Goal: Information Seeking & Learning: Find contact information

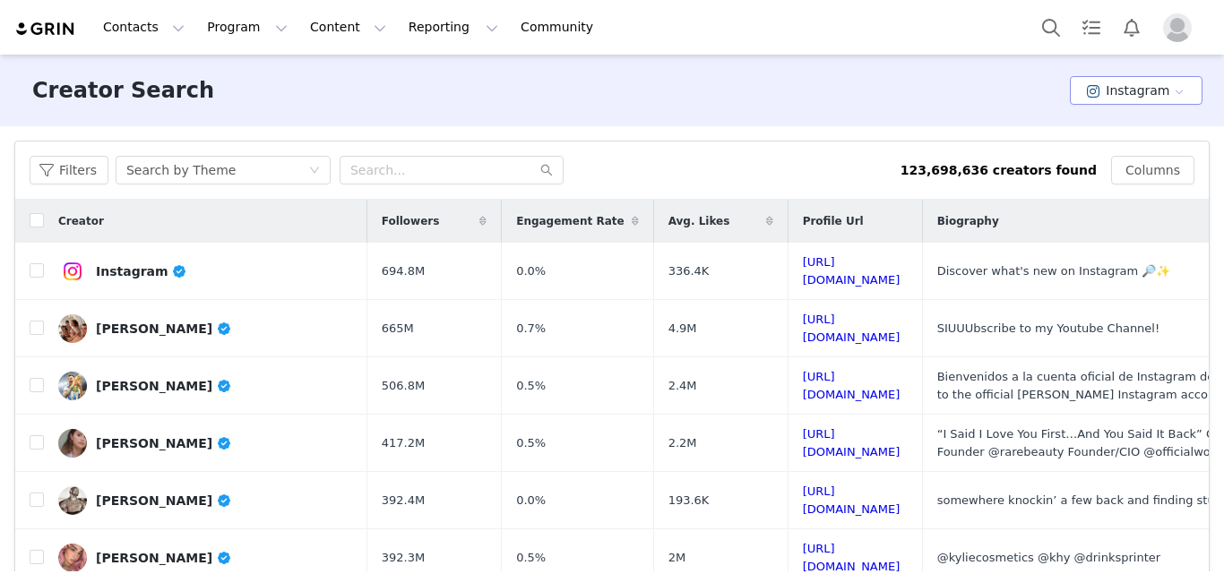
click at [1096, 99] on button "Instagram" at bounding box center [1136, 90] width 133 height 29
click at [1106, 160] on li "TikTok" at bounding box center [1128, 157] width 124 height 30
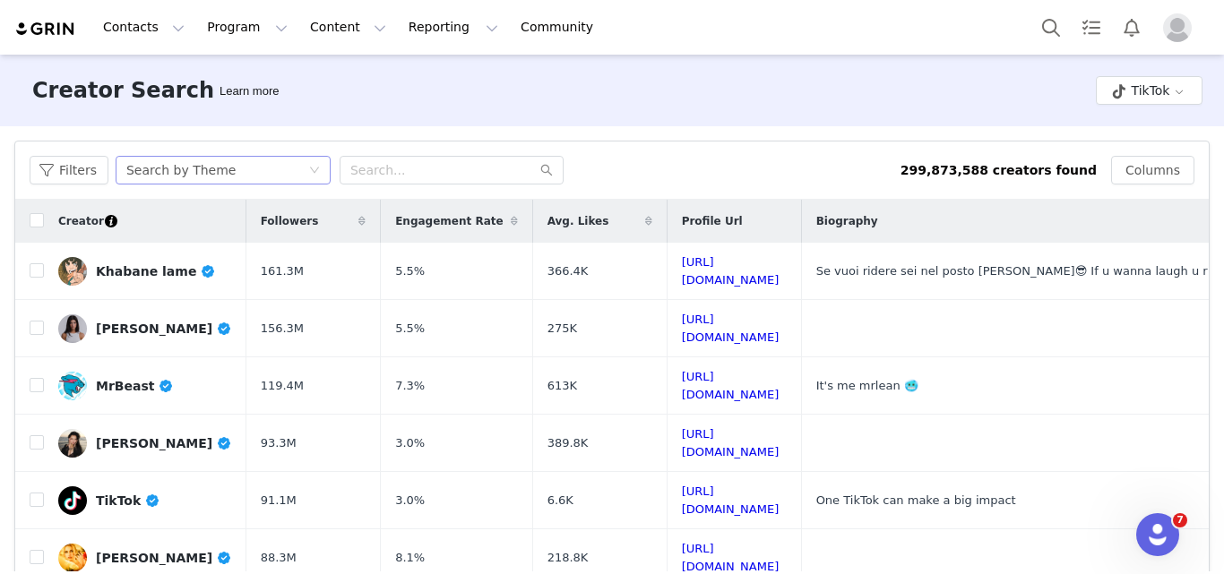
click at [238, 178] on div "Search by Theme" at bounding box center [217, 170] width 182 height 27
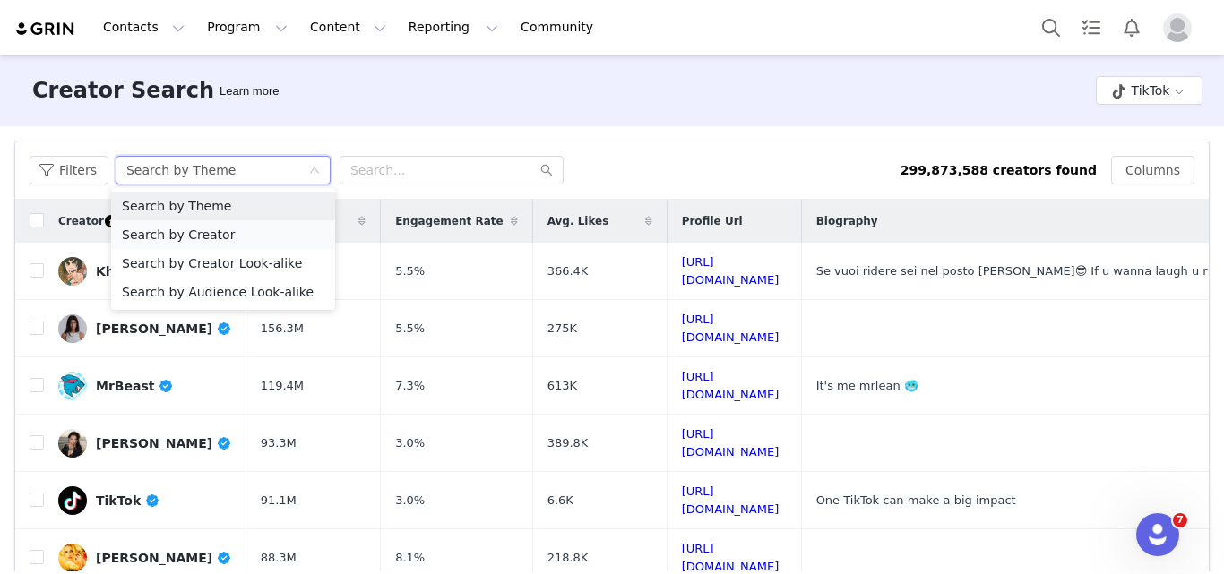
click at [226, 238] on li "Search by Creator" at bounding box center [223, 234] width 224 height 29
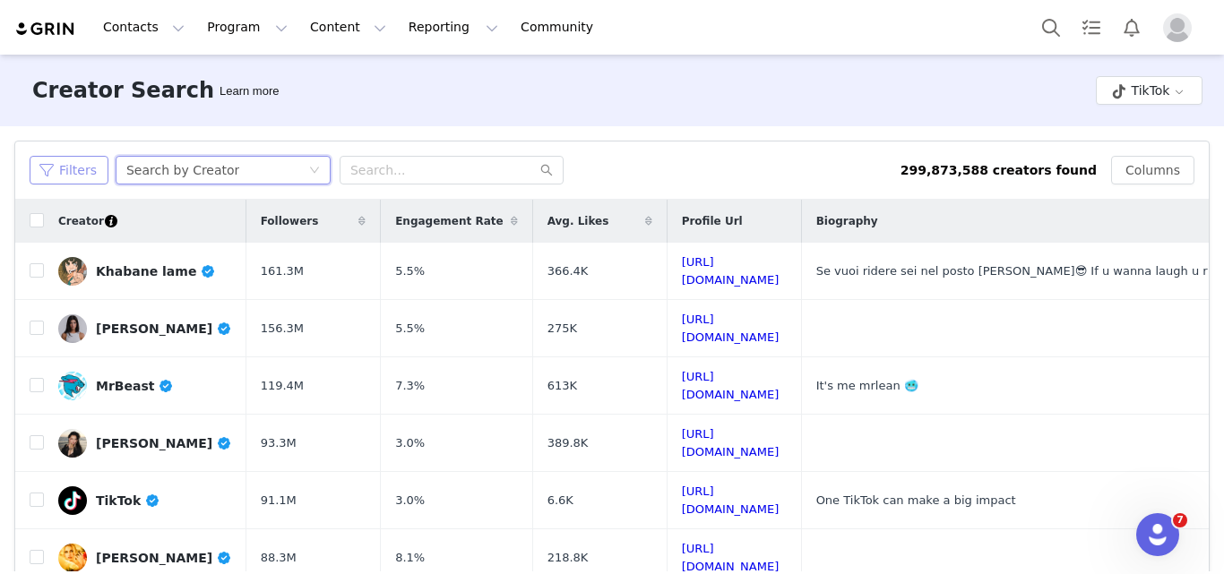
click at [72, 164] on button "Filters" at bounding box center [69, 170] width 79 height 29
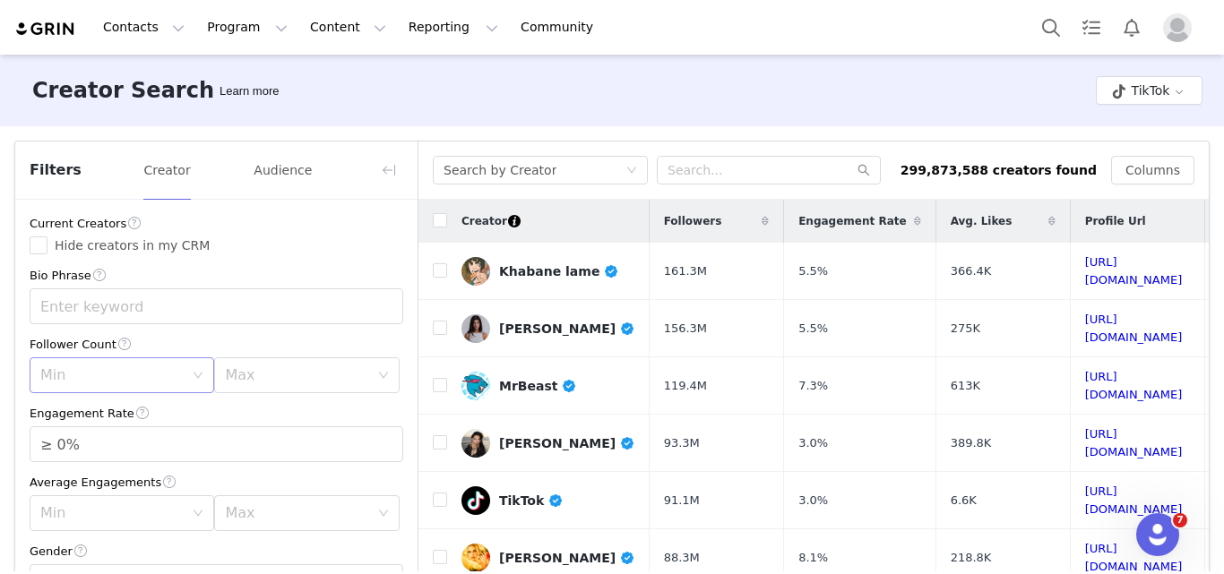
click at [149, 367] on div "Min" at bounding box center [111, 376] width 143 height 18
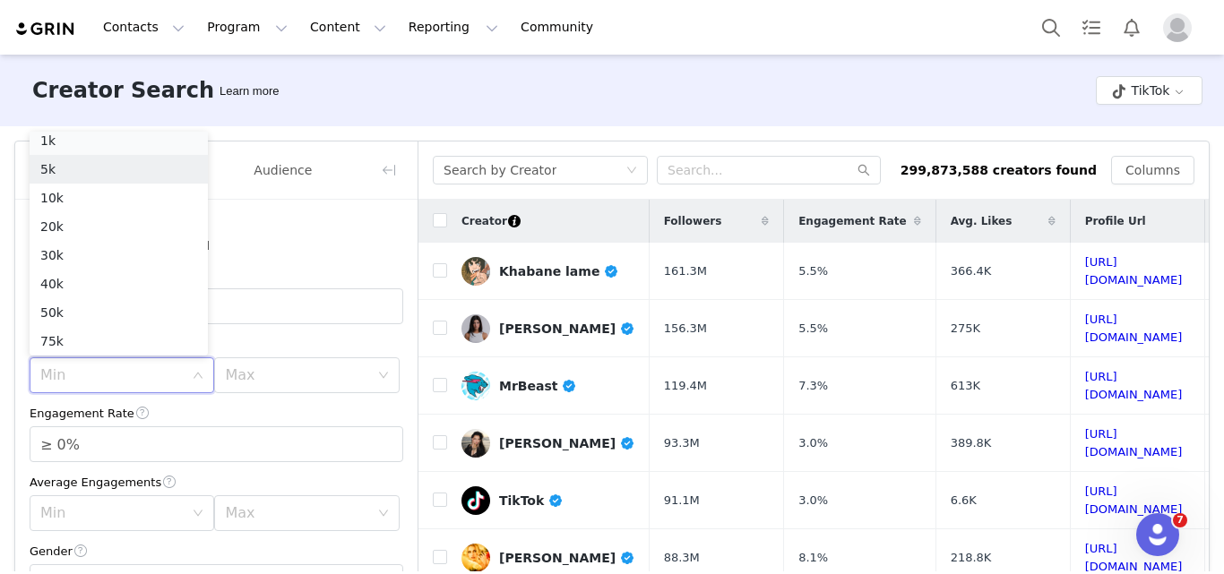
scroll to position [4, 0]
click at [69, 147] on li "1k" at bounding box center [119, 146] width 178 height 29
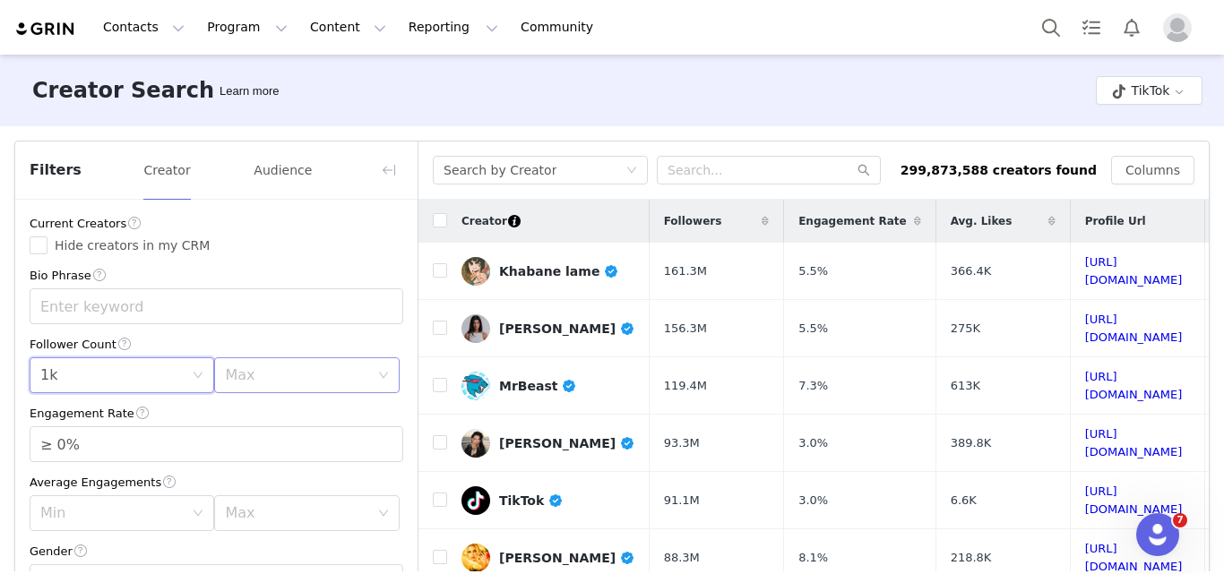
click at [278, 387] on div "Max" at bounding box center [300, 375] width 151 height 34
click at [223, 252] on li "30k" at bounding box center [297, 255] width 178 height 29
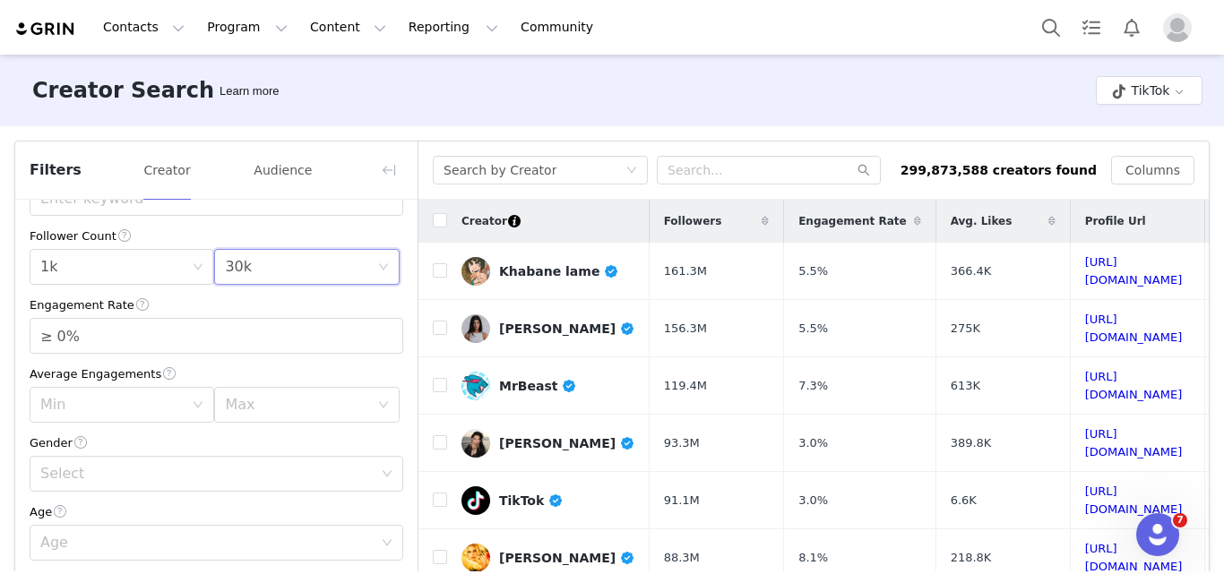
scroll to position [114, 0]
click at [84, 462] on div "Select" at bounding box center [206, 469] width 333 height 18
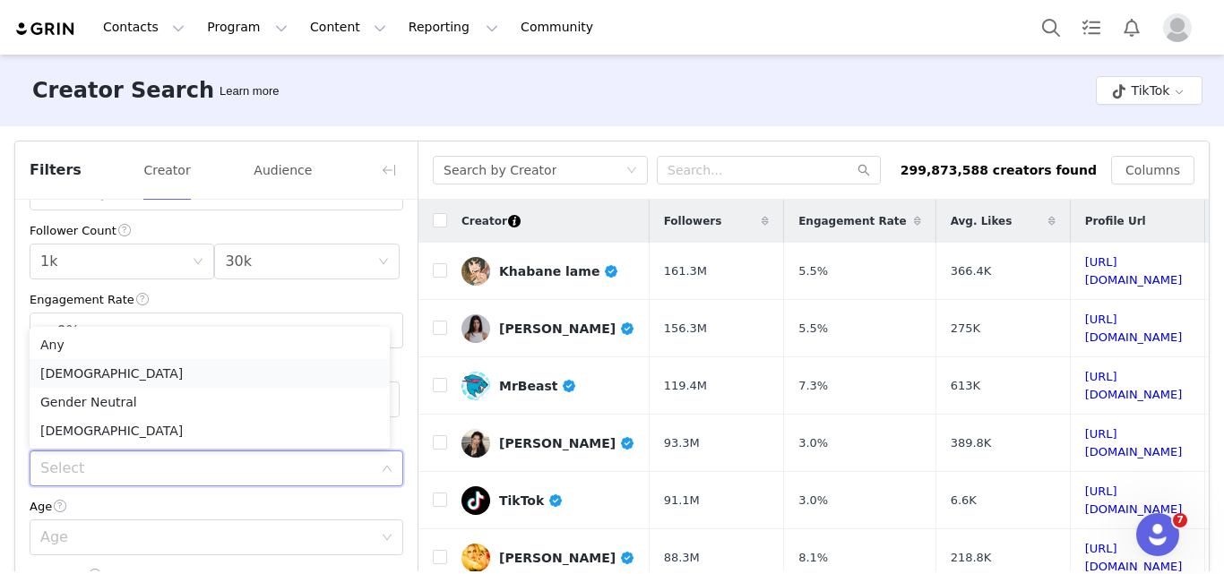
click at [53, 377] on li "[DEMOGRAPHIC_DATA]" at bounding box center [210, 373] width 360 height 29
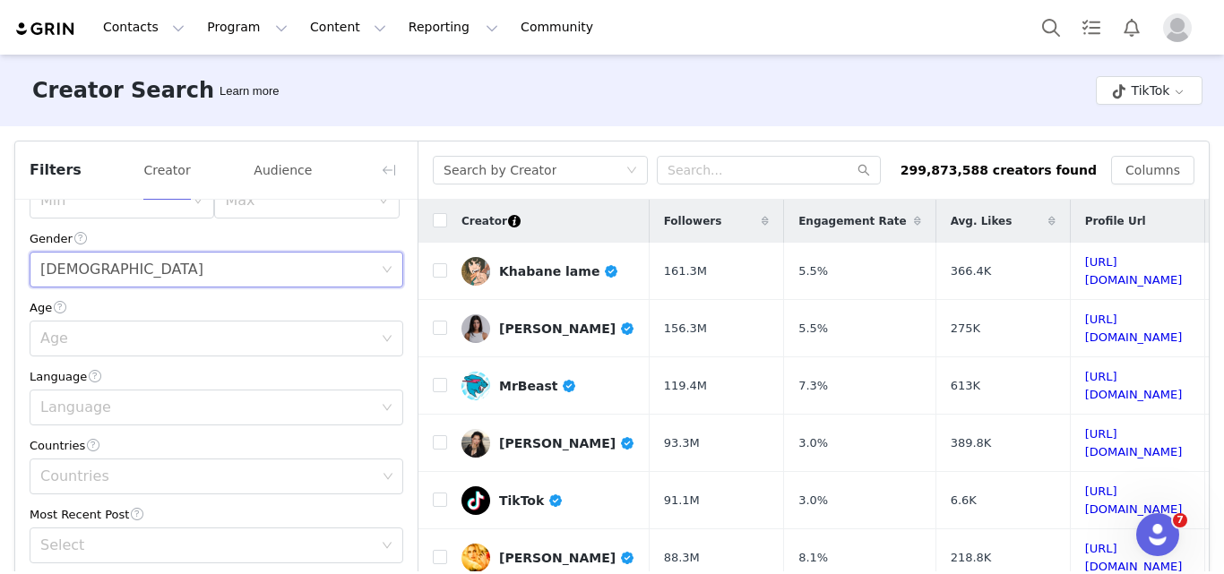
scroll to position [356, 0]
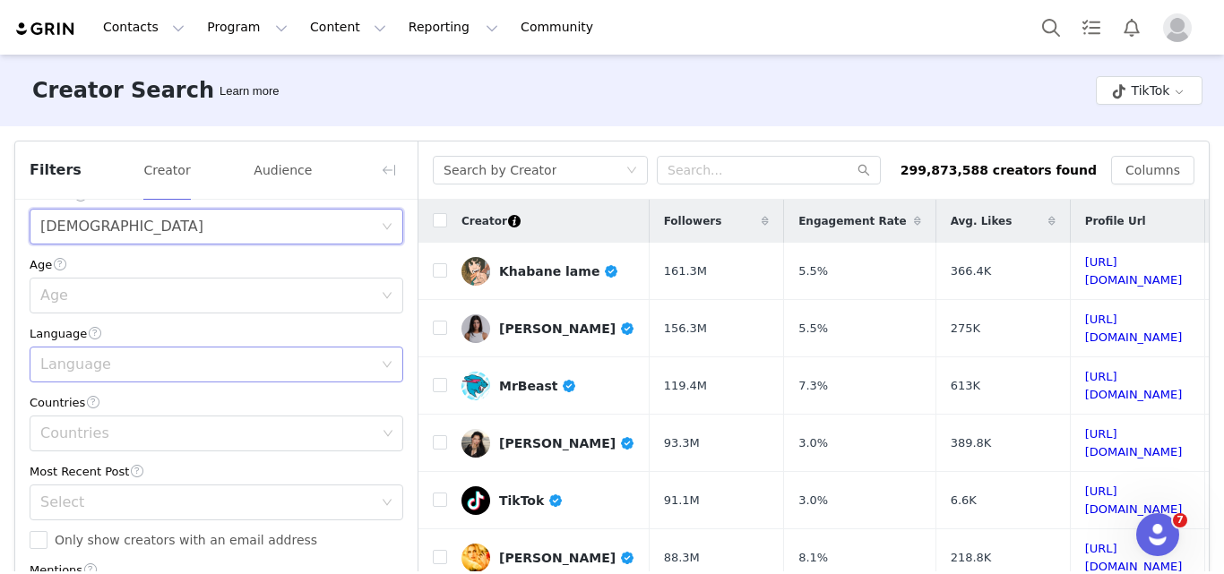
click at [114, 364] on div "Language" at bounding box center [206, 365] width 333 height 18
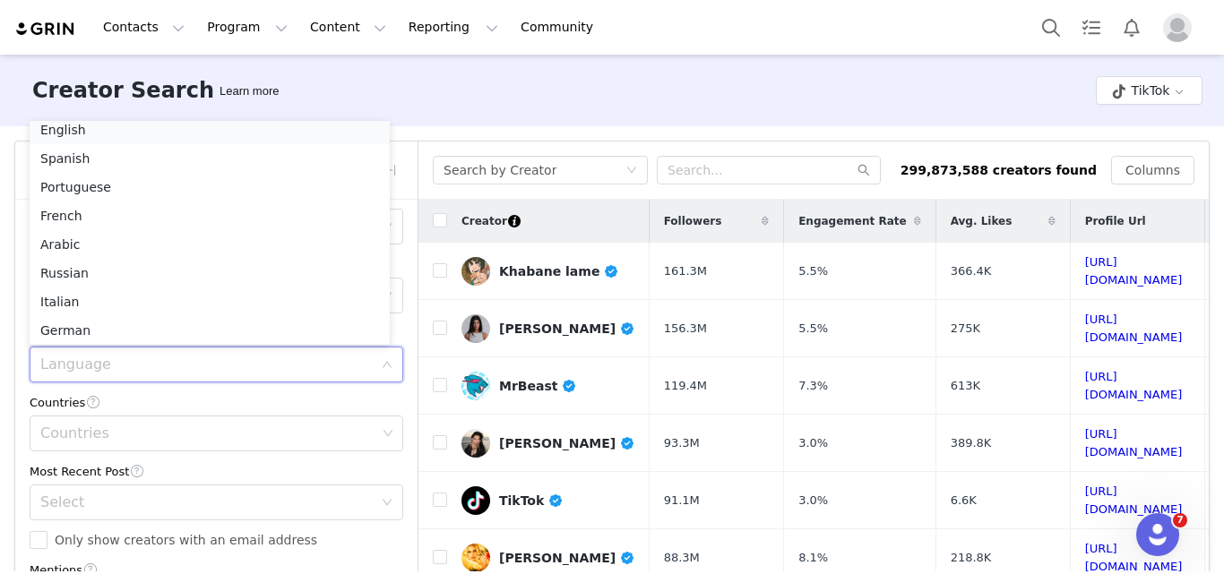
scroll to position [4, 0]
click at [54, 136] on li "English" at bounding box center [210, 135] width 360 height 29
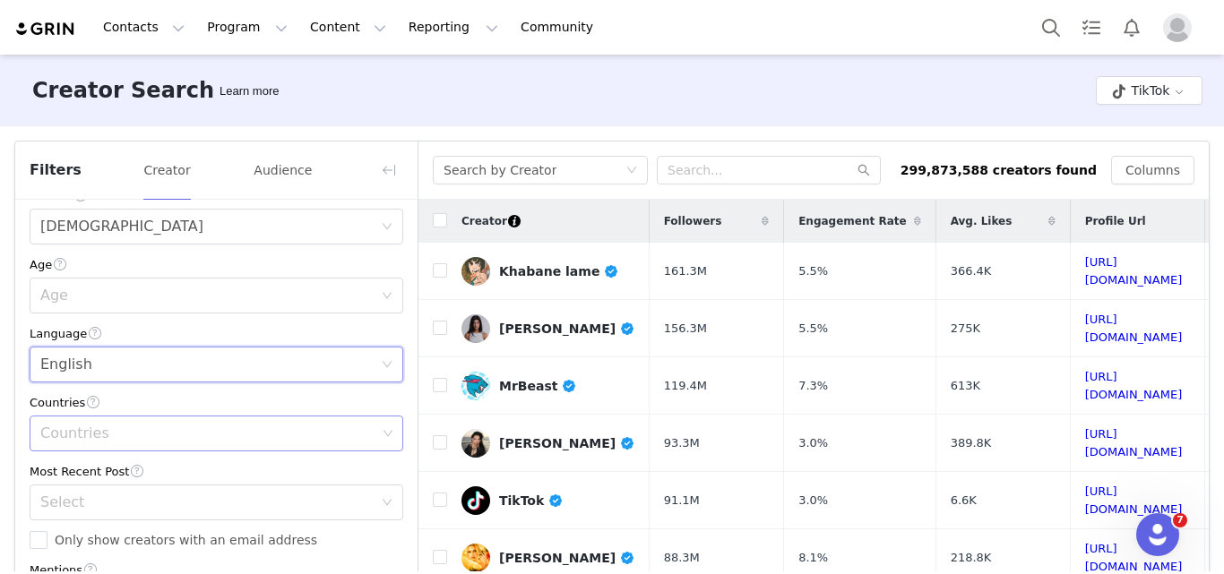
click at [82, 440] on div "Countries" at bounding box center [208, 434] width 336 height 18
type input "uni"
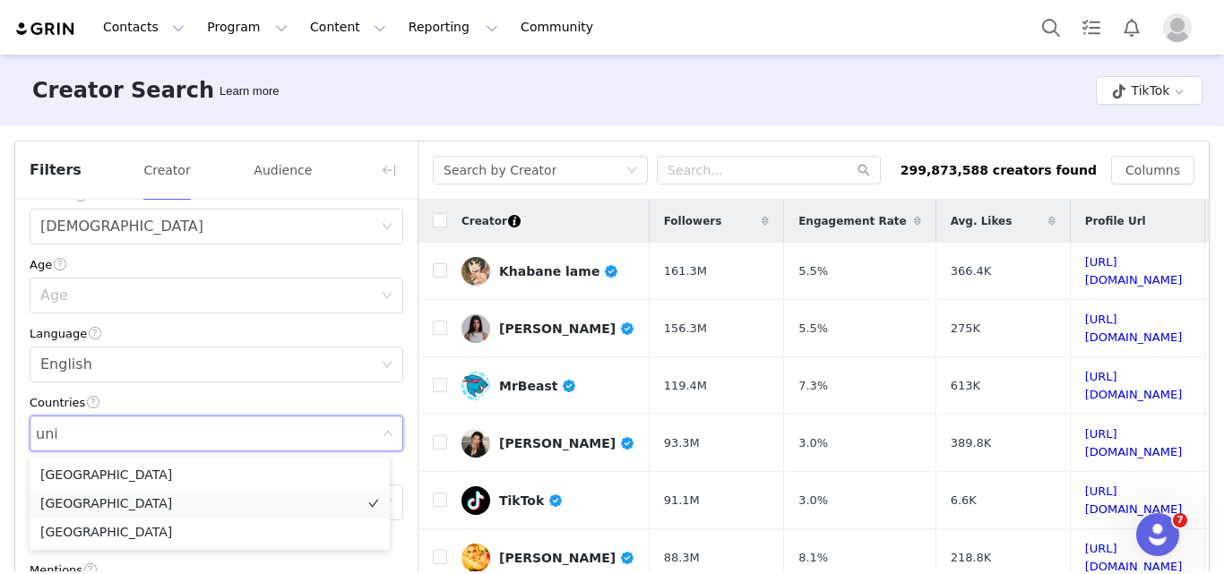
click at [95, 496] on li "[GEOGRAPHIC_DATA]" at bounding box center [210, 503] width 360 height 29
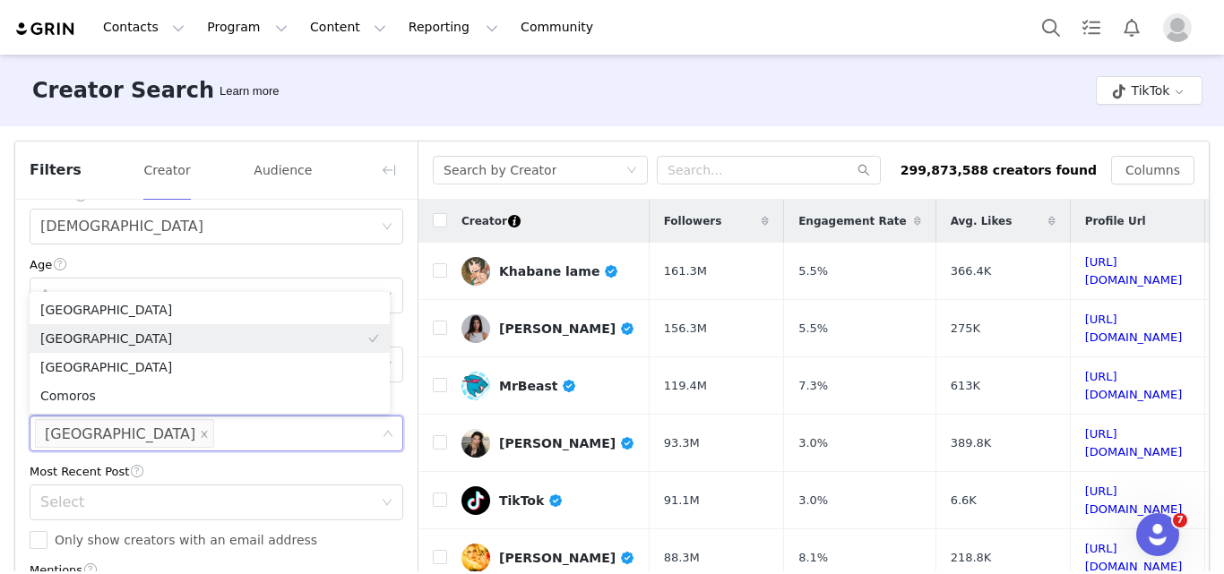
click at [223, 469] on div "Most Recent Post" at bounding box center [217, 471] width 374 height 19
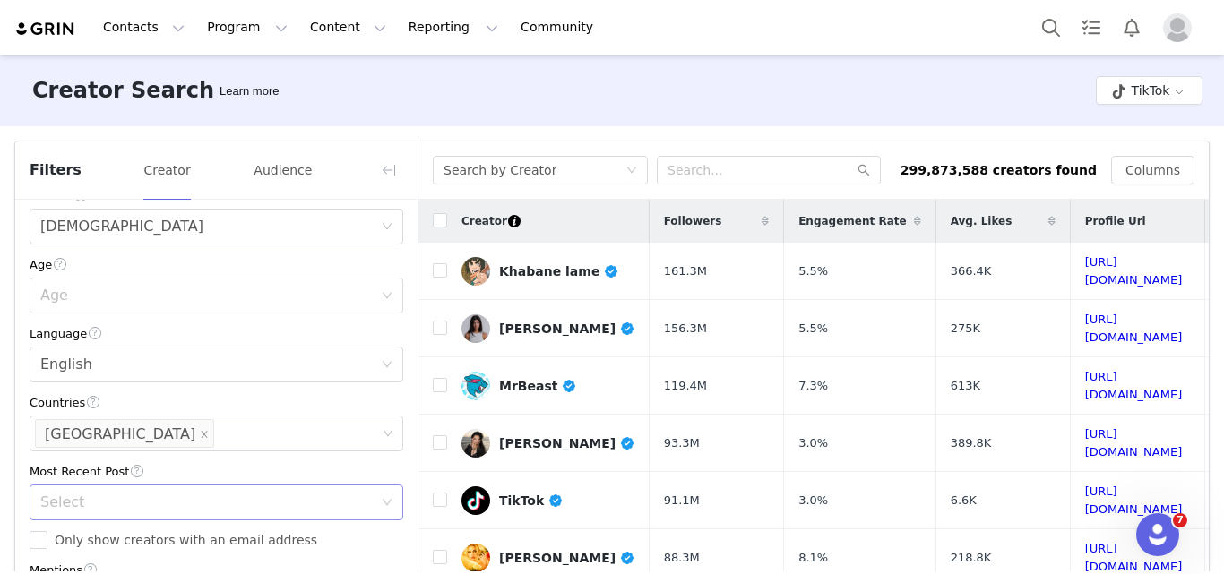
click at [157, 497] on div "Select" at bounding box center [206, 503] width 333 height 18
click at [80, 401] on li "<1 Month" at bounding box center [210, 407] width 360 height 29
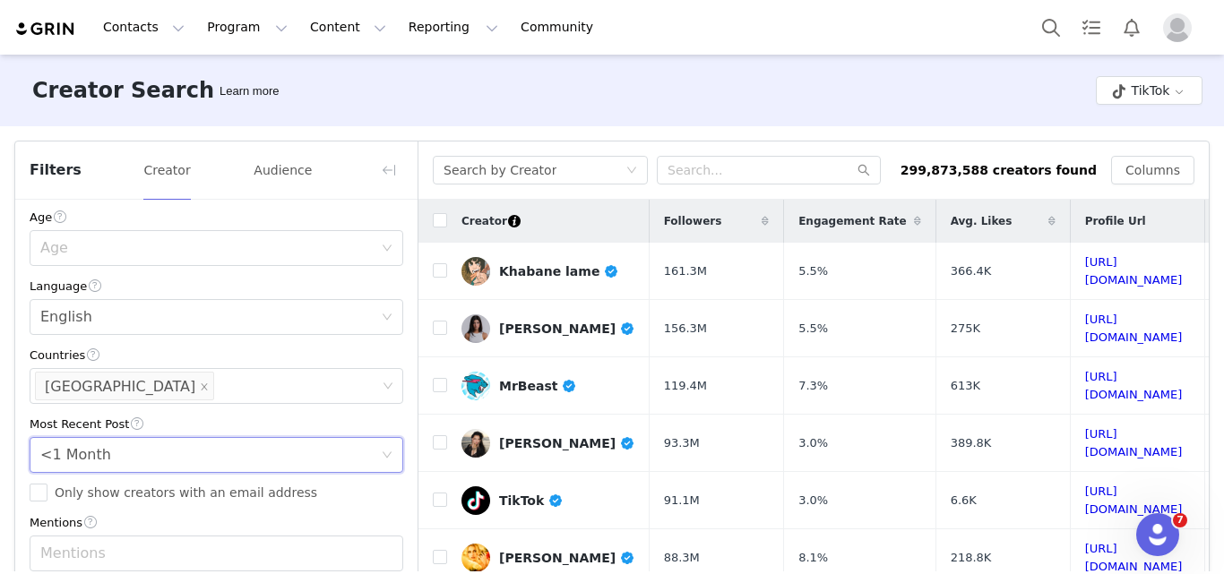
scroll to position [449, 0]
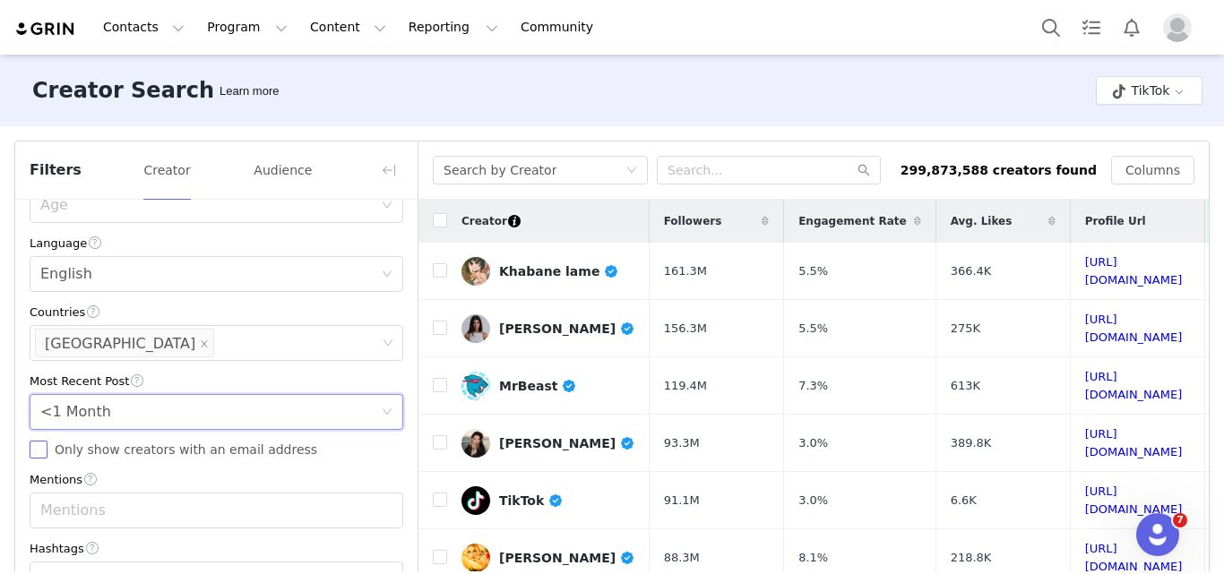
click at [52, 451] on span "Only show creators with an email address" at bounding box center [186, 450] width 277 height 14
click at [48, 451] on input "Only show creators with an email address" at bounding box center [39, 450] width 18 height 18
checkbox input "true"
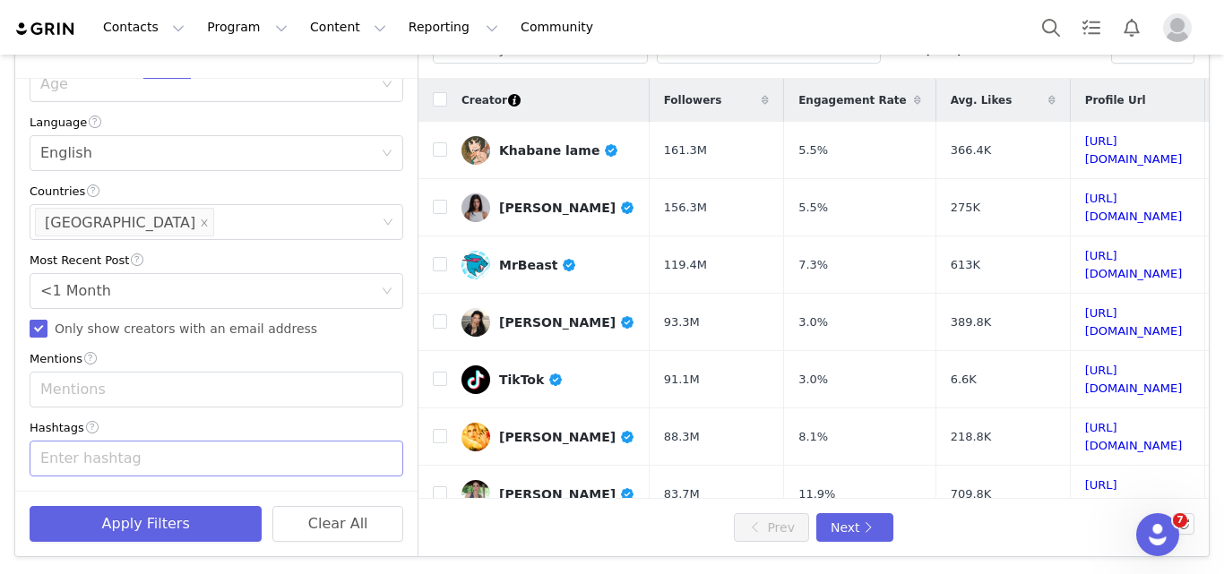
click at [191, 467] on div "Enter hashtag" at bounding box center [208, 459] width 336 height 18
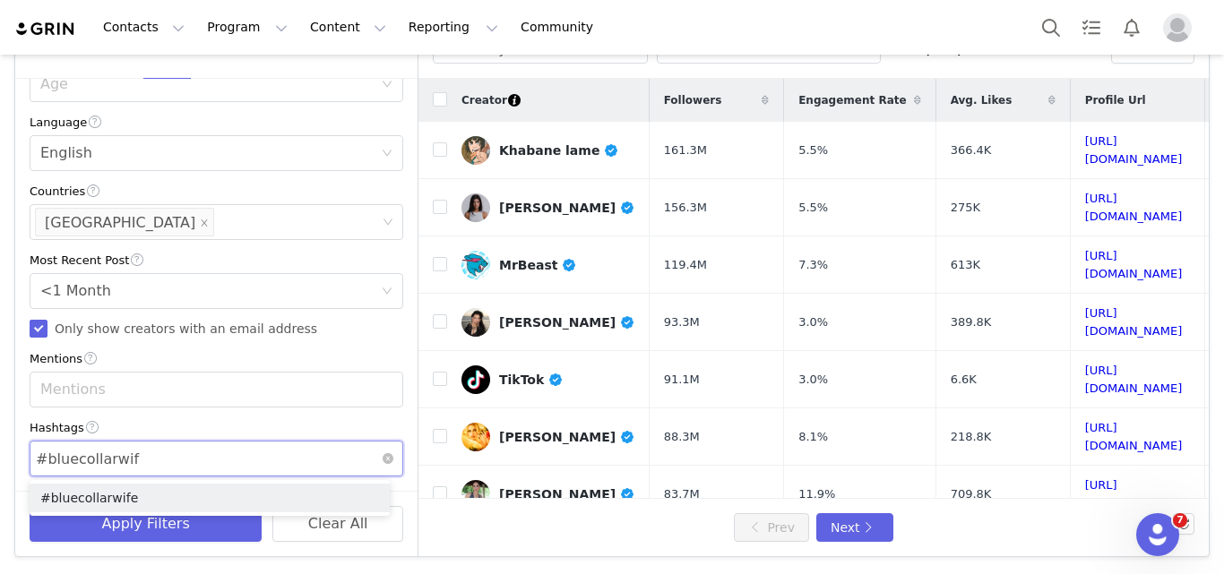
type input "#bluecollarwife"
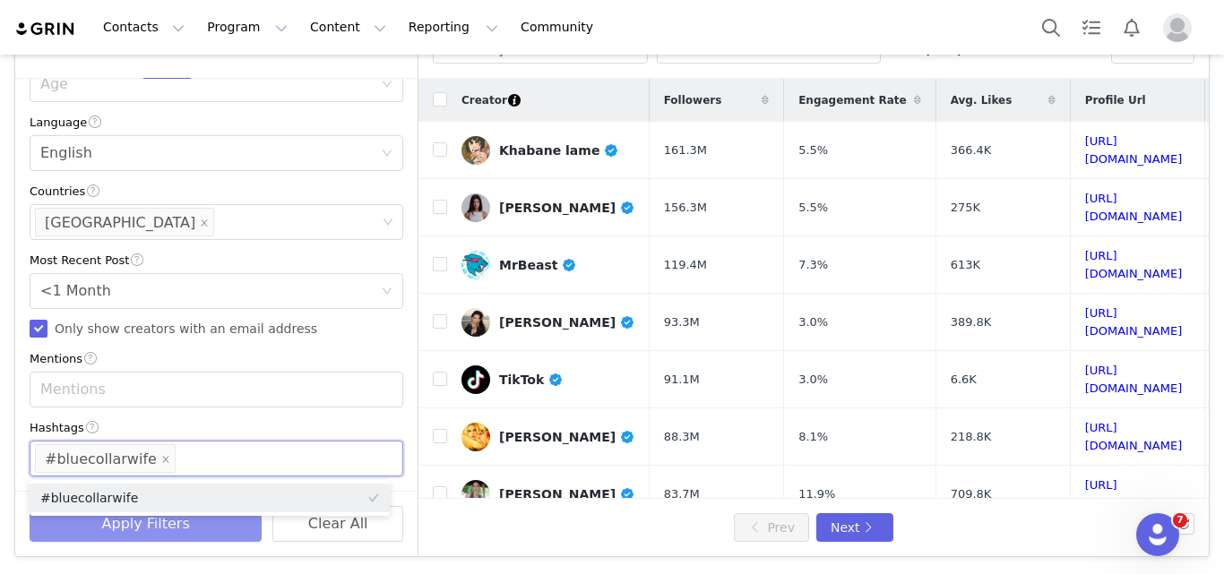
click at [200, 523] on button "Apply Filters" at bounding box center [146, 524] width 232 height 36
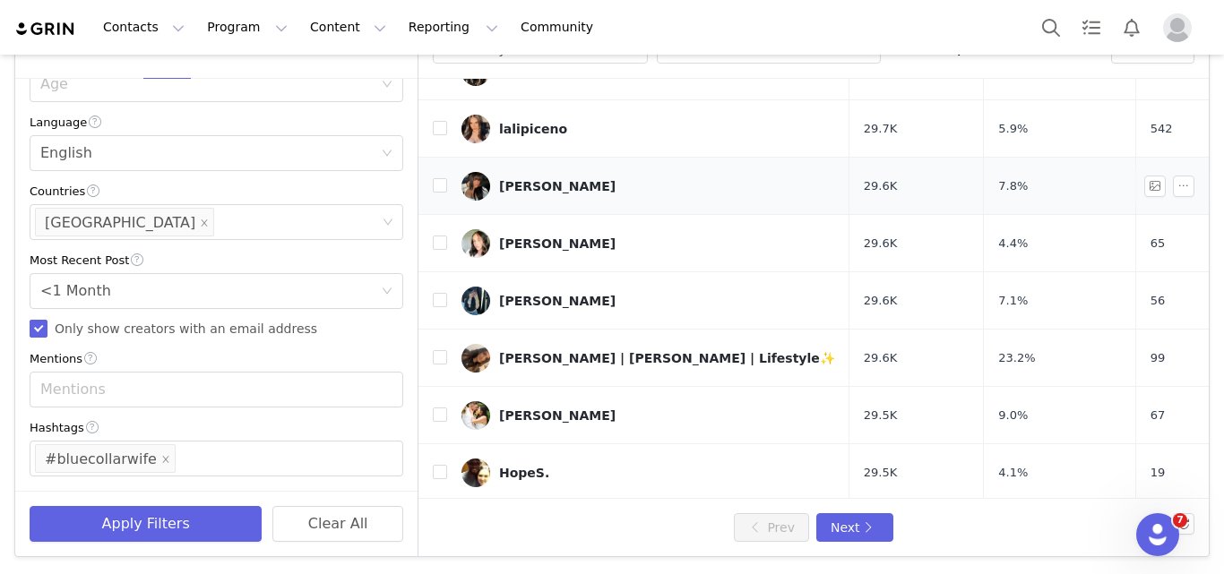
scroll to position [702, 0]
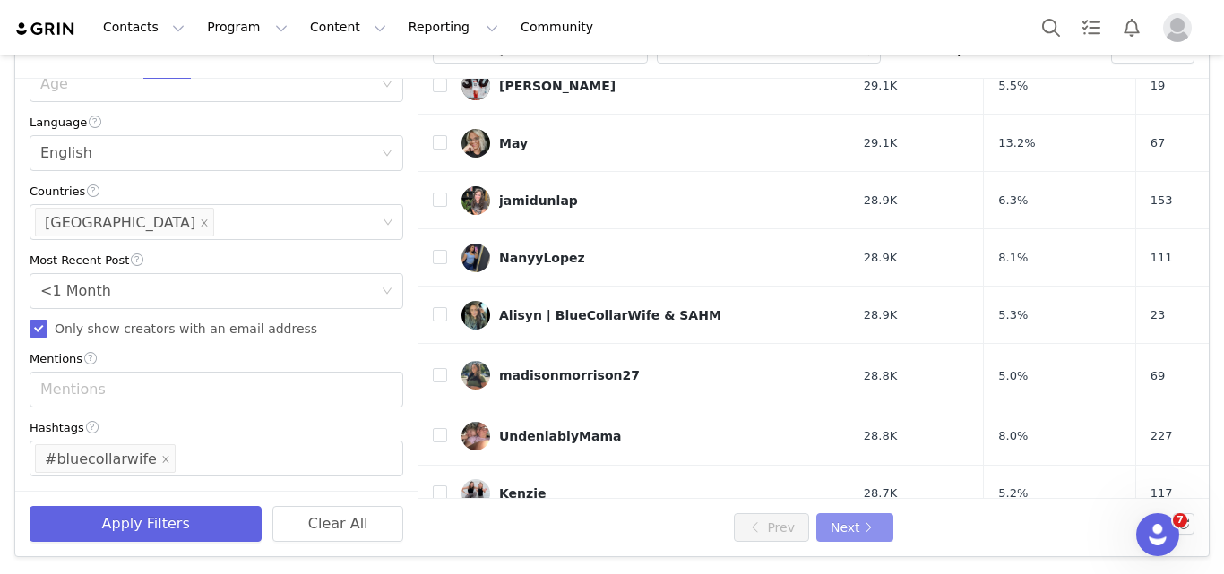
click at [863, 525] on button "Next" at bounding box center [854, 528] width 77 height 29
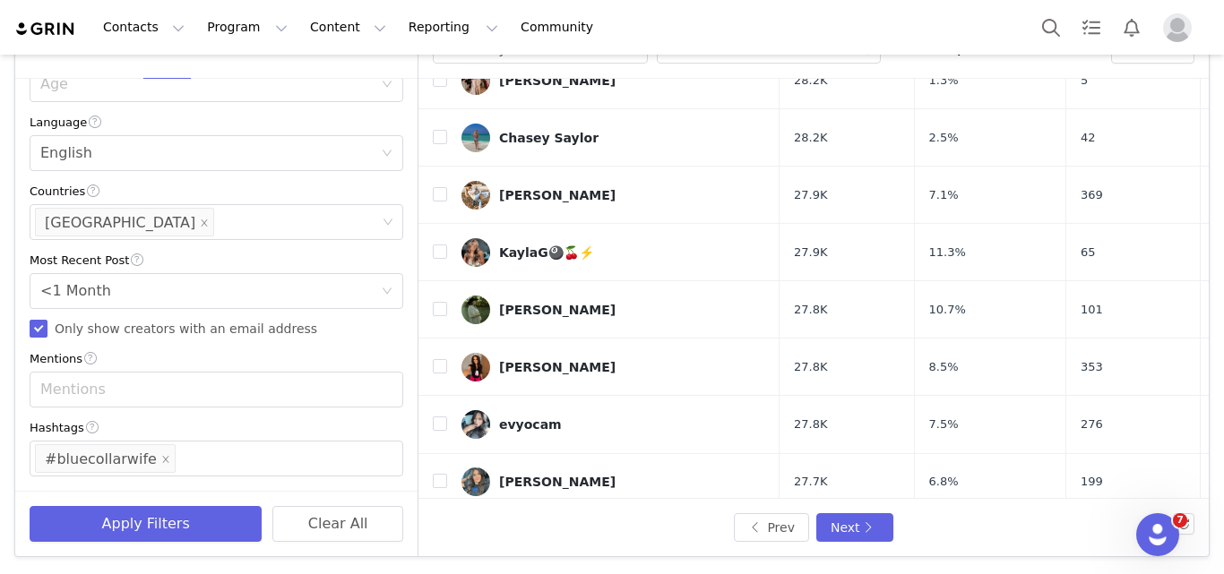
scroll to position [664, 0]
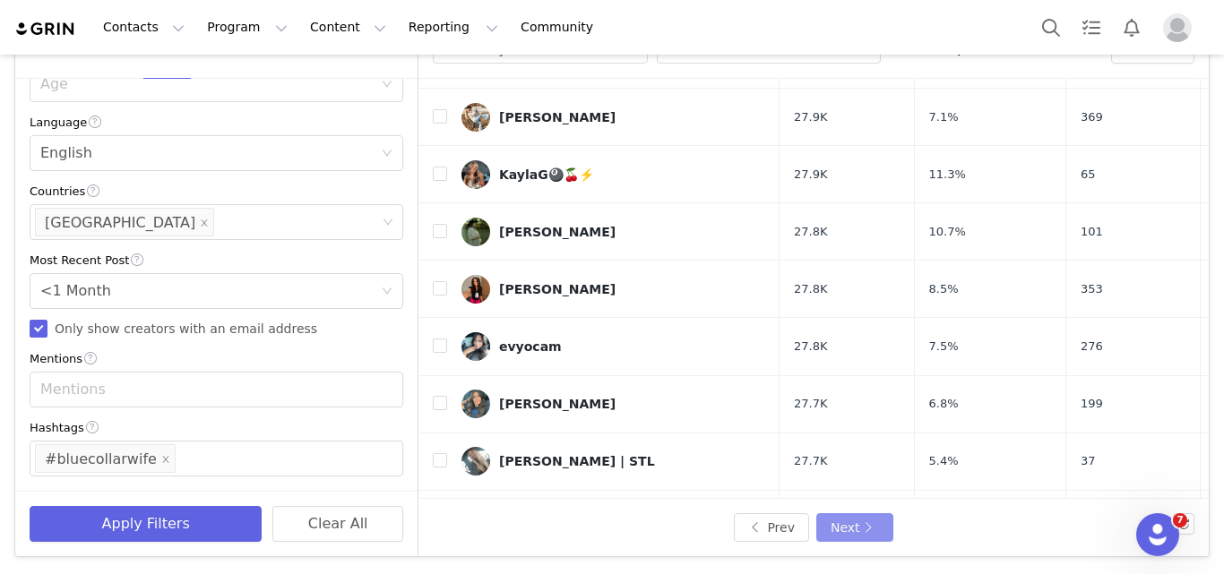
click at [846, 529] on button "Next" at bounding box center [854, 528] width 77 height 29
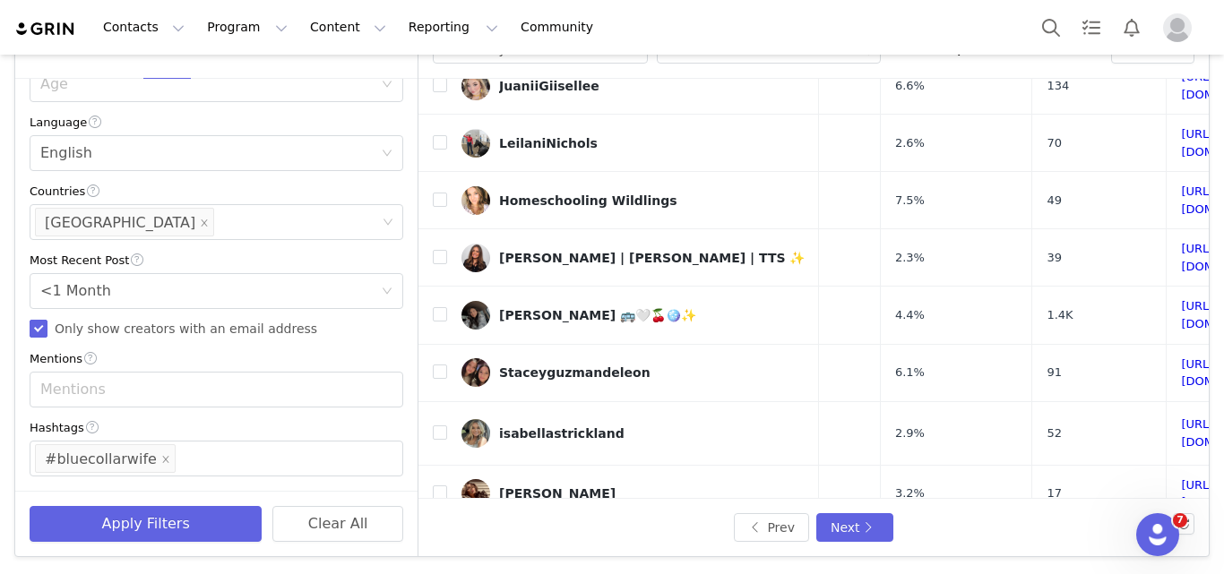
scroll to position [695, 95]
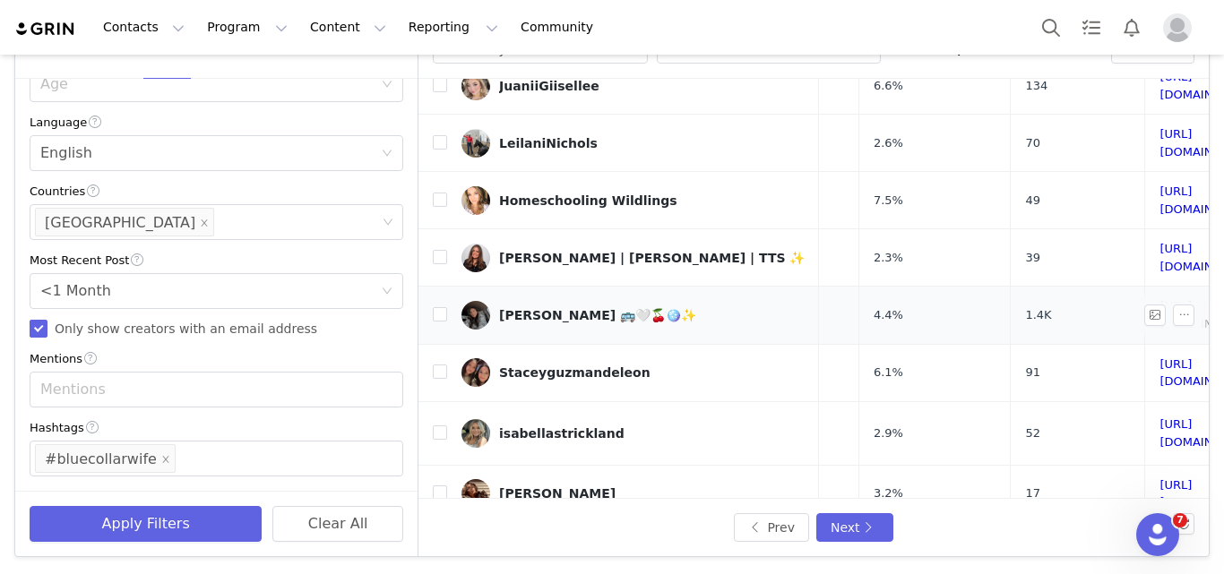
click at [1160, 299] on link "https://www.tiktok.com/share/user/113816595394703360" at bounding box center [1209, 314] width 98 height 31
click at [1160, 358] on link "https://www.tiktok.com/share/user/6900363012411671557" at bounding box center [1209, 373] width 98 height 31
click at [1160, 479] on link "https://www.tiktok.com/share/user/6920266224820667398" at bounding box center [1209, 494] width 98 height 31
click at [1160, 536] on link "https://www.tiktok.com/share/user/6756296777181201413" at bounding box center [1209, 551] width 98 height 31
click at [877, 523] on button "Next" at bounding box center [854, 528] width 77 height 29
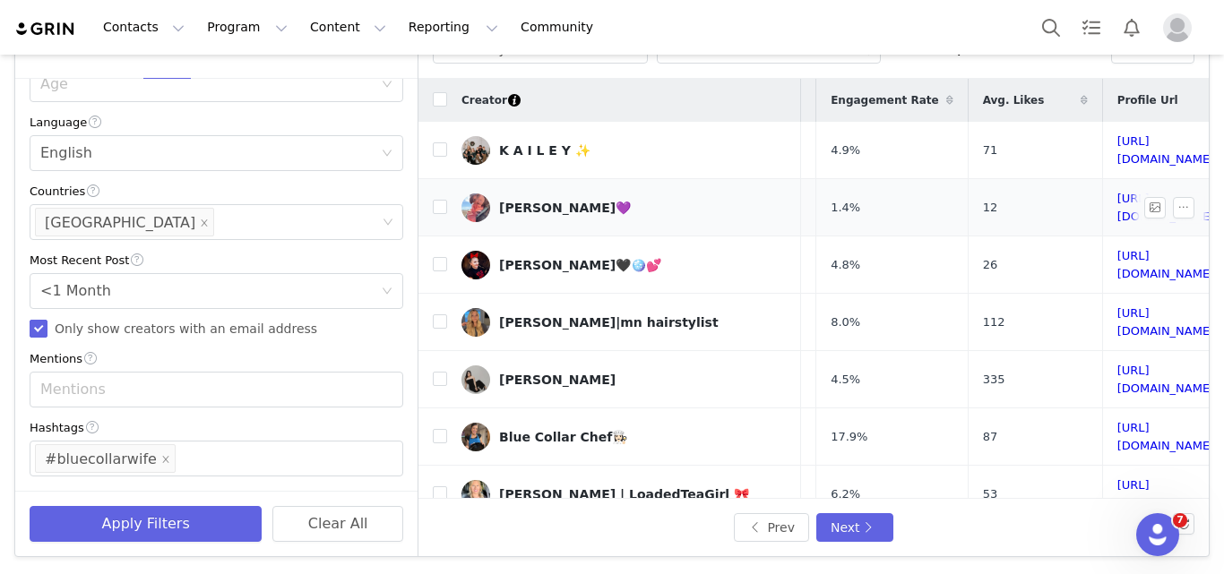
scroll to position [0, 165]
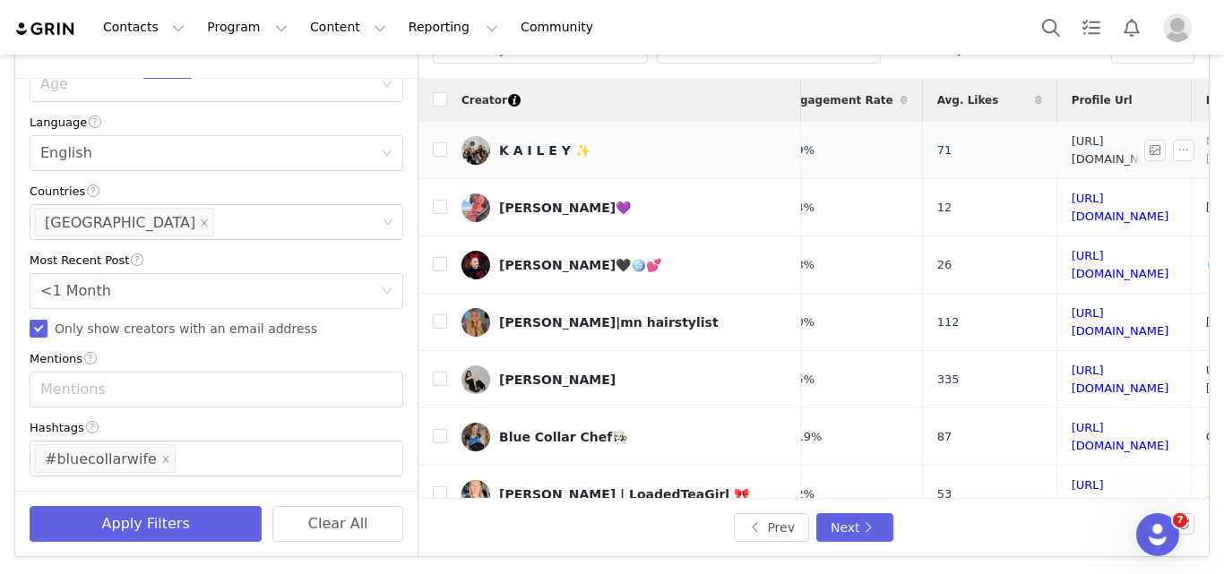
click at [1072, 140] on link "https://www.tiktok.com/share/user/6805341625884394502" at bounding box center [1121, 149] width 98 height 31
click at [1072, 195] on link "https://www.tiktok.com/share/user/6752243778297709574" at bounding box center [1121, 207] width 98 height 31
click at [1072, 249] on link "https://www.tiktok.com/share/user/280563141917396992" at bounding box center [1121, 264] width 98 height 31
click at [1072, 307] on link "https://www.tiktok.com/share/user/6662349086567743494" at bounding box center [1121, 322] width 98 height 31
click at [1072, 364] on link "https://www.tiktok.com/share/user/6779365166393705477" at bounding box center [1121, 379] width 98 height 31
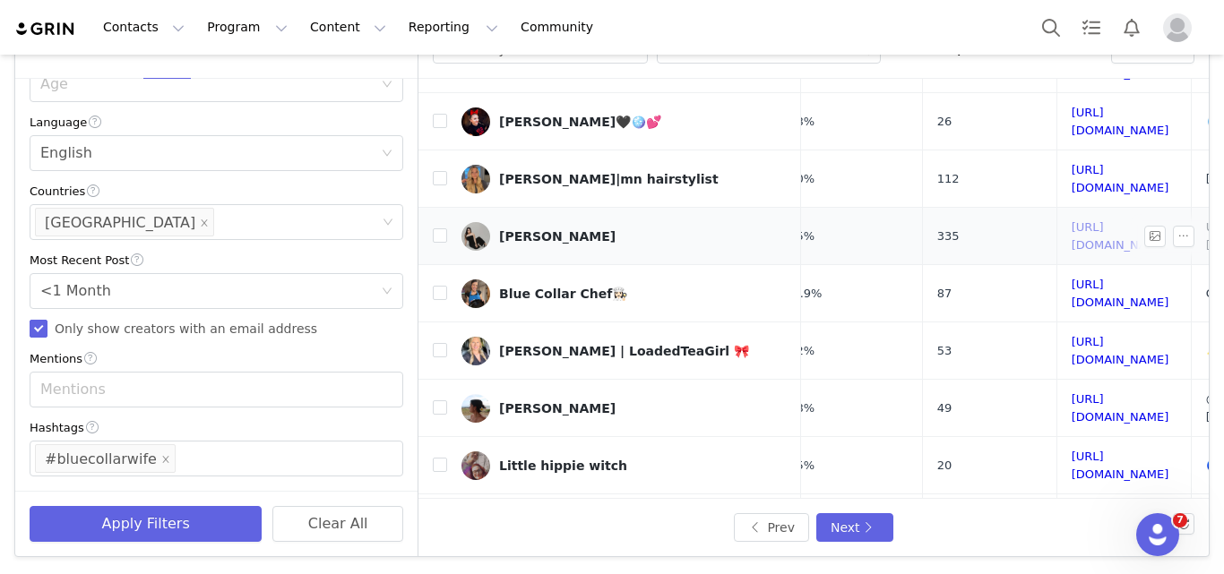
scroll to position [154, 165]
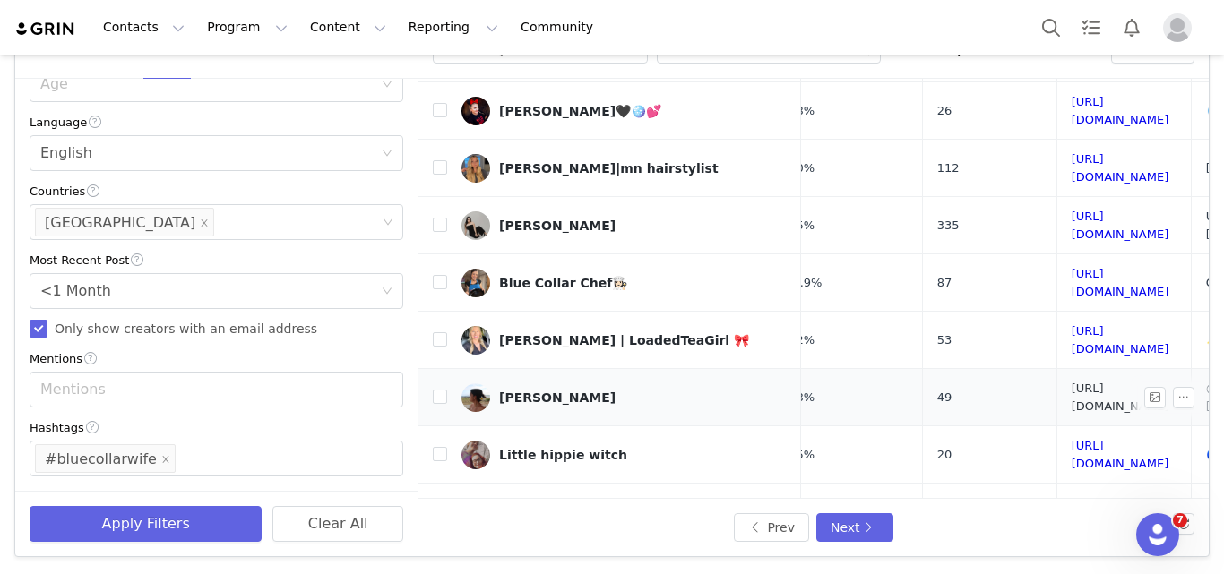
click at [1072, 382] on link "https://www.tiktok.com/share/user/6786488329623372805" at bounding box center [1121, 397] width 98 height 31
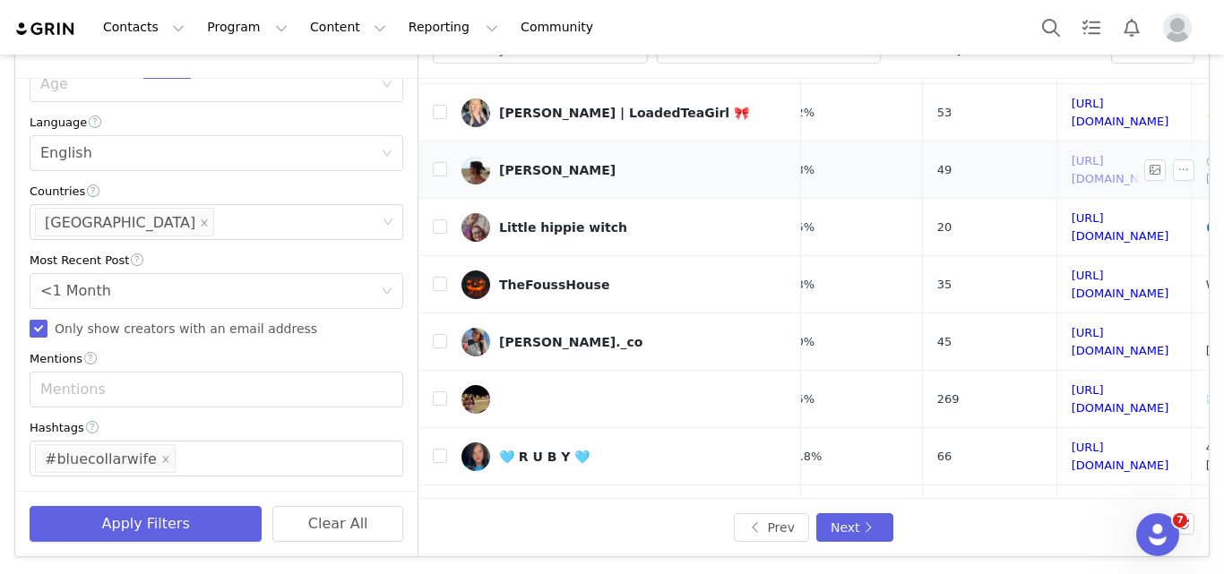
scroll to position [428, 165]
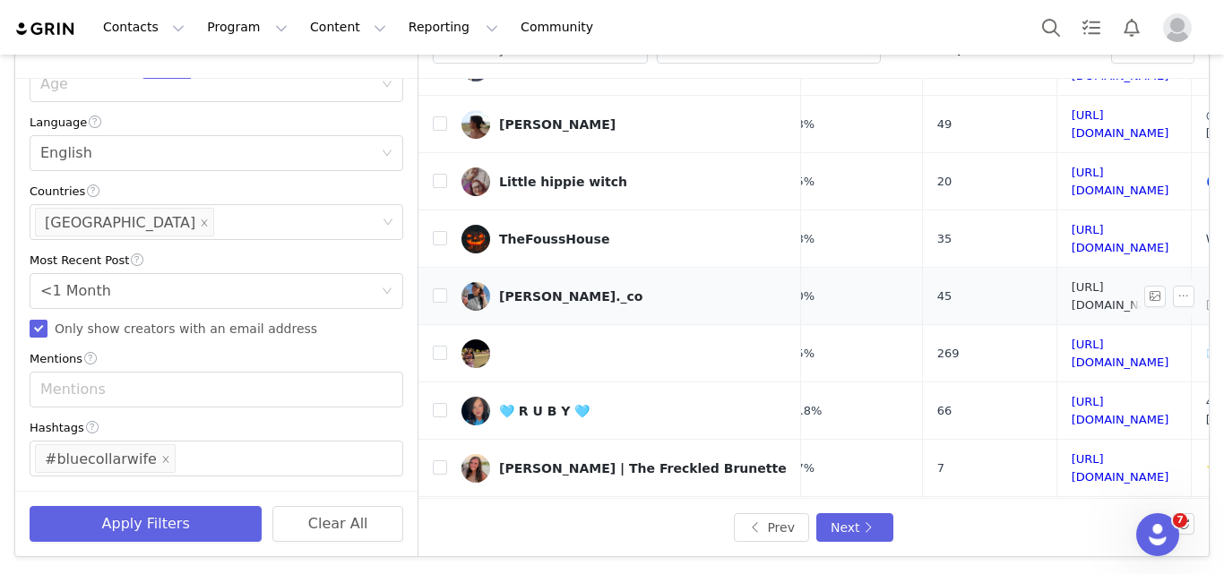
click at [1072, 281] on link "https://www.tiktok.com/share/user/6813476866146894854" at bounding box center [1121, 296] width 98 height 31
click at [1072, 338] on link "https://www.tiktok.com/share/user/58497205837275136" at bounding box center [1121, 353] width 98 height 31
click at [1072, 395] on link "https://www.tiktok.com/share/user/6862492415200084998" at bounding box center [1121, 410] width 98 height 31
click at [1072, 453] on link "https://www.tiktok.com/share/user/7206206047749325870" at bounding box center [1121, 468] width 98 height 31
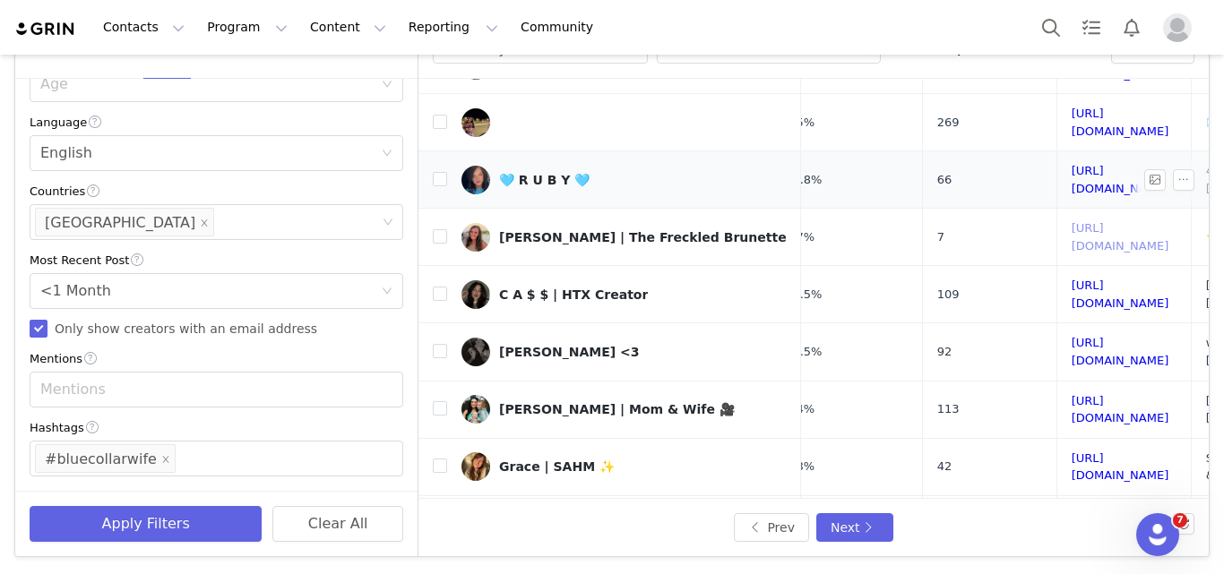
scroll to position [677, 165]
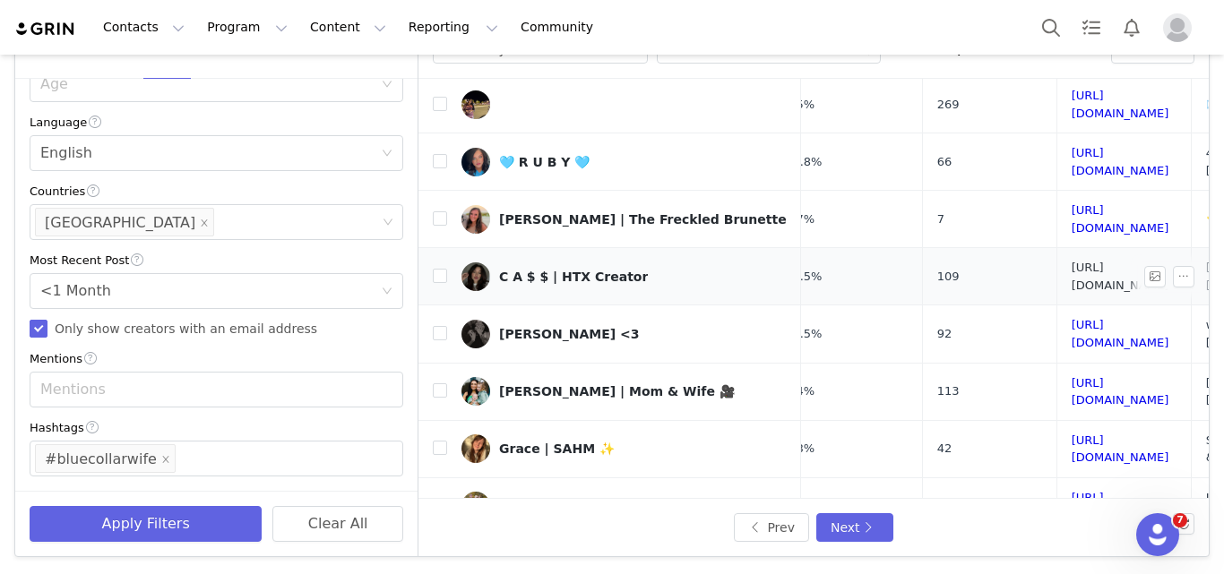
click at [1072, 261] on link "https://www.tiktok.com/share/user/6706544350639326213" at bounding box center [1121, 276] width 98 height 31
click at [1072, 318] on link "https://www.tiktok.com/share/user/141724039156264960" at bounding box center [1121, 333] width 98 height 31
click at [1072, 376] on link "https://www.tiktok.com/share/user/6622038705132568582" at bounding box center [1121, 391] width 98 height 31
click at [1072, 434] on link "https://www.tiktok.com/share/user/6854327725851886598" at bounding box center [1121, 449] width 98 height 31
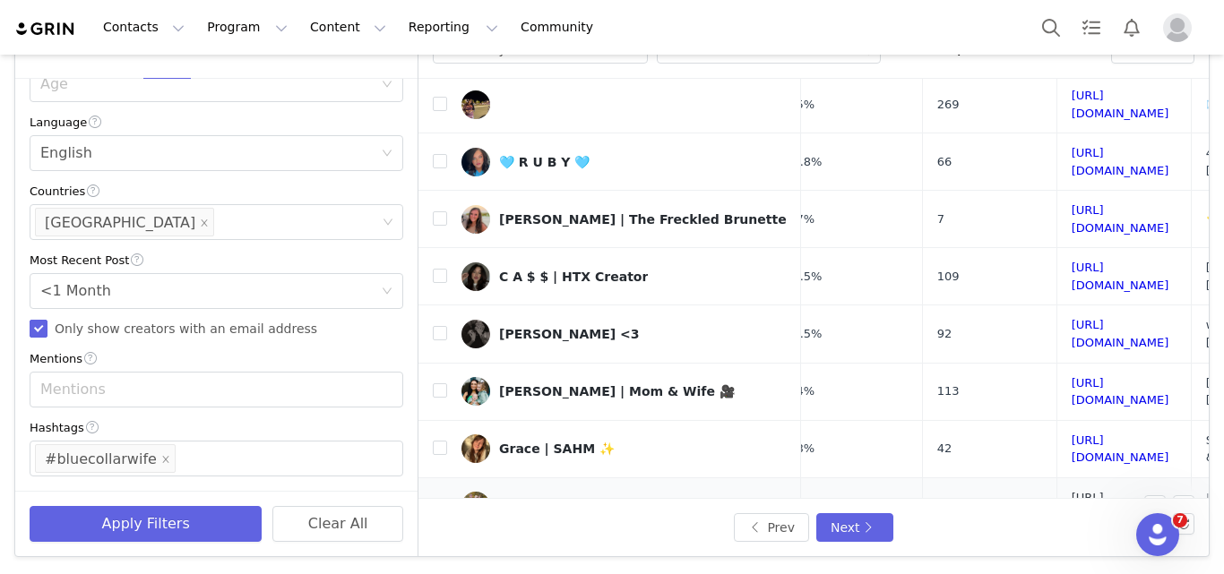
click at [1072, 491] on link "https://www.tiktok.com/share/user/7187386498785772590" at bounding box center [1121, 506] width 98 height 31
click at [1072, 434] on link "https://www.tiktok.com/share/user/6854327725851886598" at bounding box center [1121, 449] width 98 height 31
click at [1072, 549] on link "https://www.tiktok.com/share/user/211317022704541696" at bounding box center [1121, 564] width 98 height 31
click at [859, 519] on button "Next" at bounding box center [854, 528] width 77 height 29
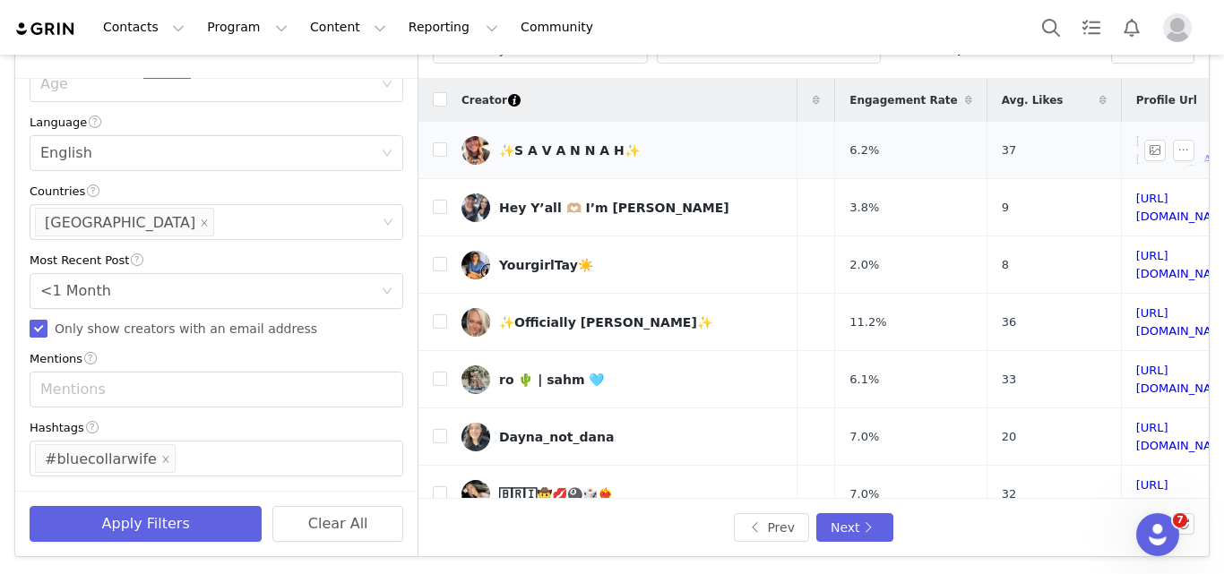
scroll to position [0, 99]
click at [1134, 144] on link "https://www.tiktok.com/share/user/7329868738022097966" at bounding box center [1183, 149] width 98 height 31
click at [1134, 192] on link "https://www.tiktok.com/share/user/6774124871409714182" at bounding box center [1183, 207] width 98 height 31
click at [1134, 249] on link "https://www.tiktok.com/share/user/6772302500106552325" at bounding box center [1183, 264] width 98 height 31
click at [1134, 307] on link "https://www.tiktok.com/share/user/6948418331452965894" at bounding box center [1183, 322] width 98 height 31
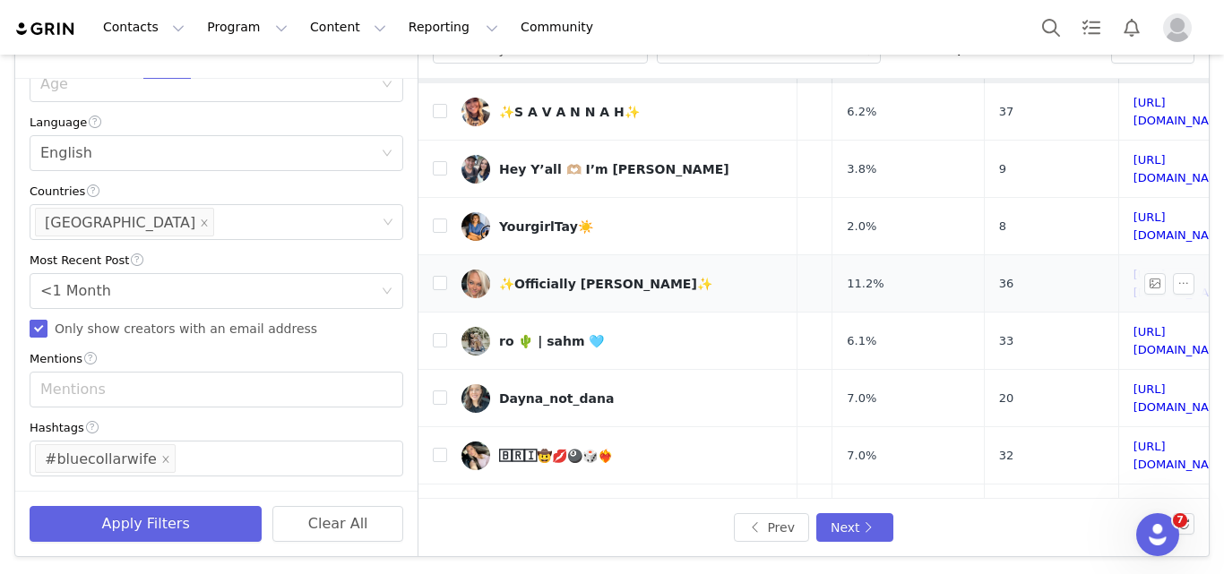
scroll to position [42, 99]
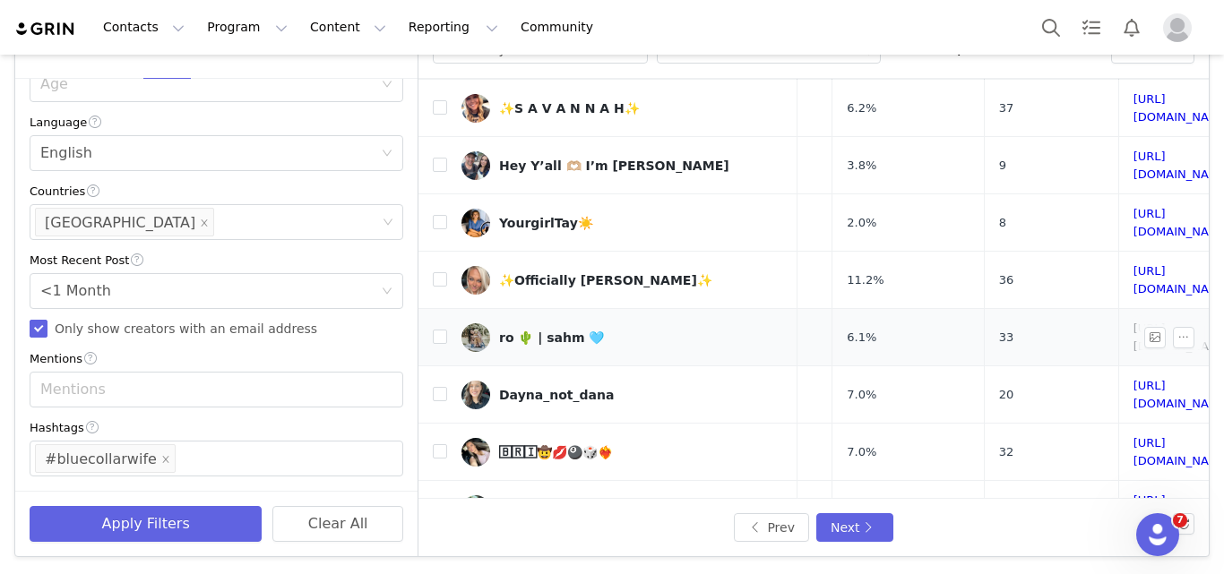
click at [1134, 322] on link "https://www.tiktok.com/share/user/6681026182475662341" at bounding box center [1183, 337] width 98 height 31
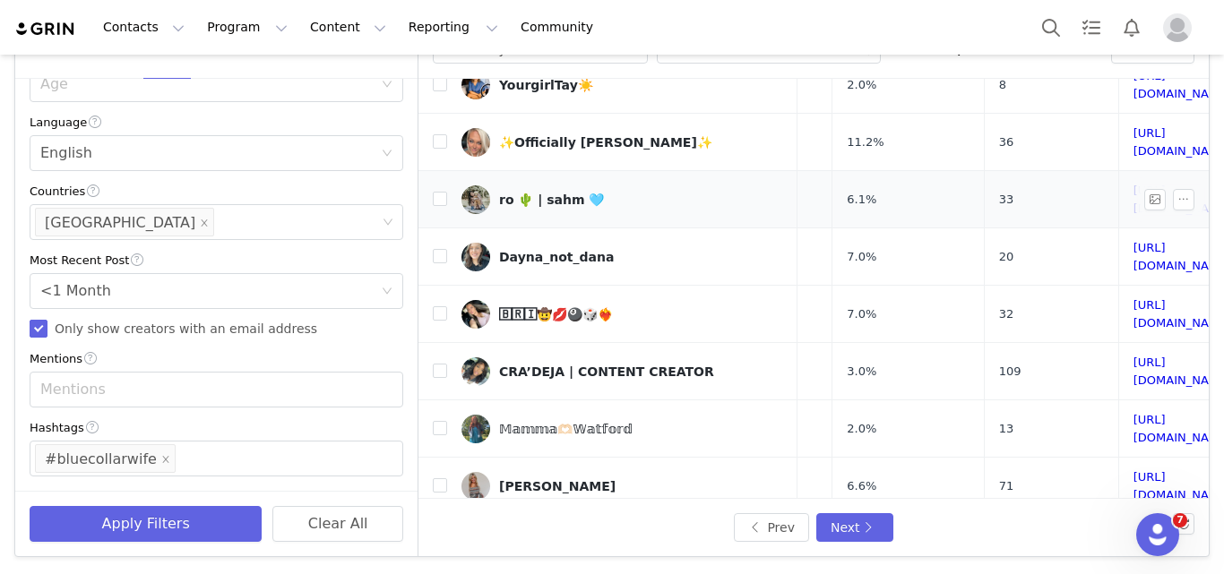
scroll to position [181, 99]
click at [1134, 298] on link "https://www.tiktok.com/share/user/6783825224603190277" at bounding box center [1183, 313] width 98 height 31
click at [1134, 355] on link "https://www.tiktok.com/share/user/6807218767095153665" at bounding box center [1183, 370] width 98 height 31
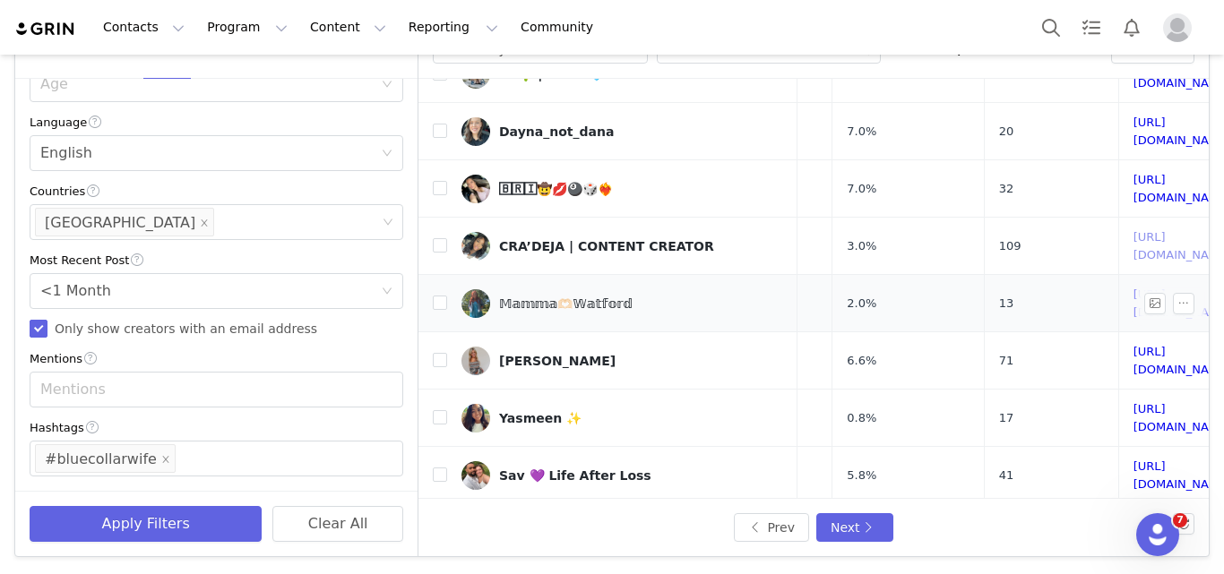
scroll to position [321, 99]
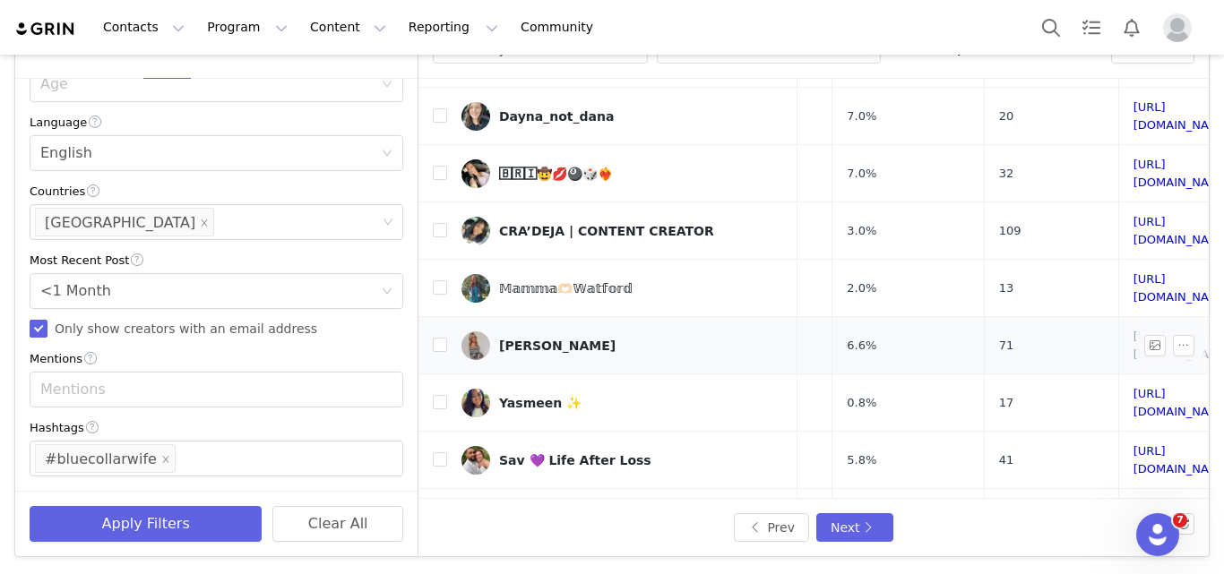
click at [1134, 330] on link "https://www.tiktok.com/share/user/7131076114126029870" at bounding box center [1183, 345] width 98 height 31
click at [559, 339] on div "Dabni Danielle" at bounding box center [557, 346] width 117 height 14
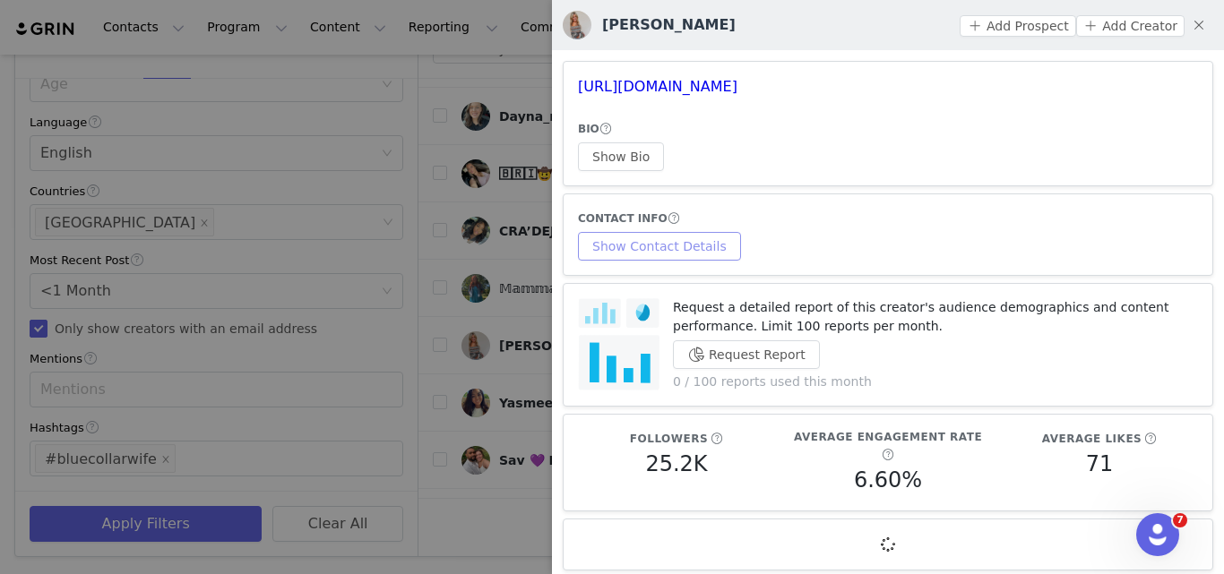
click at [639, 253] on button "Show Contact Details" at bounding box center [659, 246] width 163 height 29
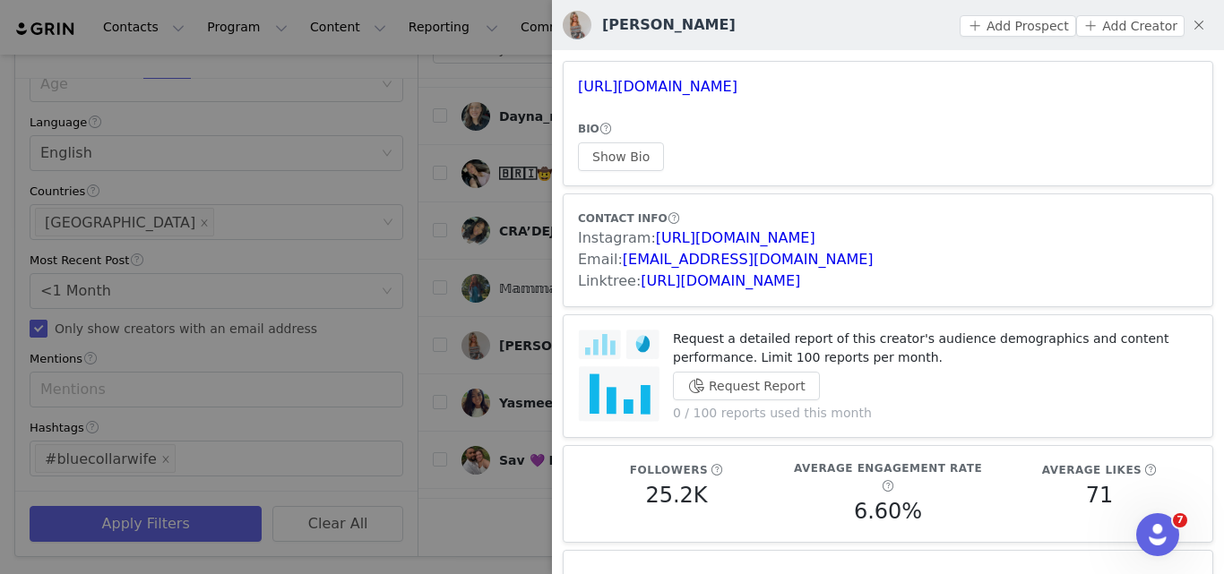
click at [491, 281] on div at bounding box center [612, 287] width 1224 height 574
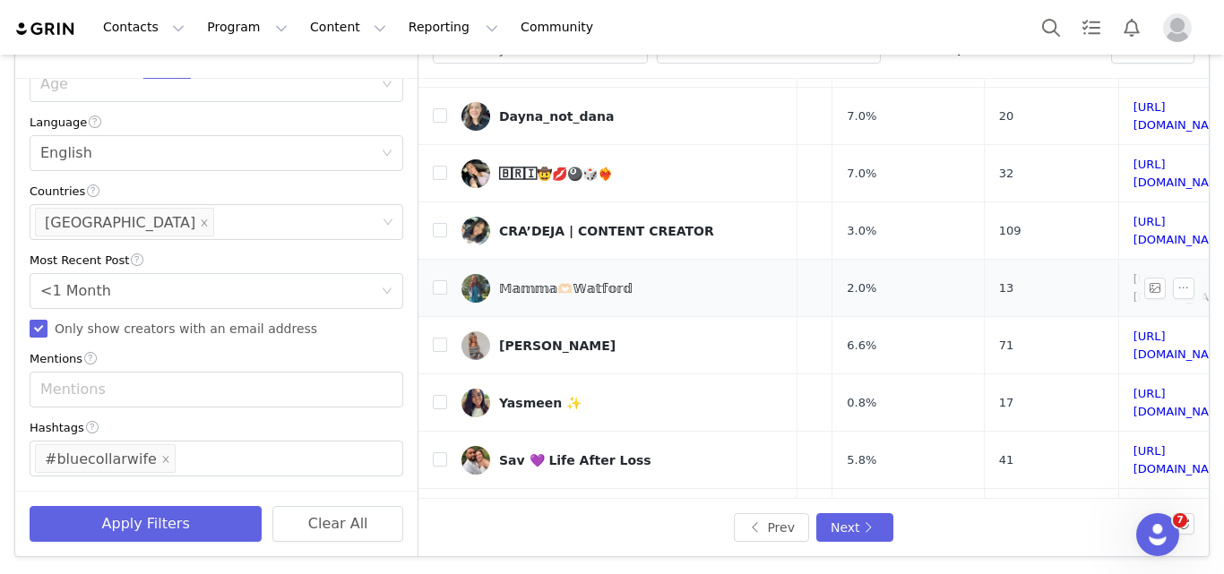
click at [1134, 272] on link "https://www.tiktok.com/share/user/6721032666470761478" at bounding box center [1183, 287] width 98 height 31
click at [1134, 387] on link "https://www.tiktok.com/share/user/6924096645563778053" at bounding box center [1183, 402] width 98 height 31
click at [1134, 445] on link "https://www.tiktok.com/share/user/6735101347878994950" at bounding box center [1183, 460] width 98 height 31
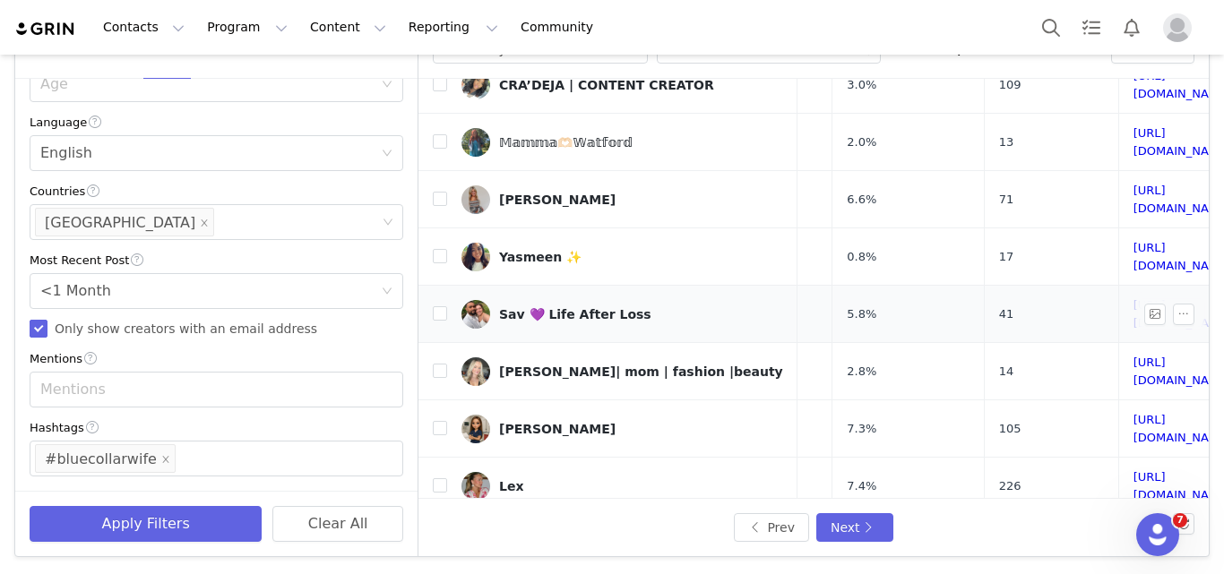
scroll to position [518, 99]
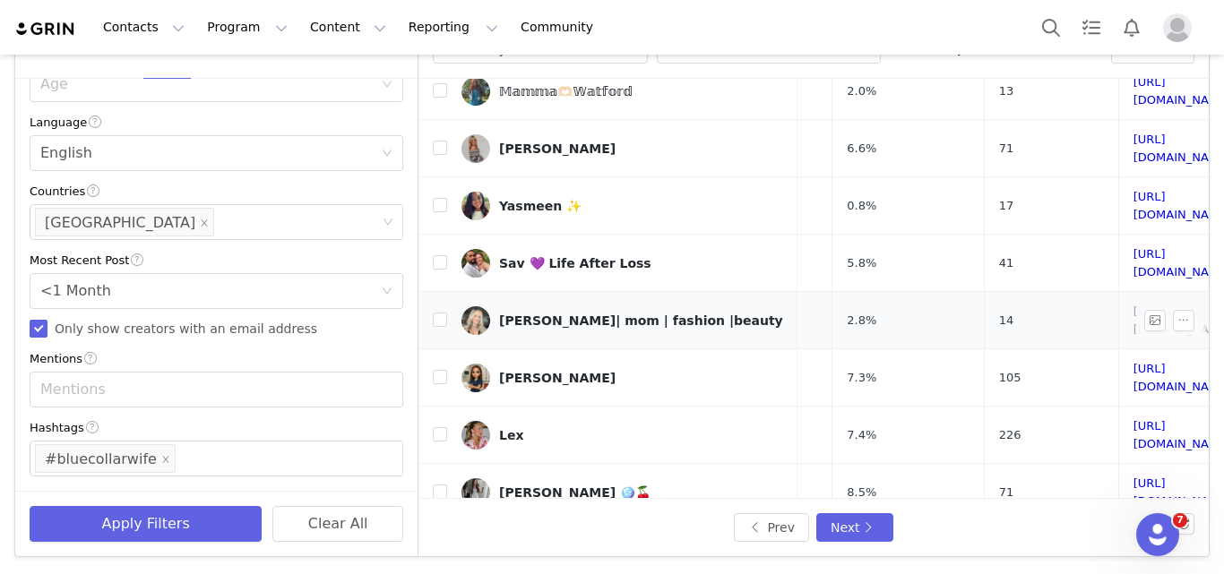
click at [1134, 305] on link "https://www.tiktok.com/share/user/1852395" at bounding box center [1183, 320] width 98 height 31
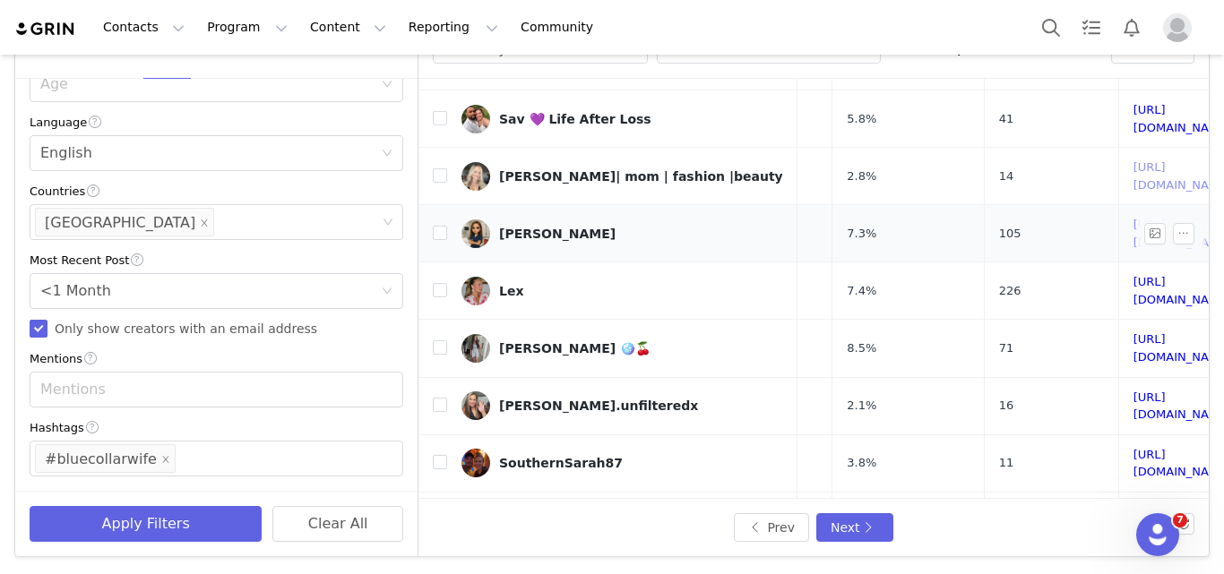
scroll to position [677, 99]
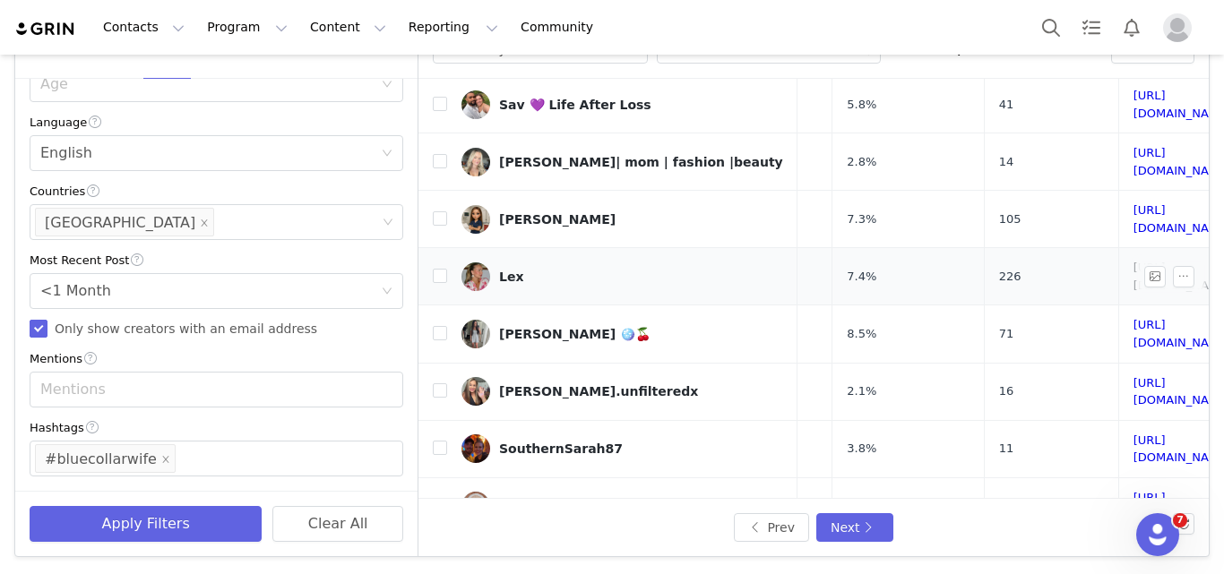
click at [1134, 261] on link "https://www.tiktok.com/share/user/6746912985640682502" at bounding box center [1183, 276] width 98 height 31
click at [1134, 318] on link "https://www.tiktok.com/share/user/7280163473526981678" at bounding box center [1183, 333] width 98 height 31
click at [1134, 376] on link "https://www.tiktok.com/share/user/6829474259796460549" at bounding box center [1183, 391] width 98 height 31
click at [1134, 491] on link "https://www.tiktok.com/share/user/6558365367999201281" at bounding box center [1183, 506] width 98 height 31
click at [1134, 549] on link "https://www.tiktok.com/share/user/6532043964231450626" at bounding box center [1183, 564] width 98 height 31
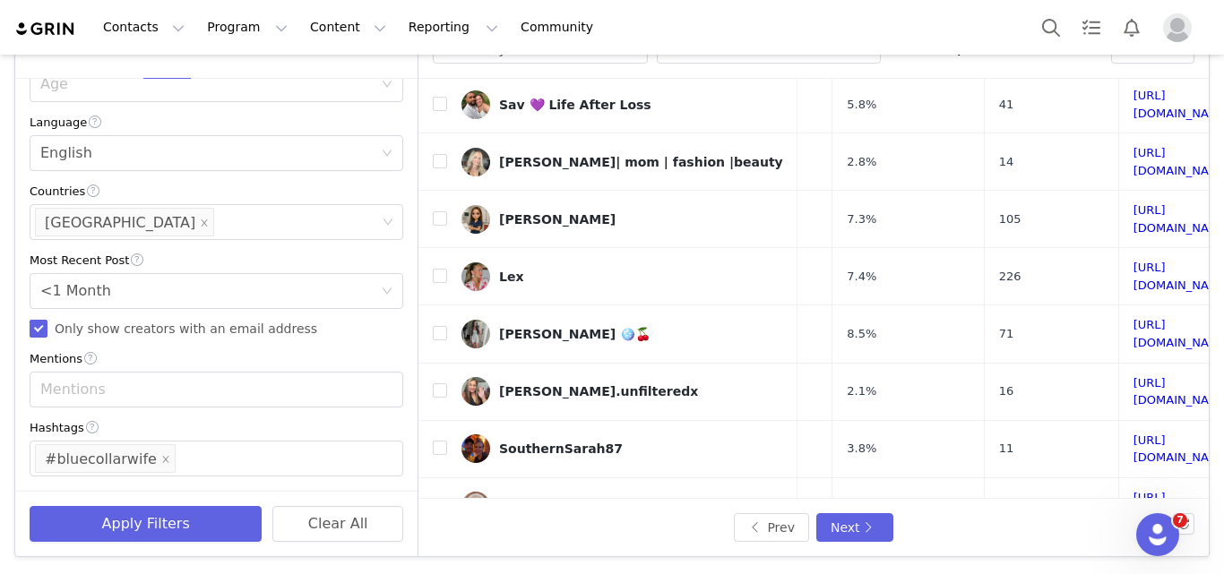
click at [867, 513] on div "Prev Next" at bounding box center [814, 527] width 790 height 57
click at [863, 532] on button "Next" at bounding box center [854, 528] width 77 height 29
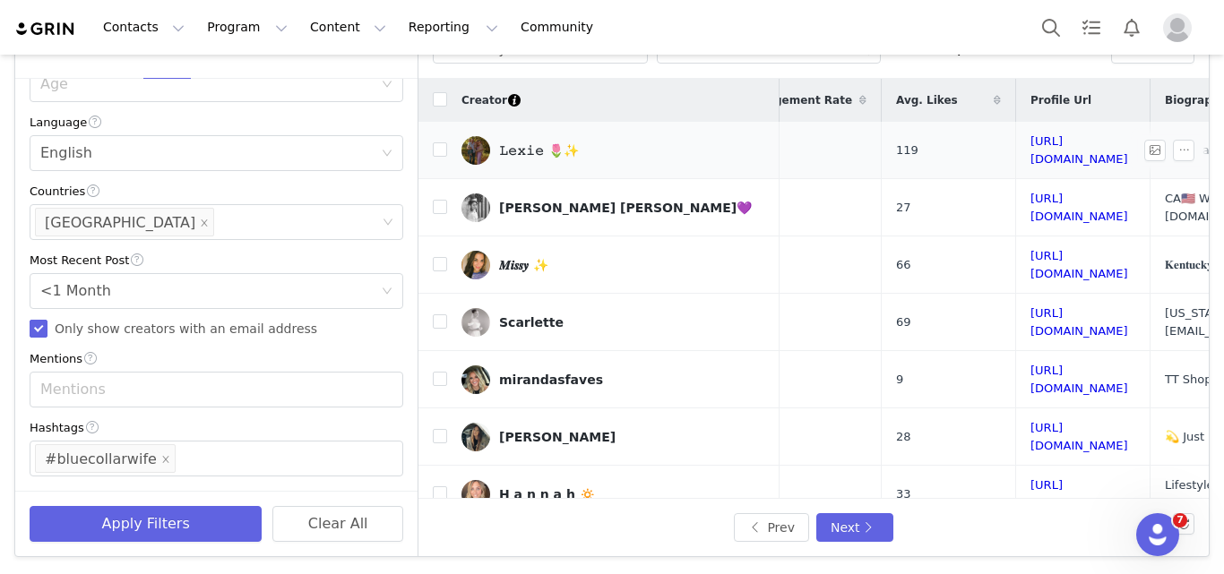
scroll to position [0, 186]
click at [1030, 149] on link "https://www.tiktok.com/share/user/6679020388486759429" at bounding box center [1079, 149] width 98 height 31
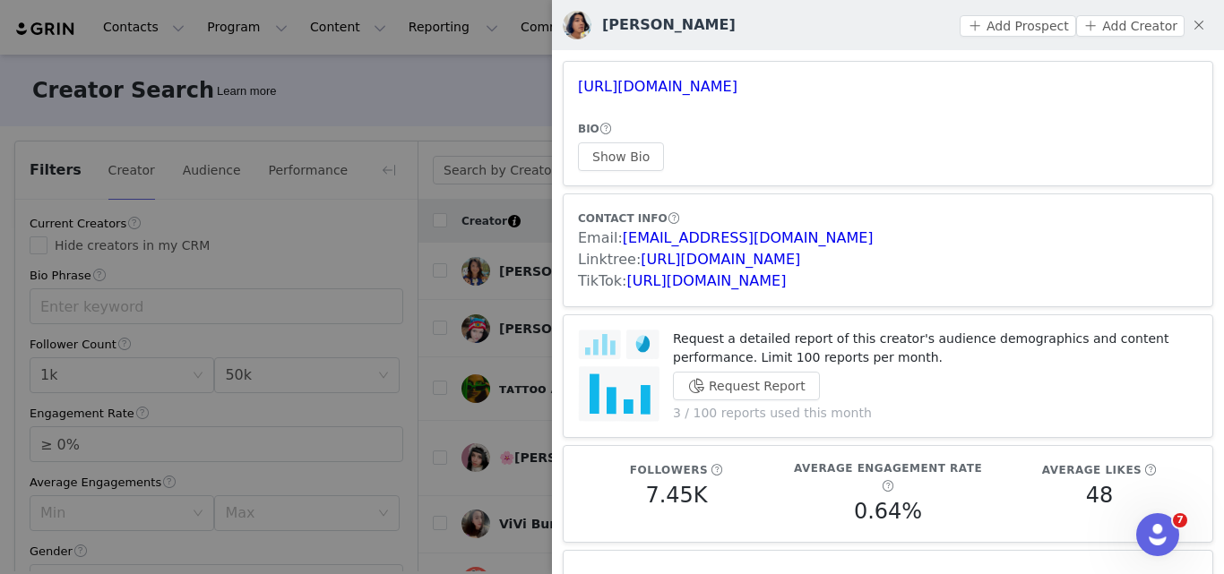
scroll to position [762, 142]
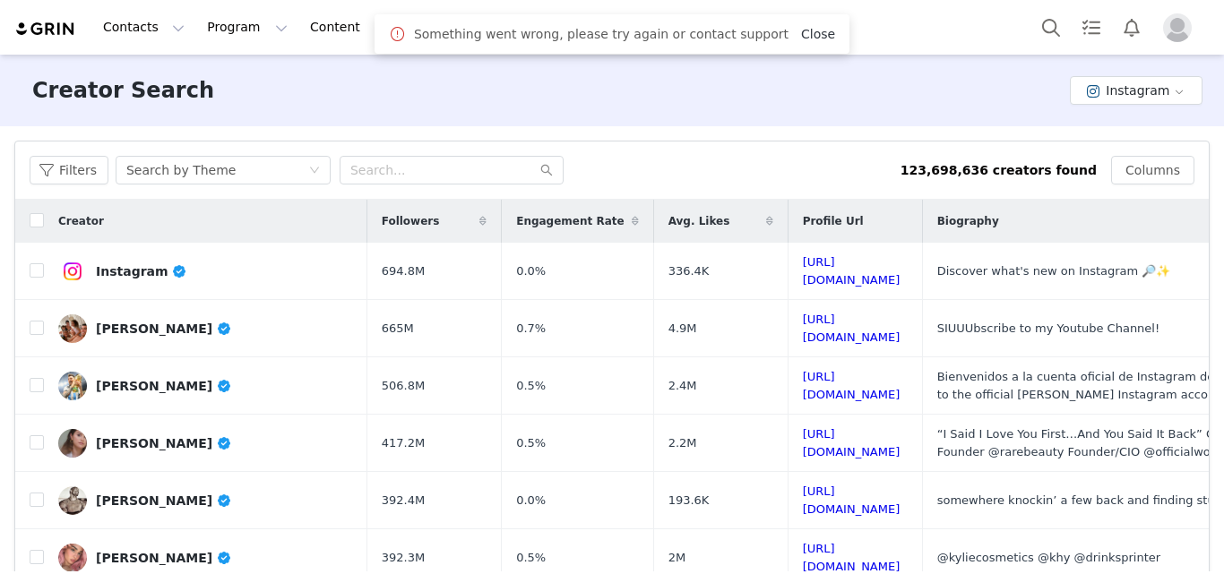
click at [803, 27] on link "Close" at bounding box center [818, 34] width 34 height 14
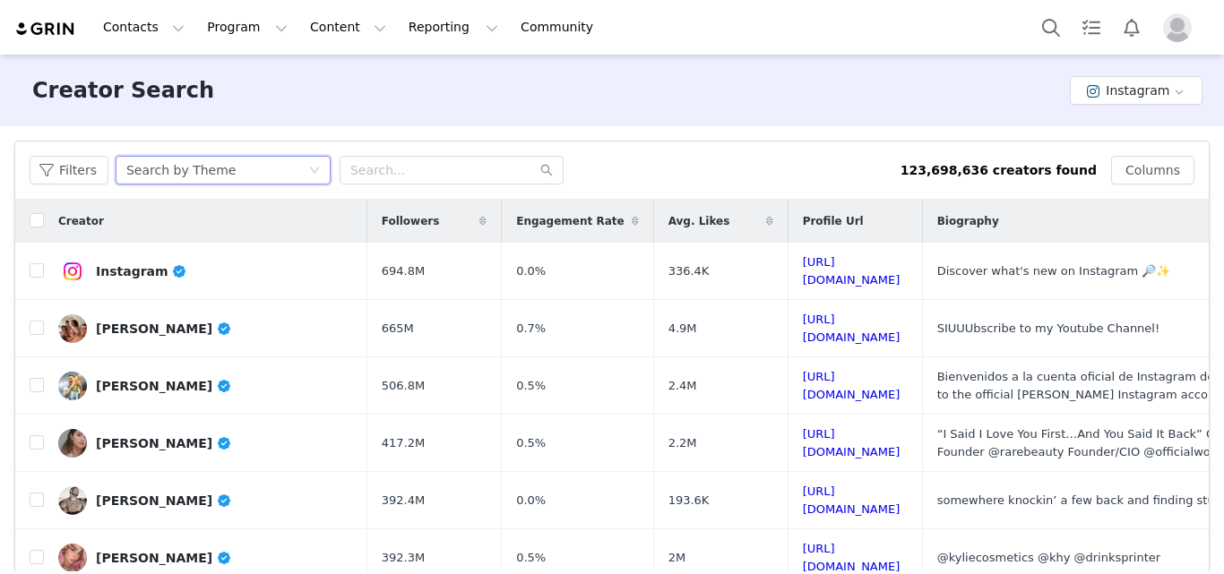
click at [207, 177] on div "Search by Theme" at bounding box center [180, 170] width 109 height 27
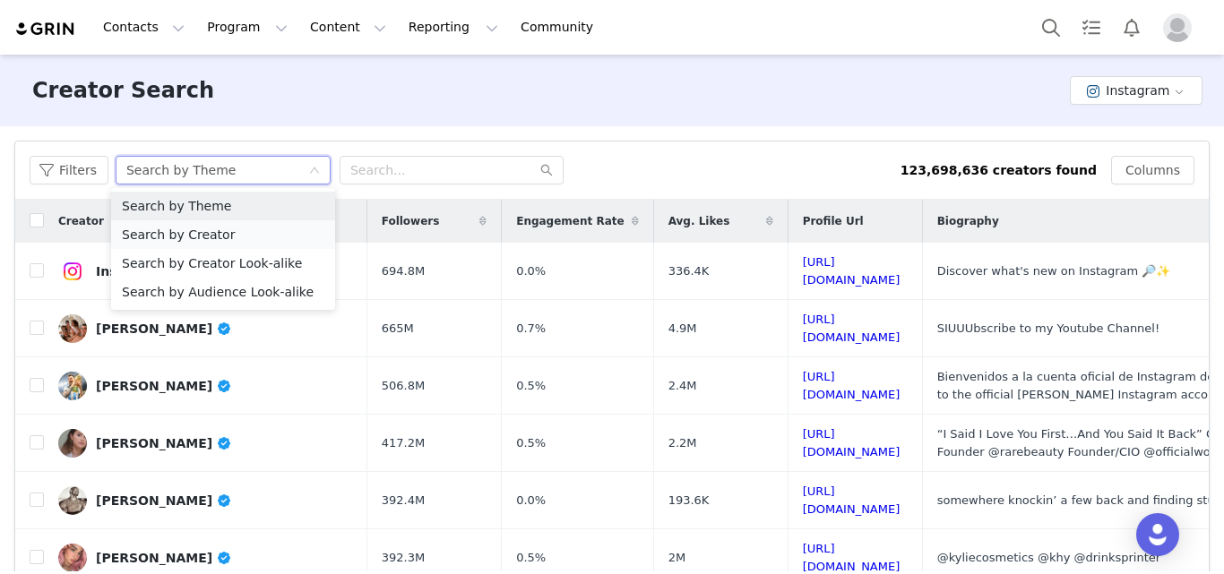
click at [212, 242] on li "Search by Creator" at bounding box center [223, 234] width 224 height 29
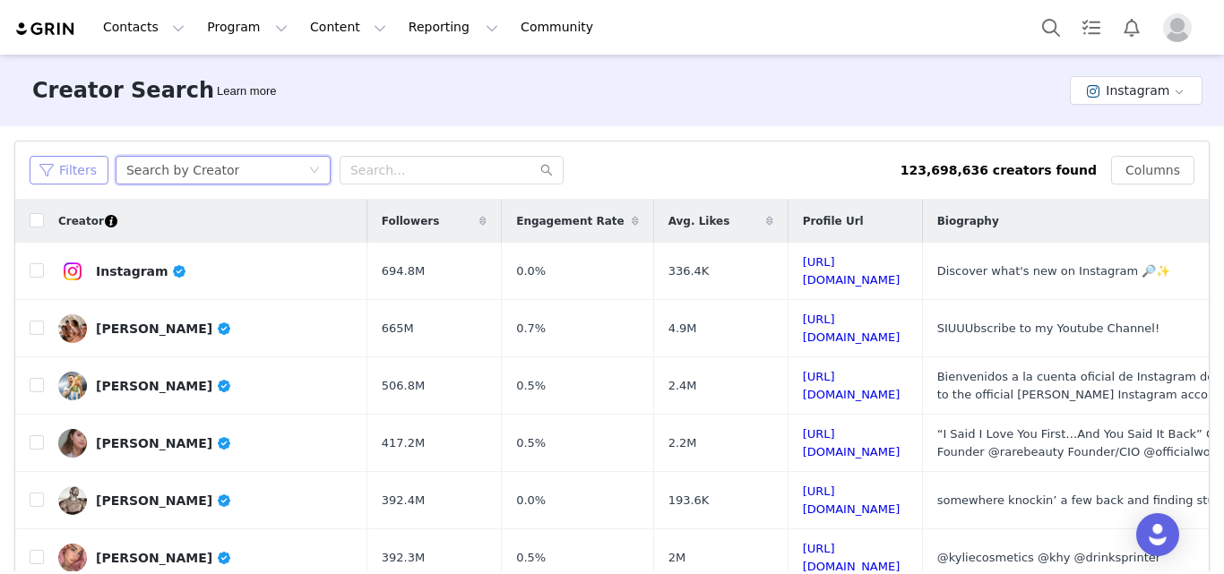
click at [96, 168] on button "Filters" at bounding box center [69, 170] width 79 height 29
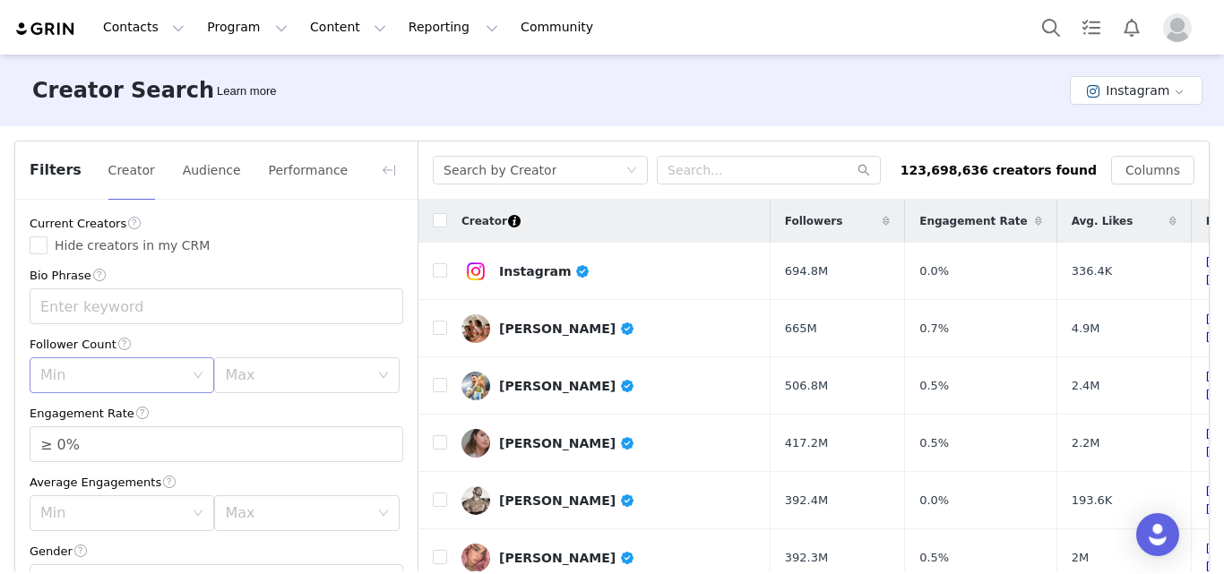
click at [134, 361] on div "Min" at bounding box center [115, 375] width 151 height 34
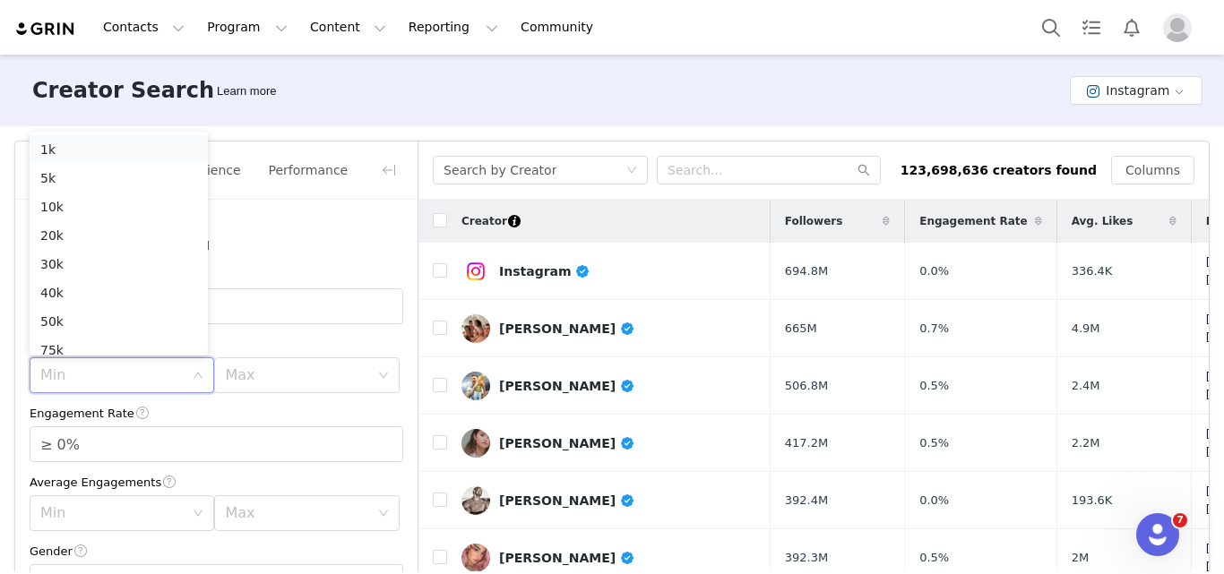
click at [83, 159] on li "1k" at bounding box center [119, 149] width 178 height 29
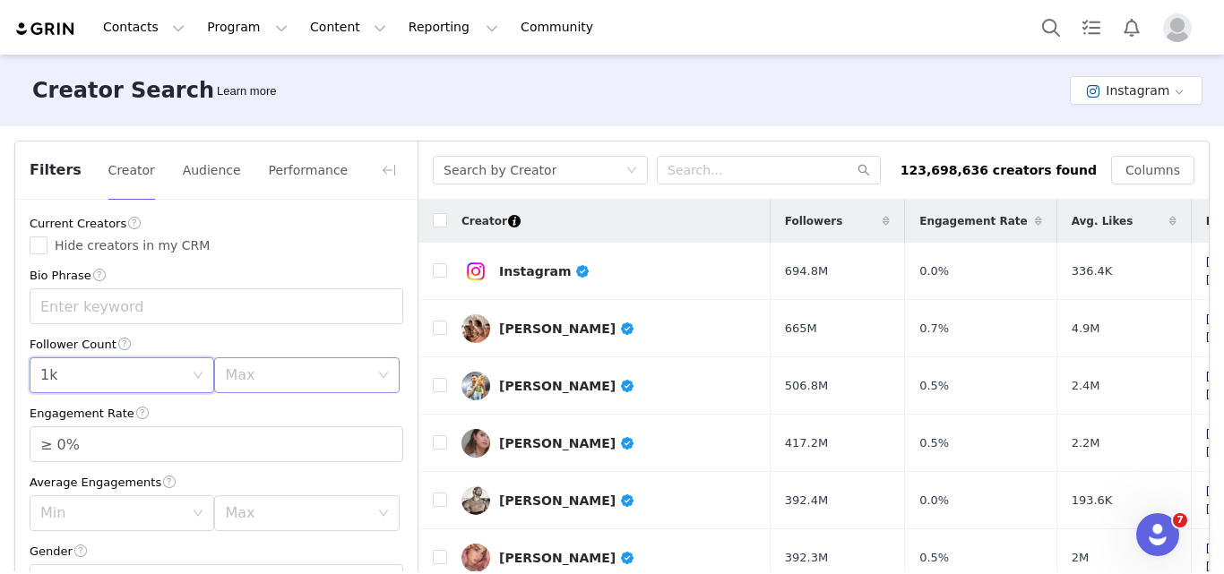
click at [232, 382] on div "Max" at bounding box center [296, 376] width 143 height 18
click at [229, 246] on li "30k" at bounding box center [297, 255] width 178 height 29
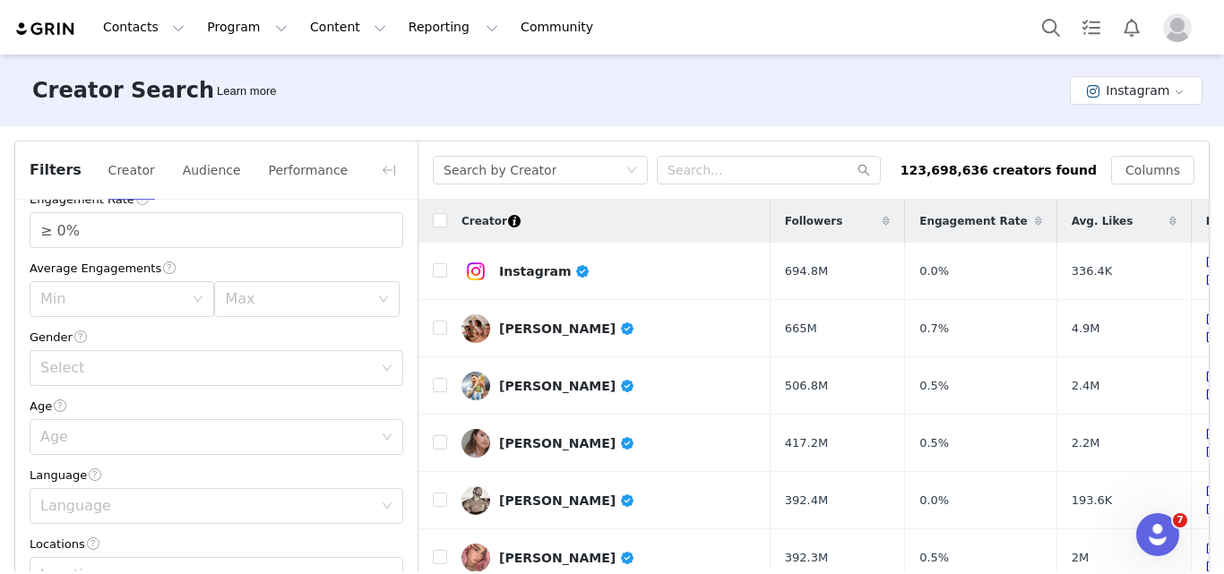
scroll to position [218, 0]
click at [93, 385] on div "Current Creators Hide creators in my CRM Bio Phrase Follower Count Min 1k Max 3…" at bounding box center [216, 480] width 402 height 997
click at [82, 368] on div "Select" at bounding box center [206, 365] width 333 height 18
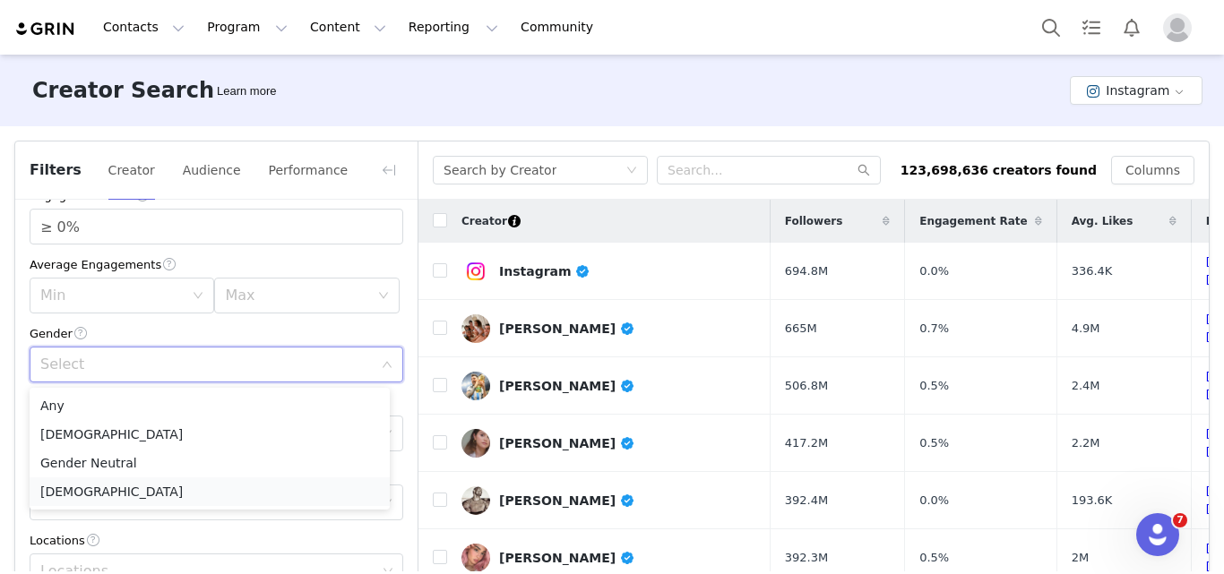
click at [67, 485] on li "[DEMOGRAPHIC_DATA]" at bounding box center [210, 492] width 360 height 29
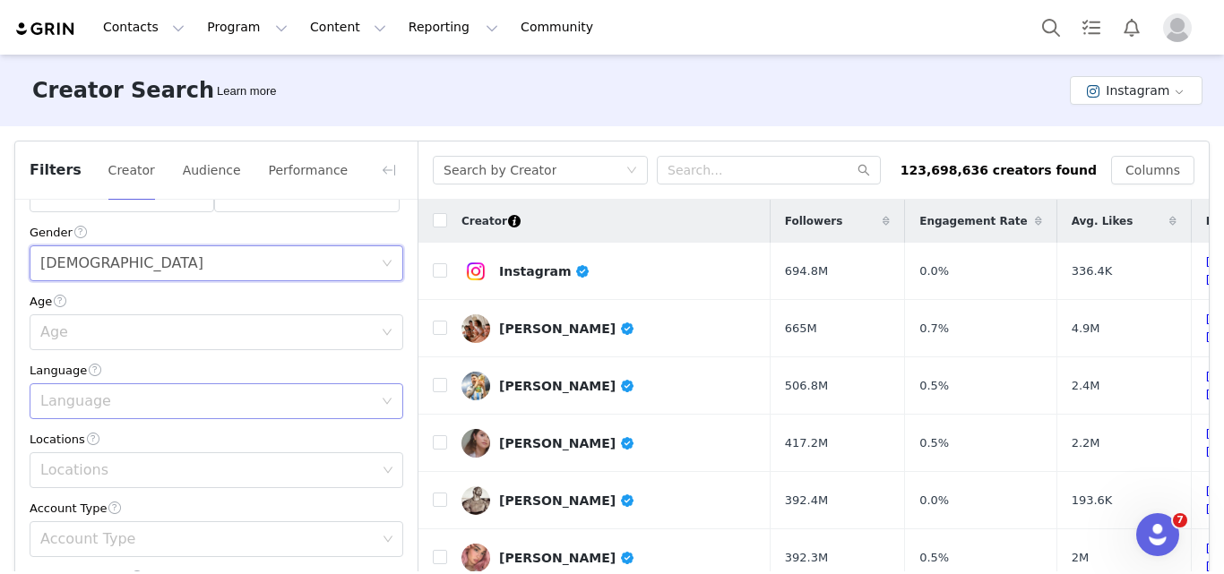
scroll to position [320, 0]
click at [114, 403] on div "Language" at bounding box center [206, 401] width 333 height 18
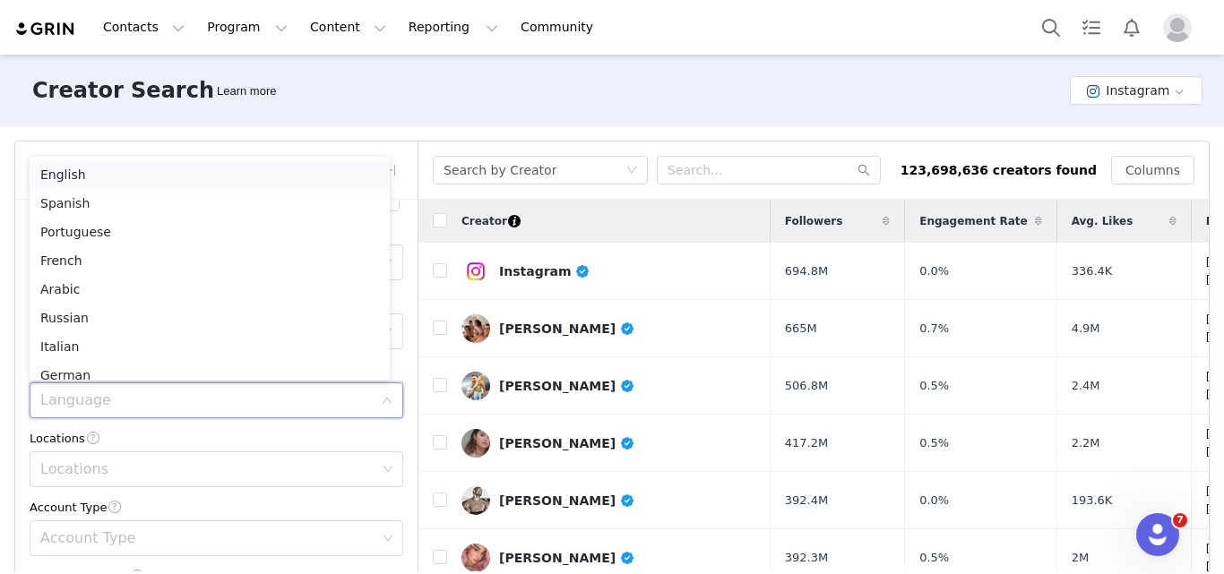
click at [69, 175] on li "English" at bounding box center [210, 174] width 360 height 29
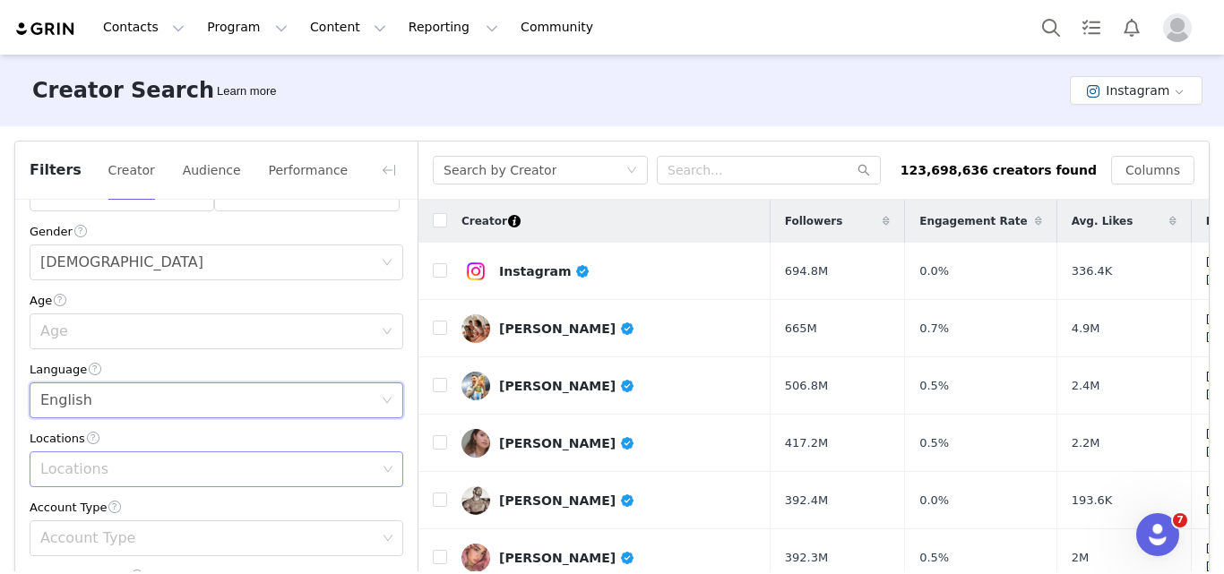
click at [108, 471] on div "Locations" at bounding box center [208, 470] width 336 height 18
type input "uni"
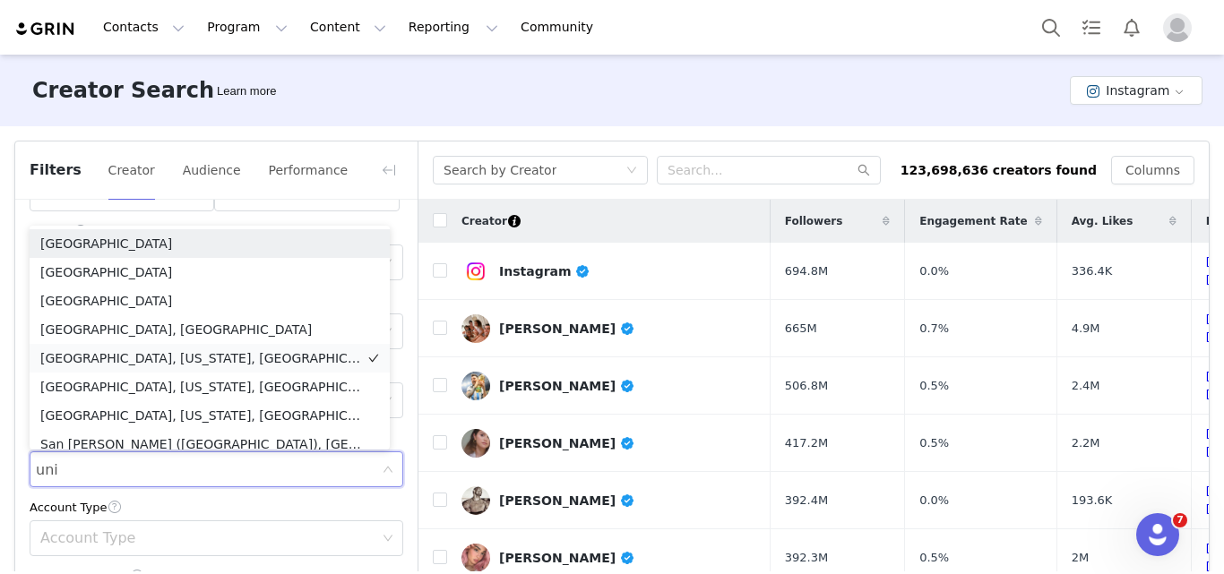
scroll to position [9, 0]
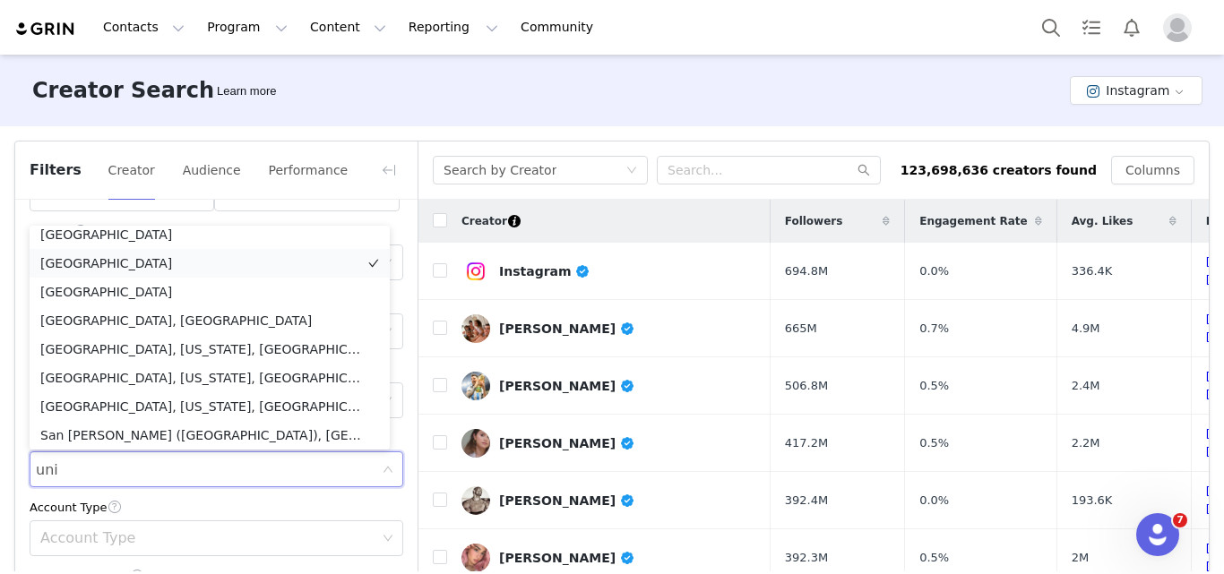
click at [98, 269] on li "[GEOGRAPHIC_DATA]" at bounding box center [210, 263] width 360 height 29
click at [152, 523] on div "Account Type" at bounding box center [210, 539] width 350 height 34
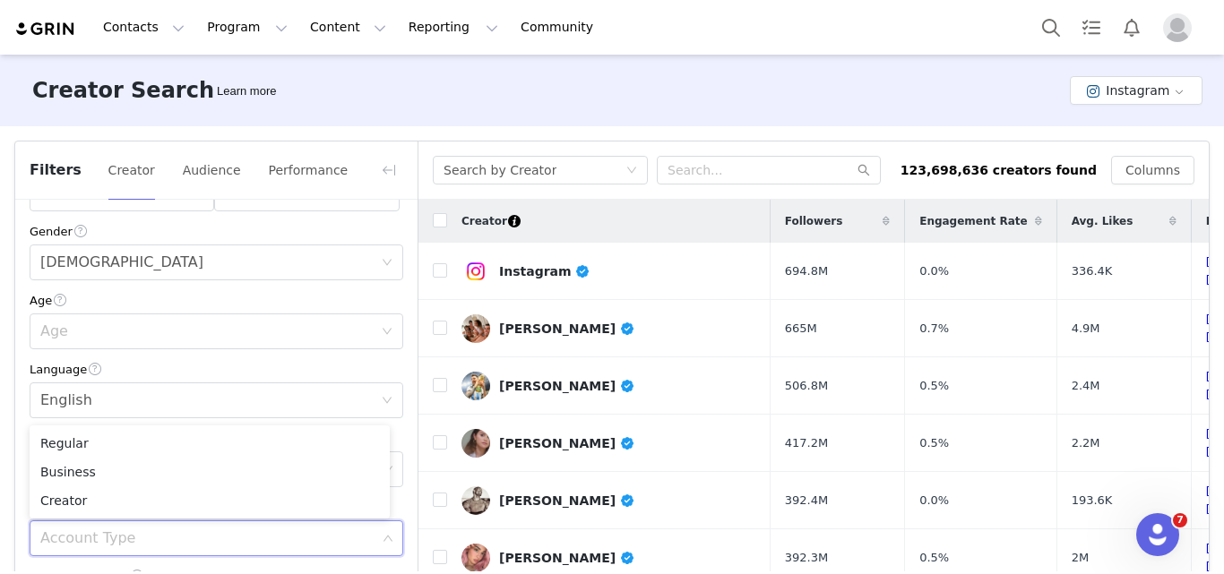
click at [180, 367] on div "Language" at bounding box center [217, 369] width 374 height 19
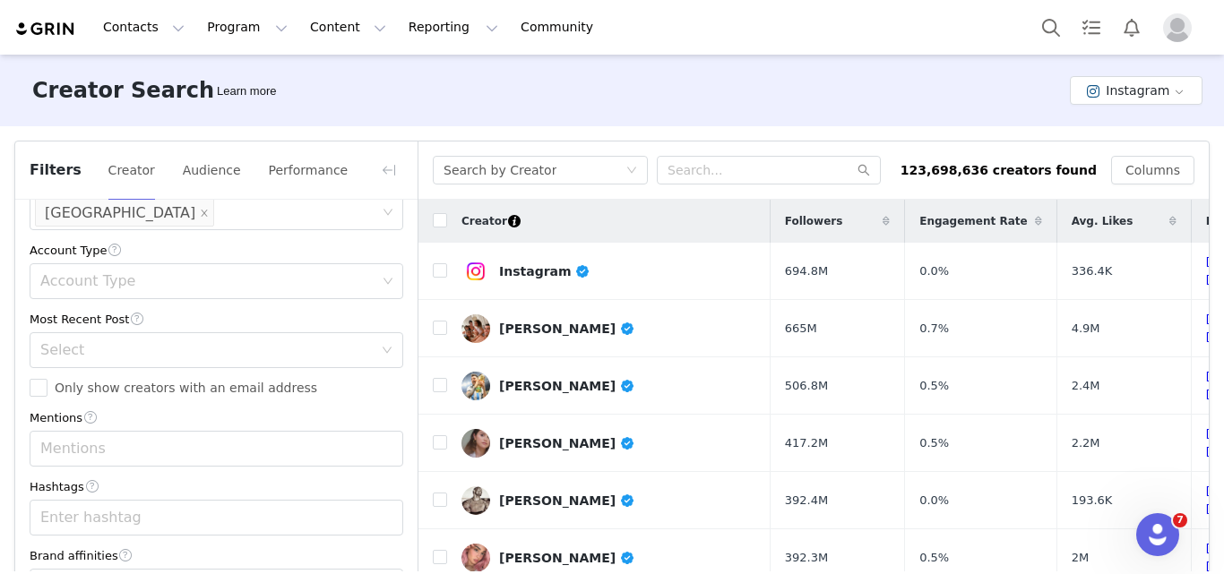
scroll to position [587, 0]
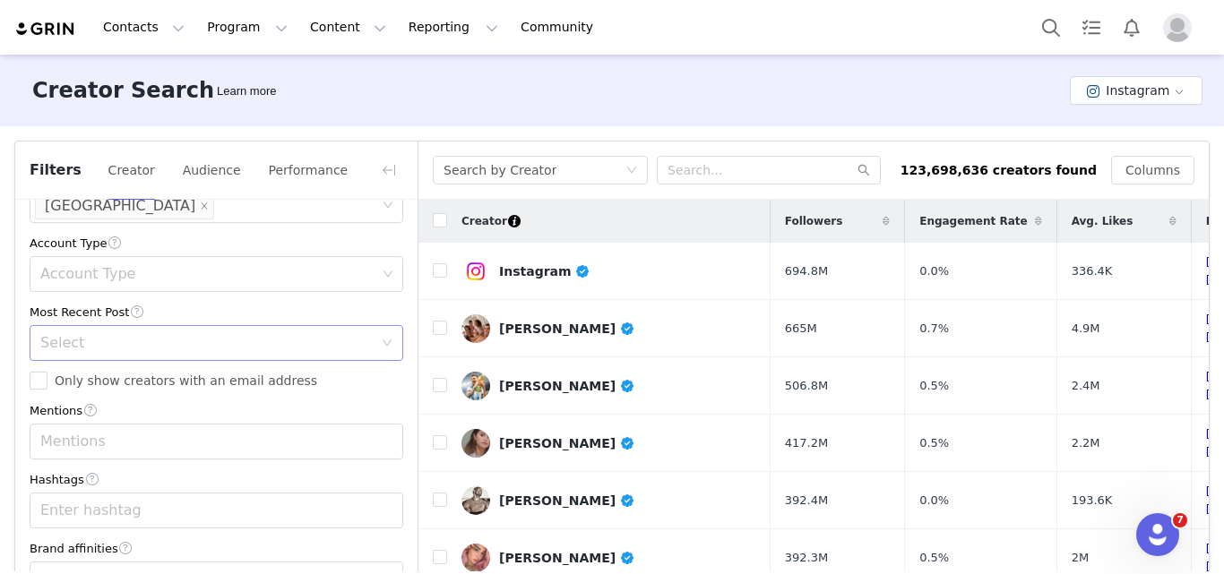
click at [132, 349] on div "Select" at bounding box center [206, 343] width 333 height 18
click at [73, 376] on li "<1 Month" at bounding box center [210, 381] width 360 height 29
click at [46, 376] on input "Only show creators with an email address" at bounding box center [39, 381] width 18 height 18
checkbox input "true"
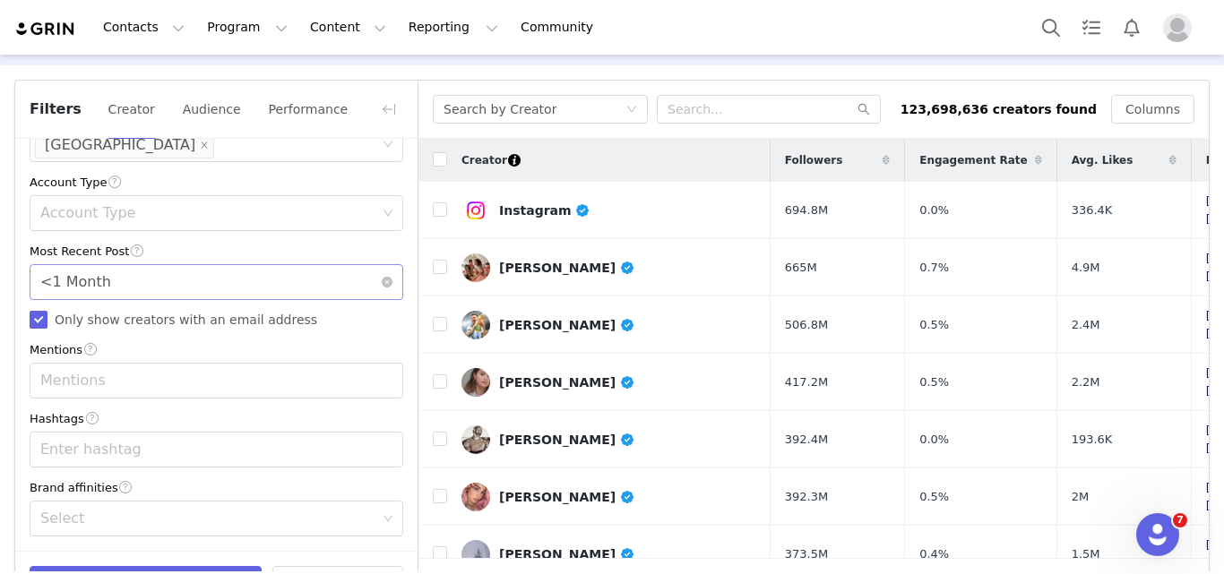
scroll to position [121, 0]
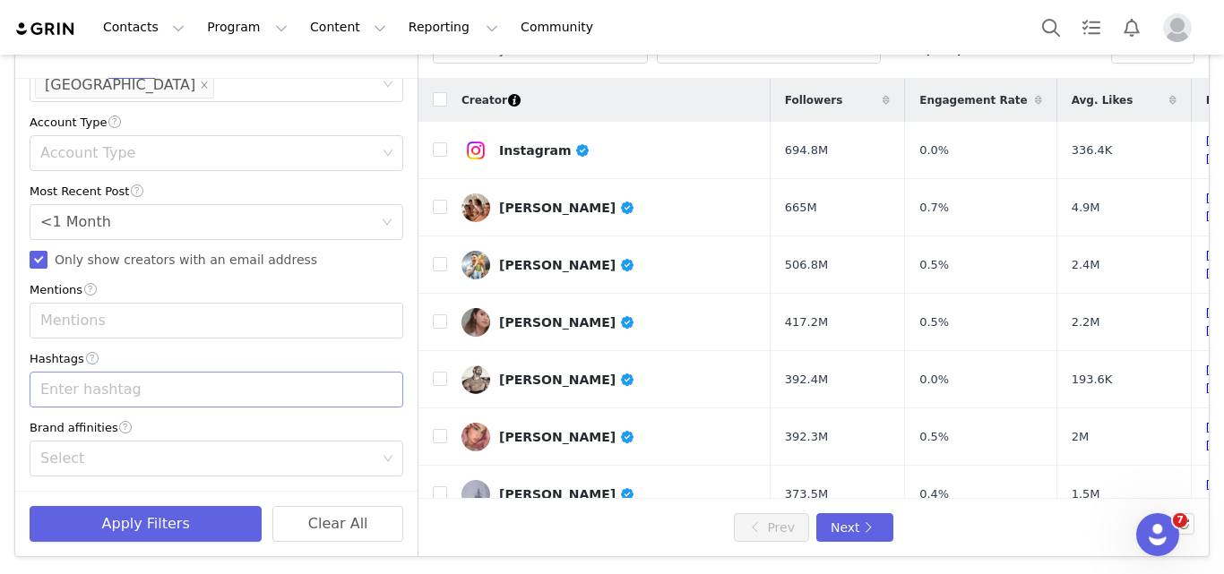
click at [159, 399] on div "Enter hashtag" at bounding box center [210, 390] width 350 height 34
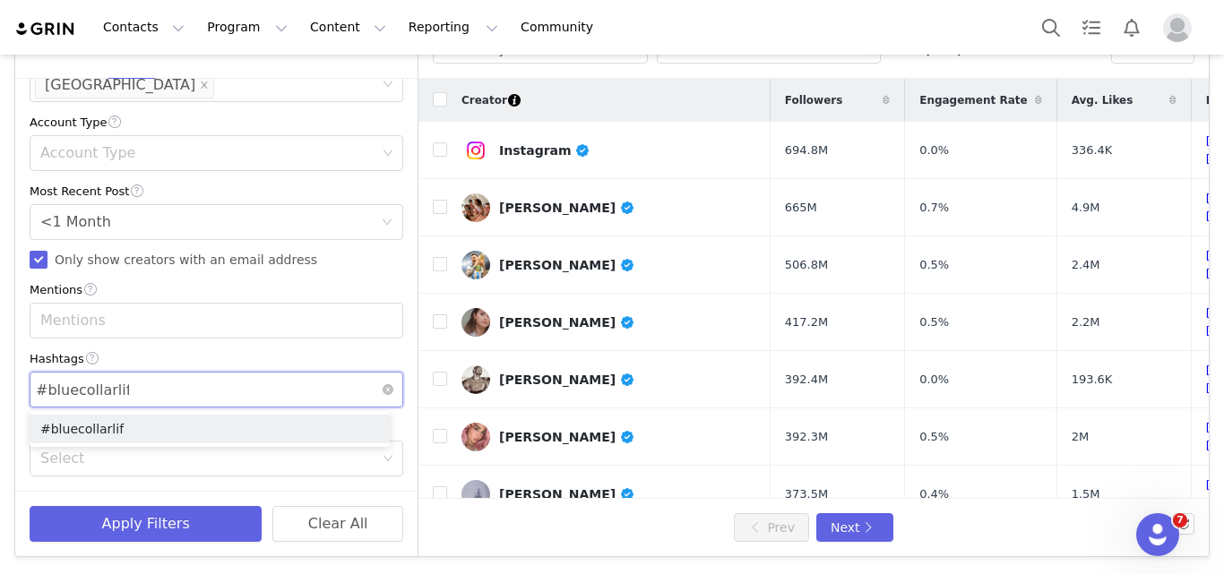
type input "#bluecollarlife"
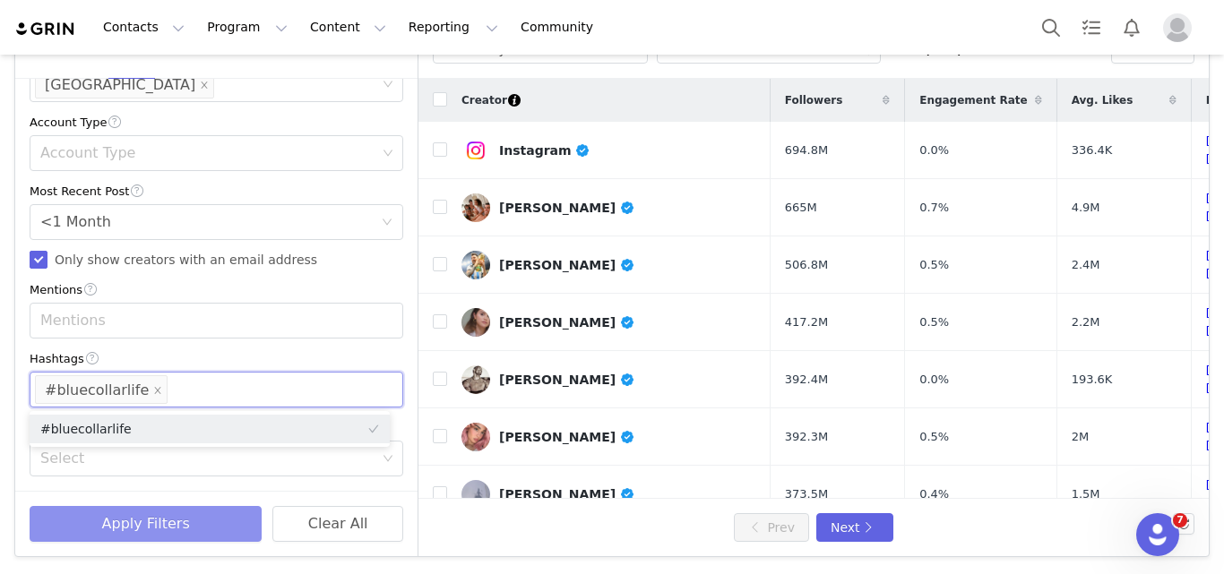
click at [195, 517] on button "Apply Filters" at bounding box center [146, 524] width 232 height 36
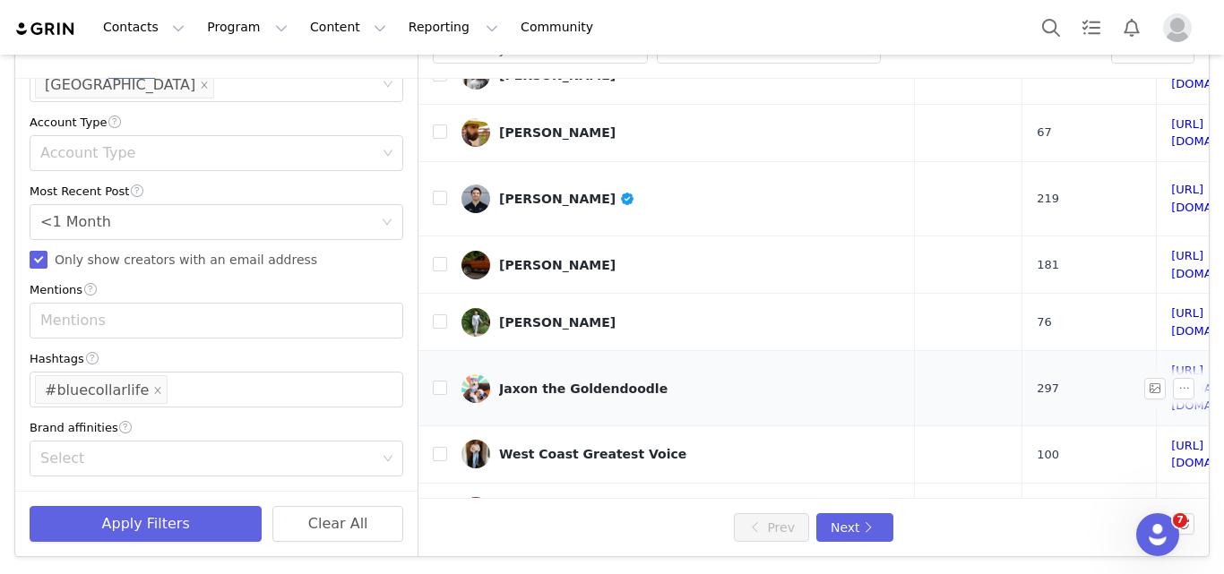
scroll to position [804, 179]
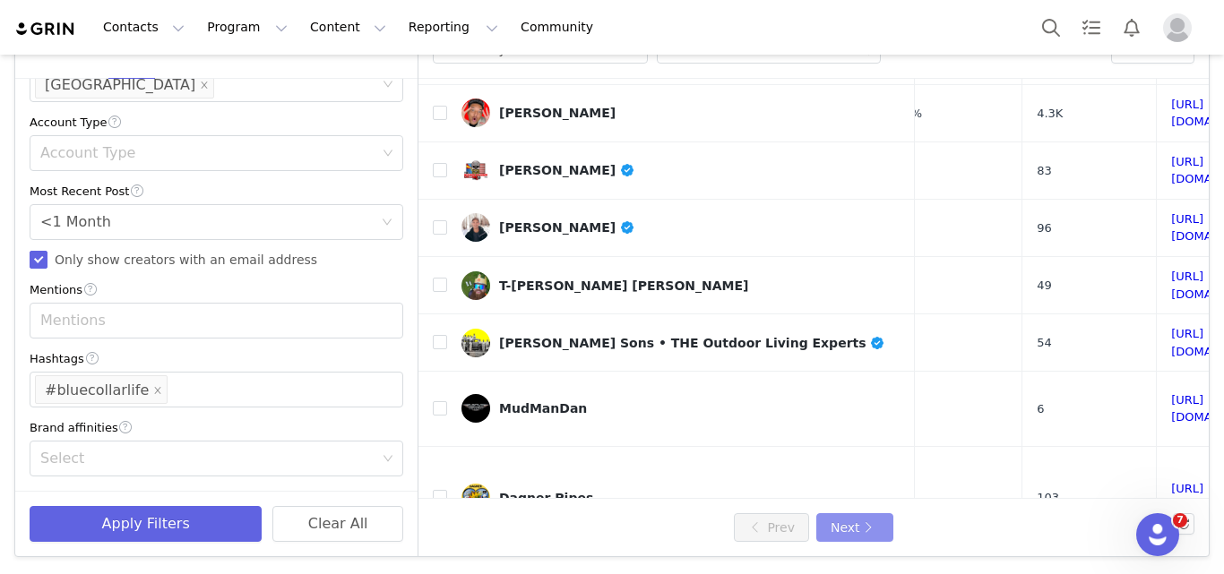
click at [874, 518] on button "Next" at bounding box center [854, 528] width 77 height 29
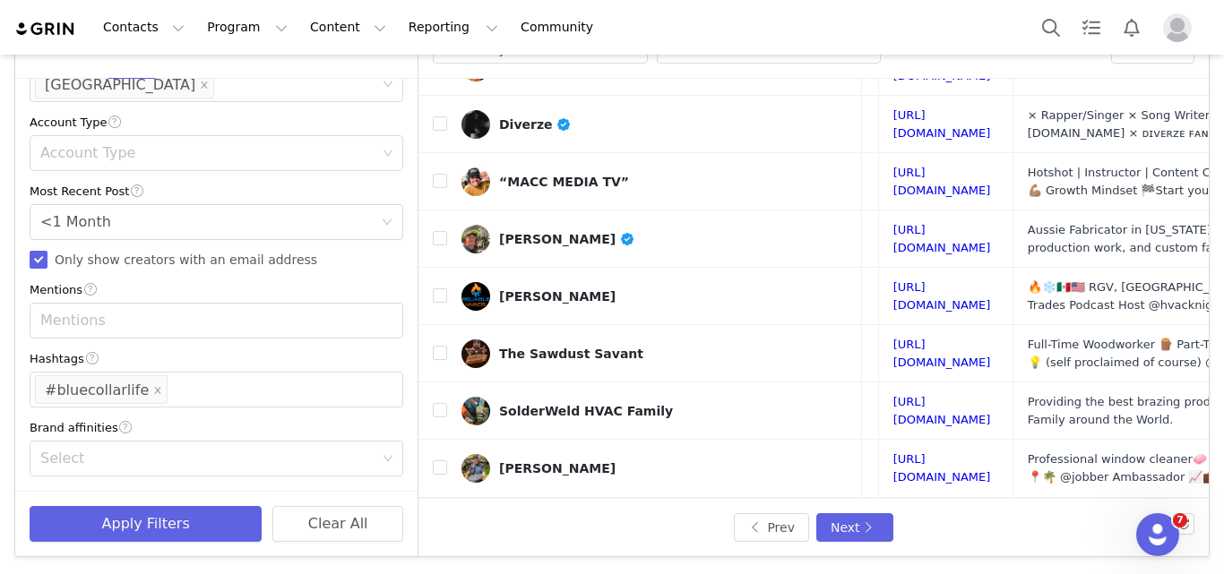
scroll to position [497, 421]
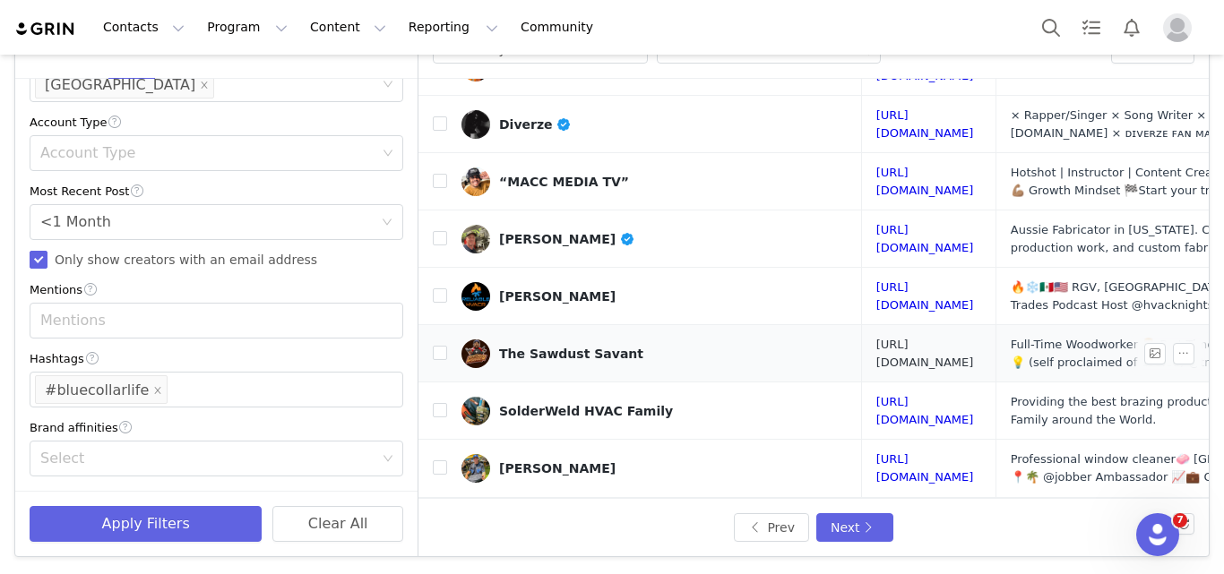
click at [912, 338] on link "[URL][DOMAIN_NAME]" at bounding box center [926, 353] width 98 height 31
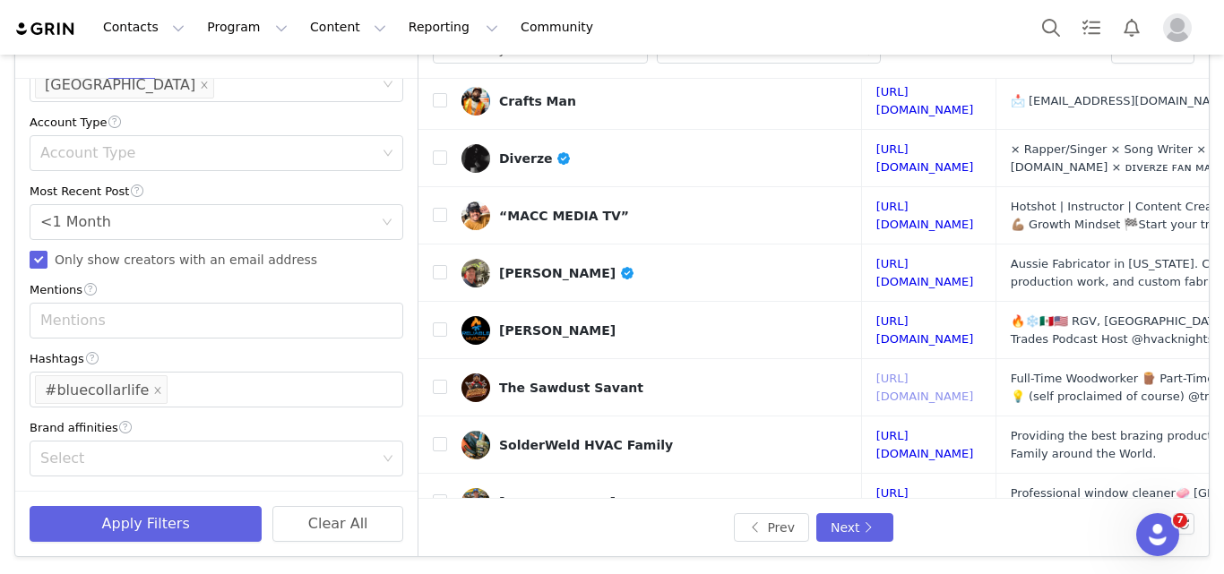
scroll to position [765, 421]
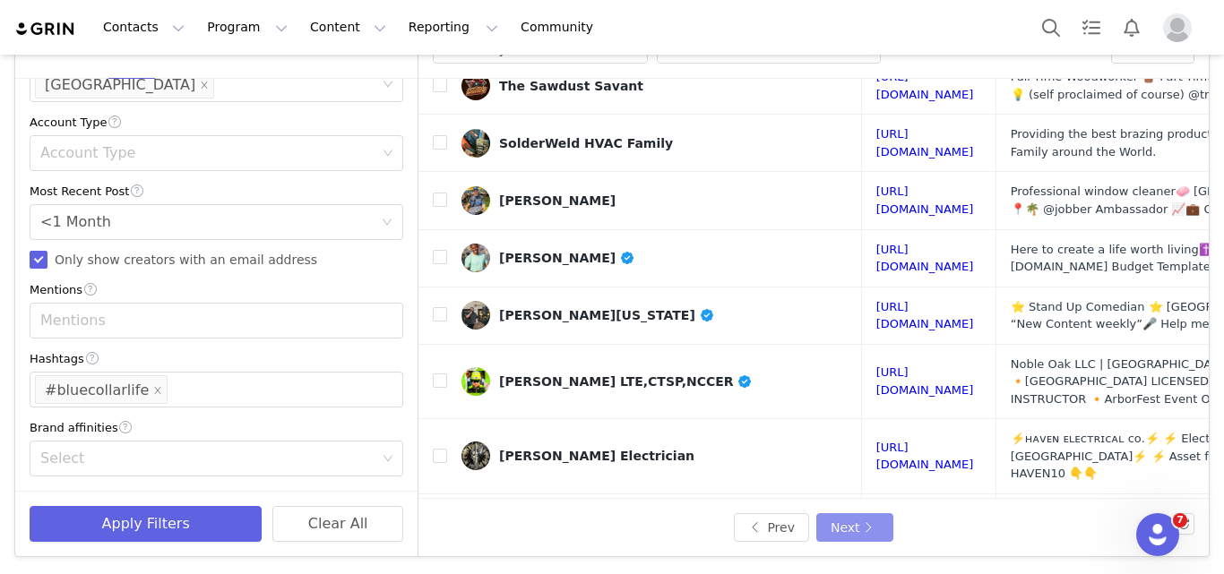
click at [852, 516] on button "Next" at bounding box center [854, 528] width 77 height 29
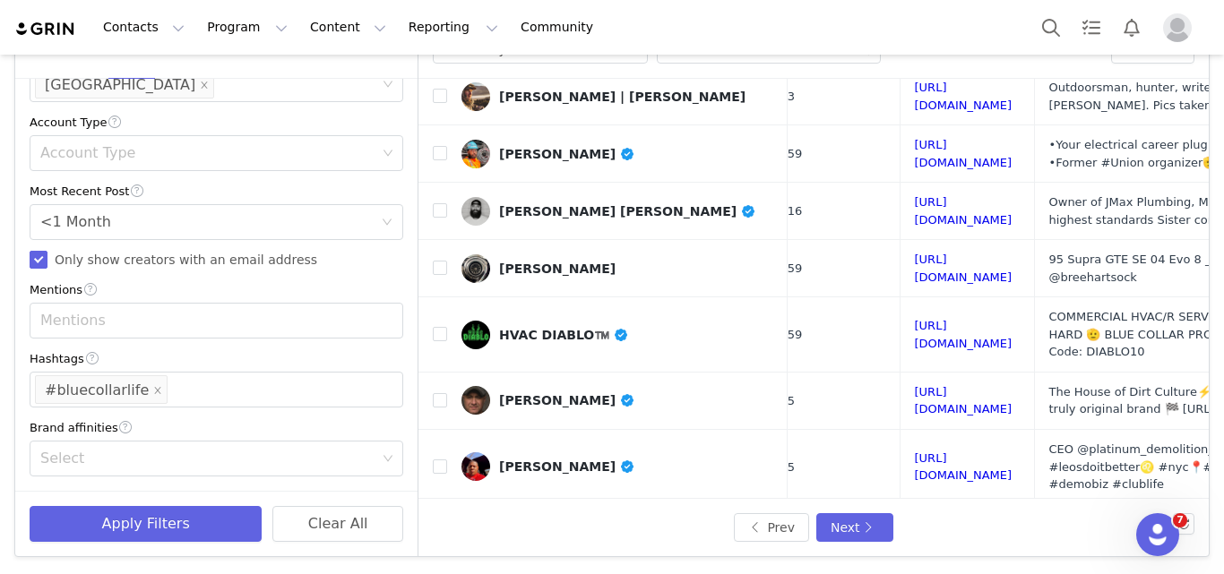
scroll to position [758, 308]
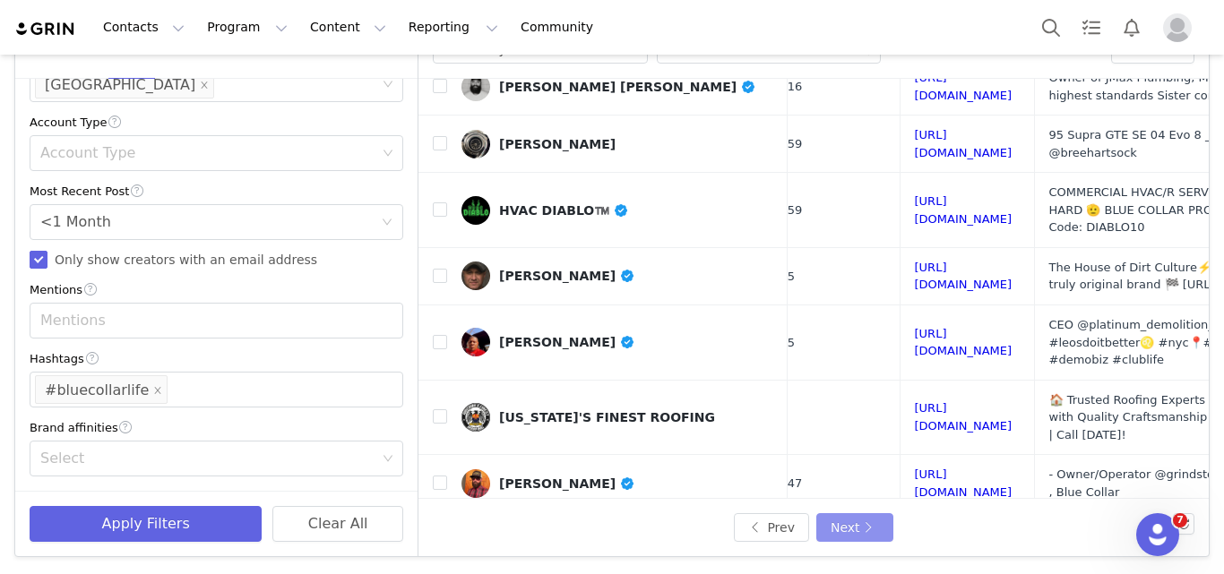
click at [842, 530] on button "Next" at bounding box center [854, 528] width 77 height 29
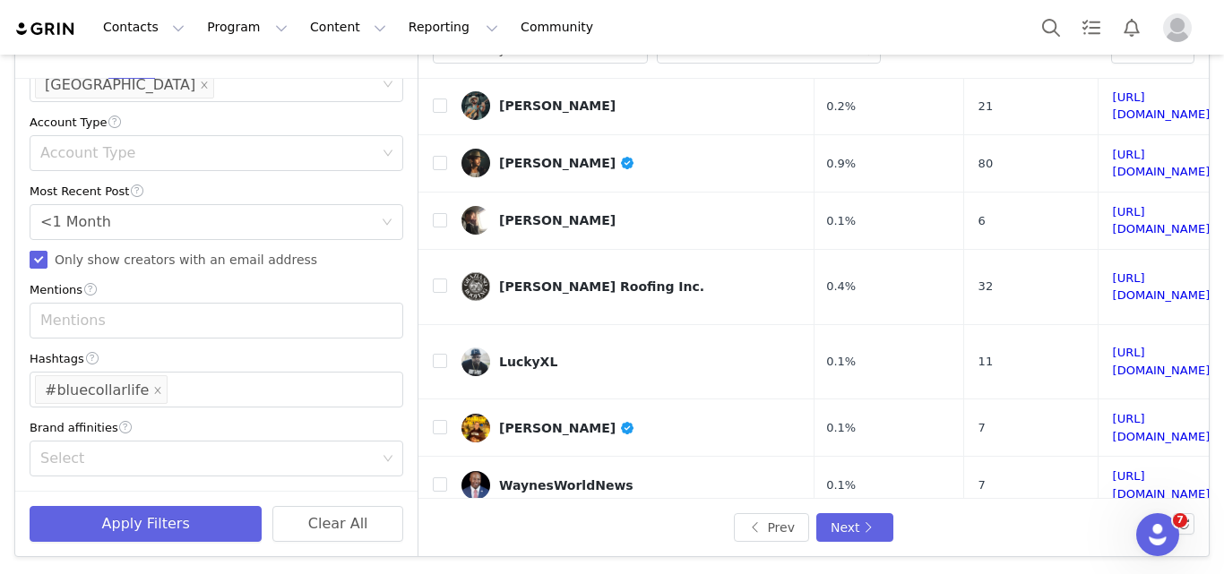
scroll to position [739, 137]
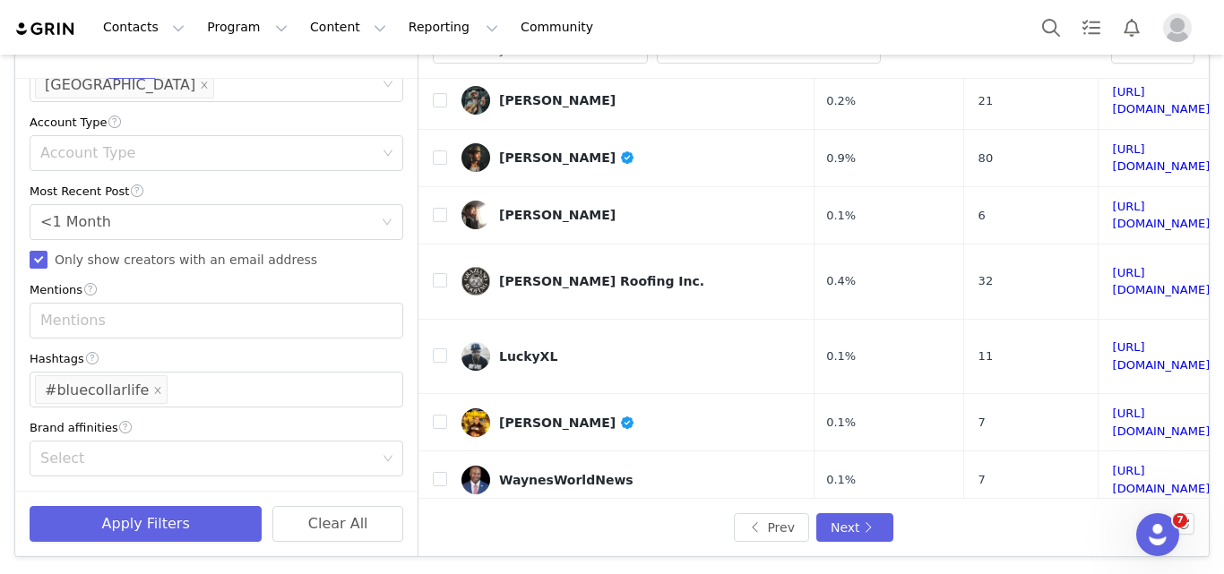
click at [1113, 522] on link "[URL][DOMAIN_NAME]" at bounding box center [1162, 537] width 98 height 31
click at [1113, 407] on link "[URL][DOMAIN_NAME]" at bounding box center [1162, 422] width 98 height 31
click at [825, 529] on button "Next" at bounding box center [854, 528] width 77 height 29
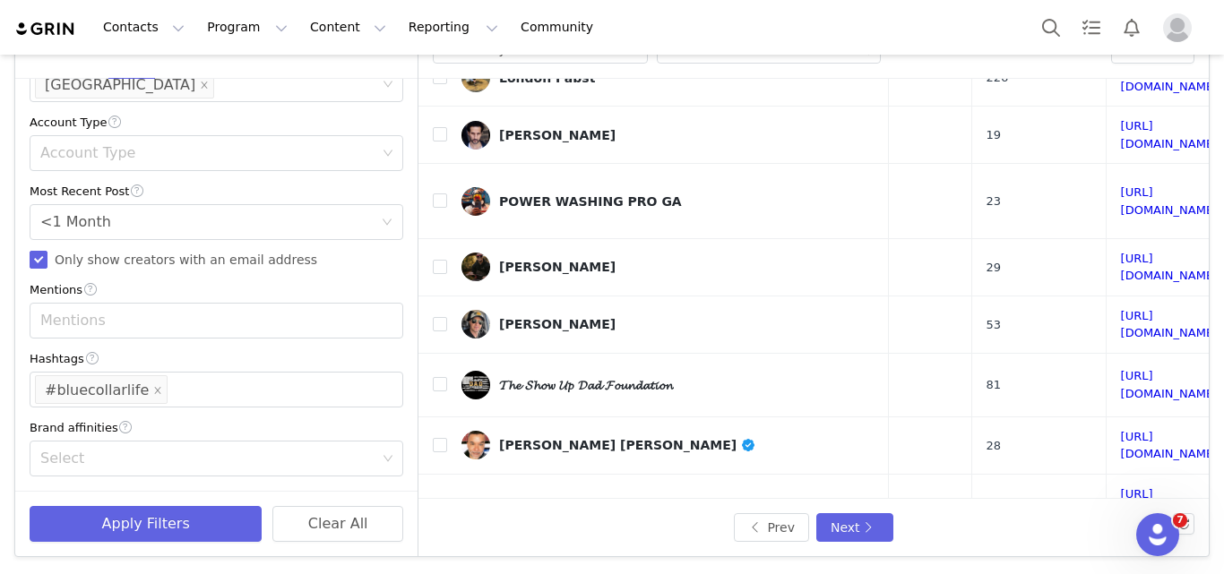
scroll to position [776, 203]
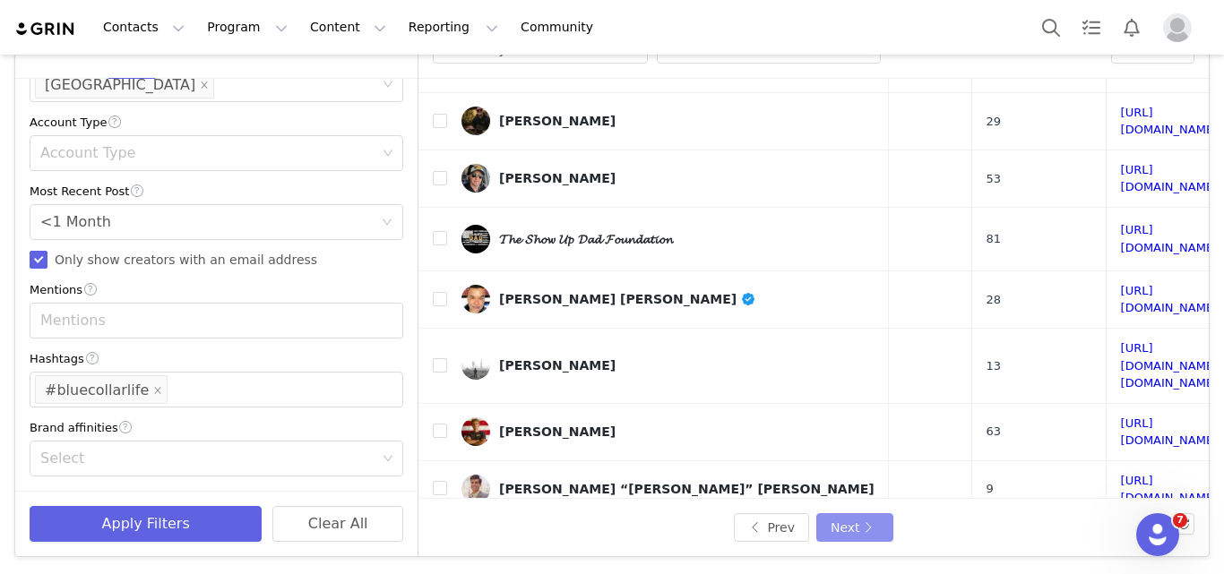
click at [844, 523] on button "Next" at bounding box center [854, 528] width 77 height 29
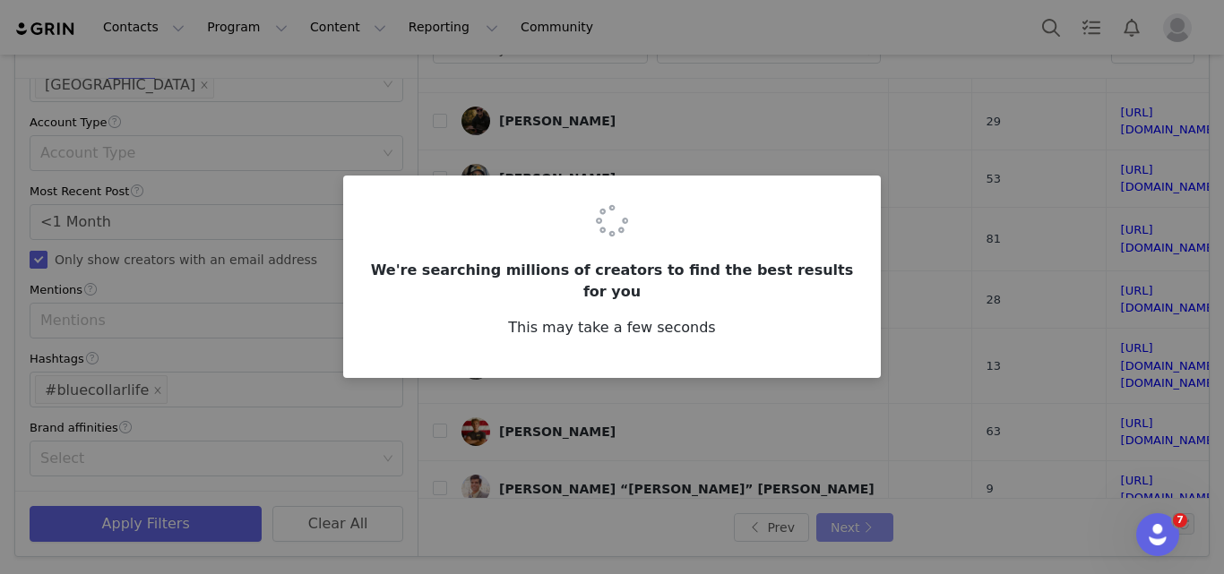
scroll to position [0, 0]
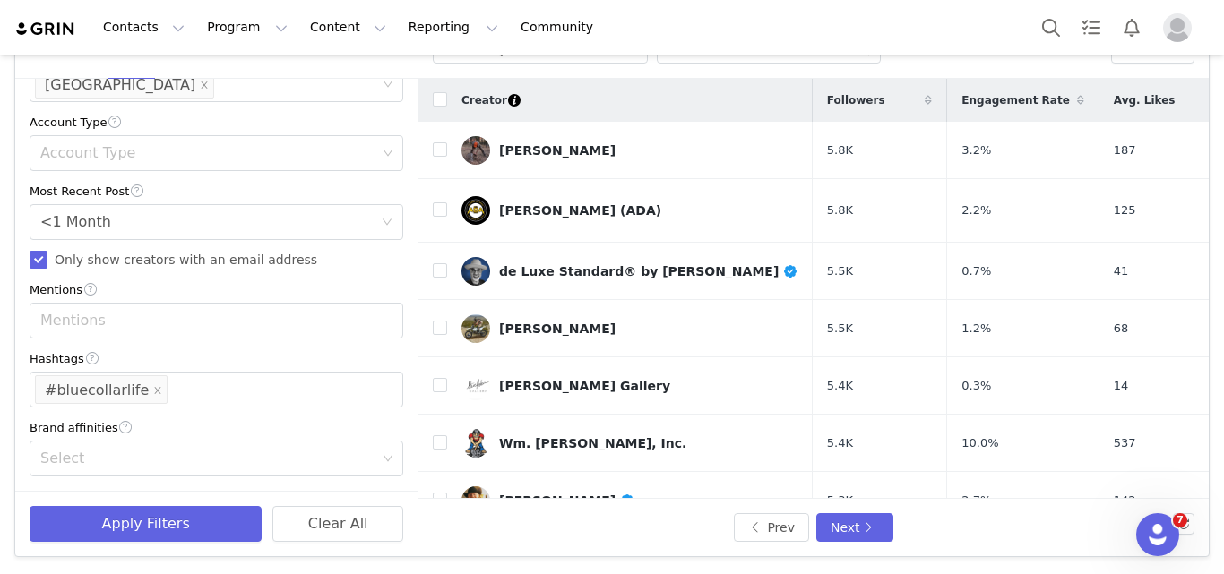
click at [947, 301] on td "1.2%" at bounding box center [1022, 328] width 151 height 57
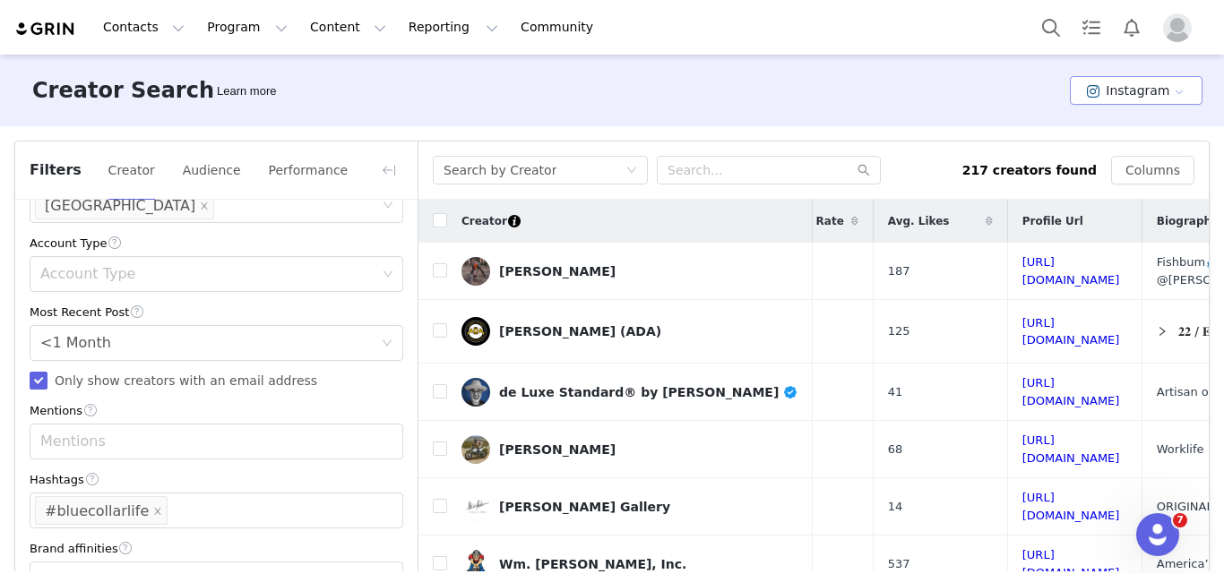
click at [1104, 102] on button "Instagram" at bounding box center [1136, 90] width 133 height 29
click at [1110, 155] on li "TikTok" at bounding box center [1128, 157] width 124 height 30
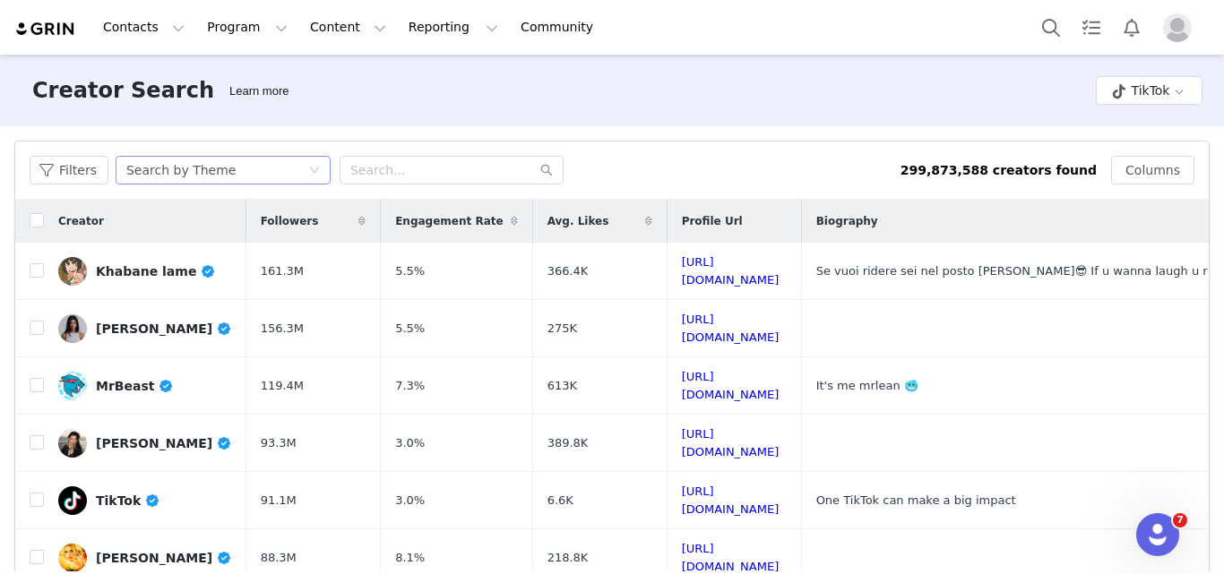
click at [199, 177] on div "Search by Theme" at bounding box center [180, 170] width 109 height 27
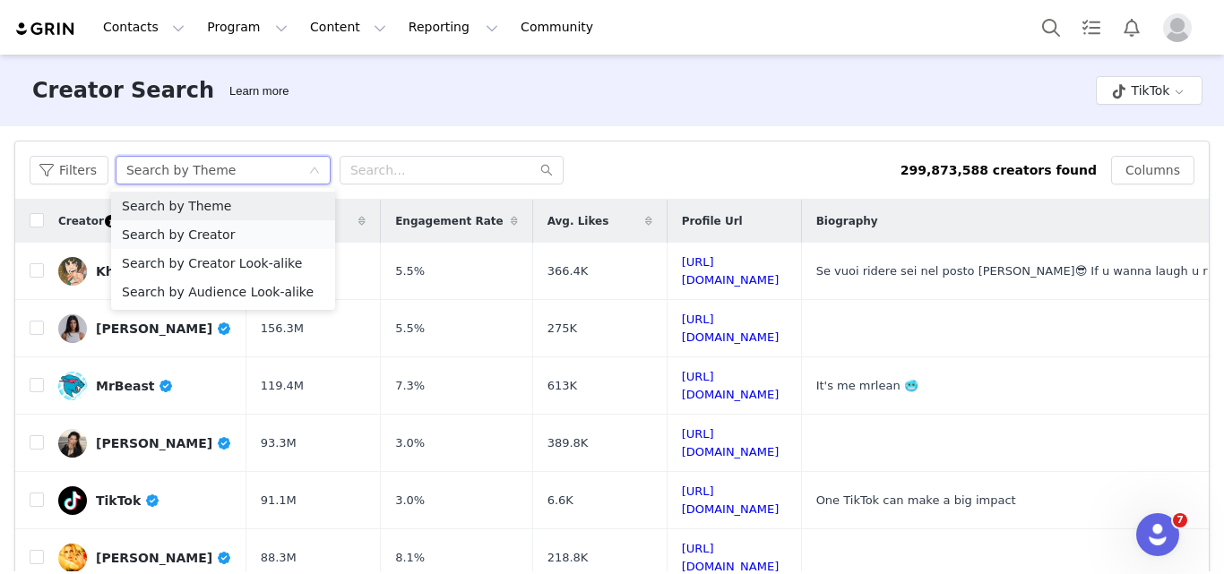
click at [203, 239] on li "Search by Creator" at bounding box center [223, 234] width 224 height 29
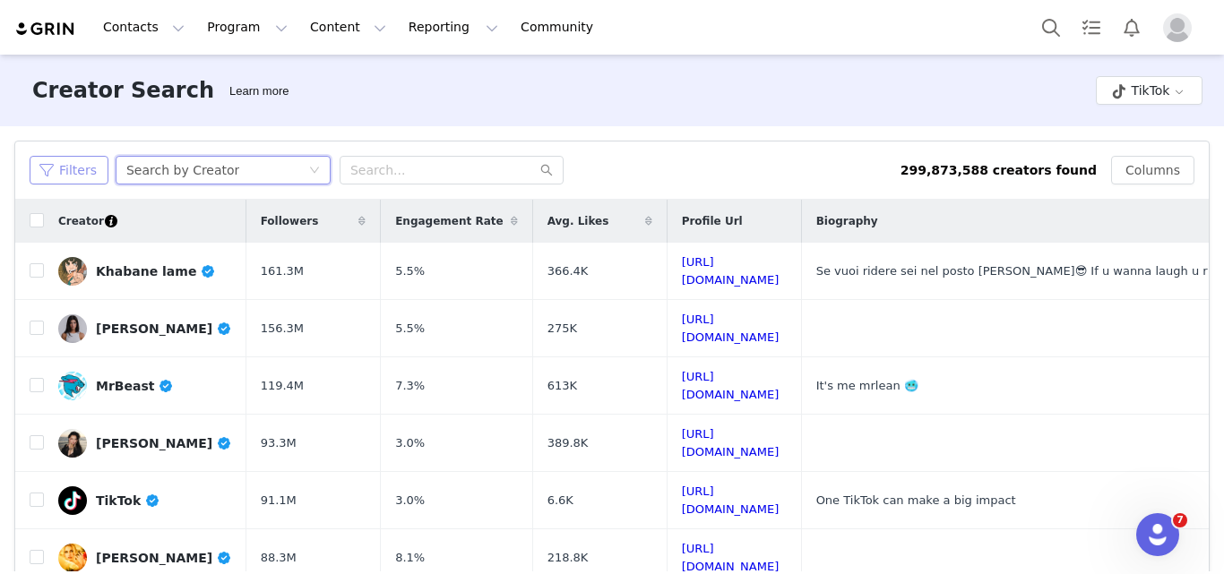
click at [79, 157] on button "Filters" at bounding box center [69, 170] width 79 height 29
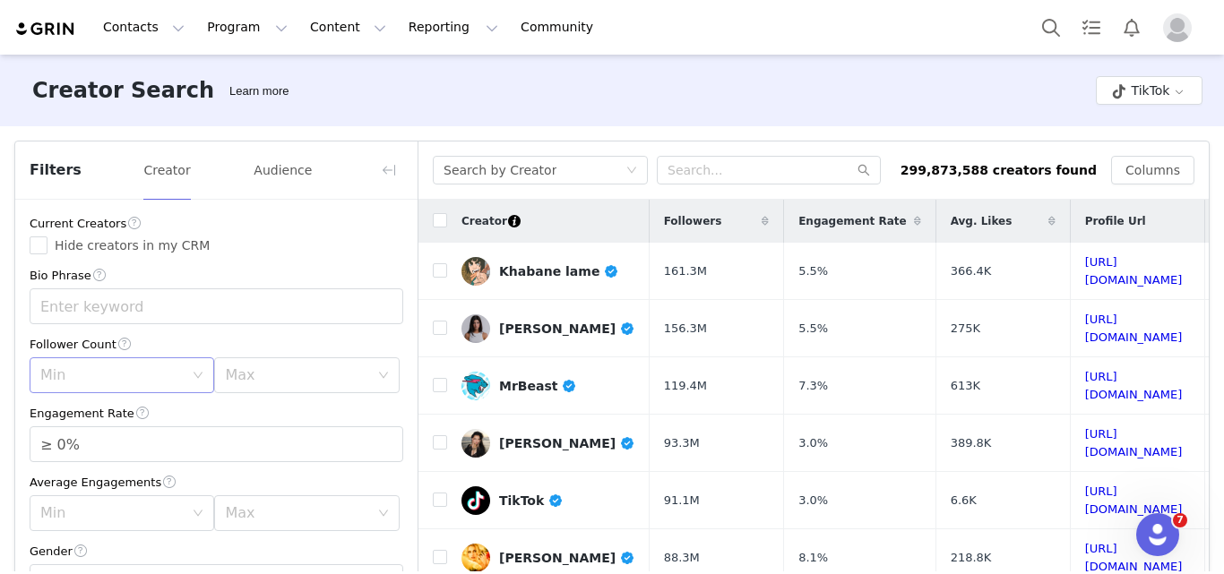
click at [130, 377] on div "Min" at bounding box center [111, 376] width 143 height 18
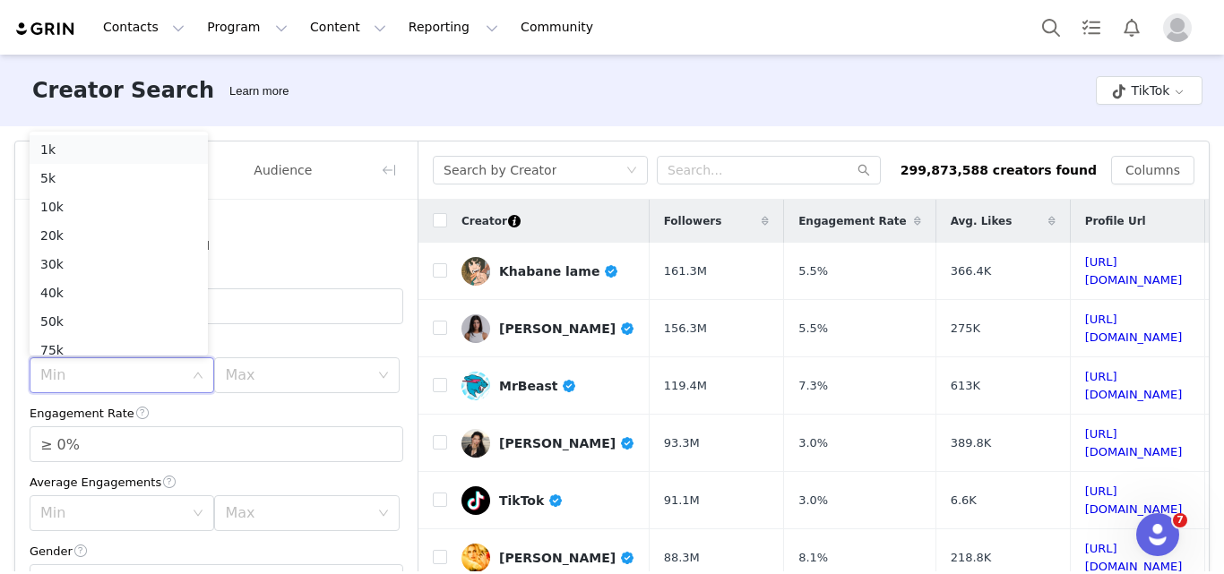
click at [74, 157] on li "1k" at bounding box center [119, 149] width 178 height 29
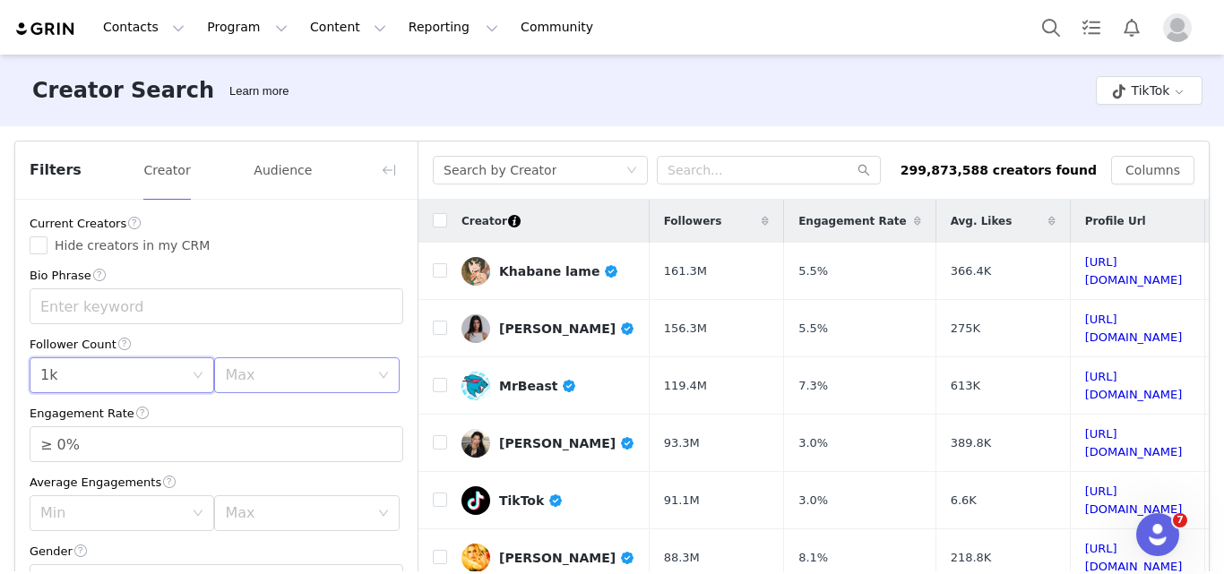
click at [253, 372] on div "Max" at bounding box center [296, 376] width 143 height 18
click at [229, 257] on li "30k" at bounding box center [297, 264] width 178 height 29
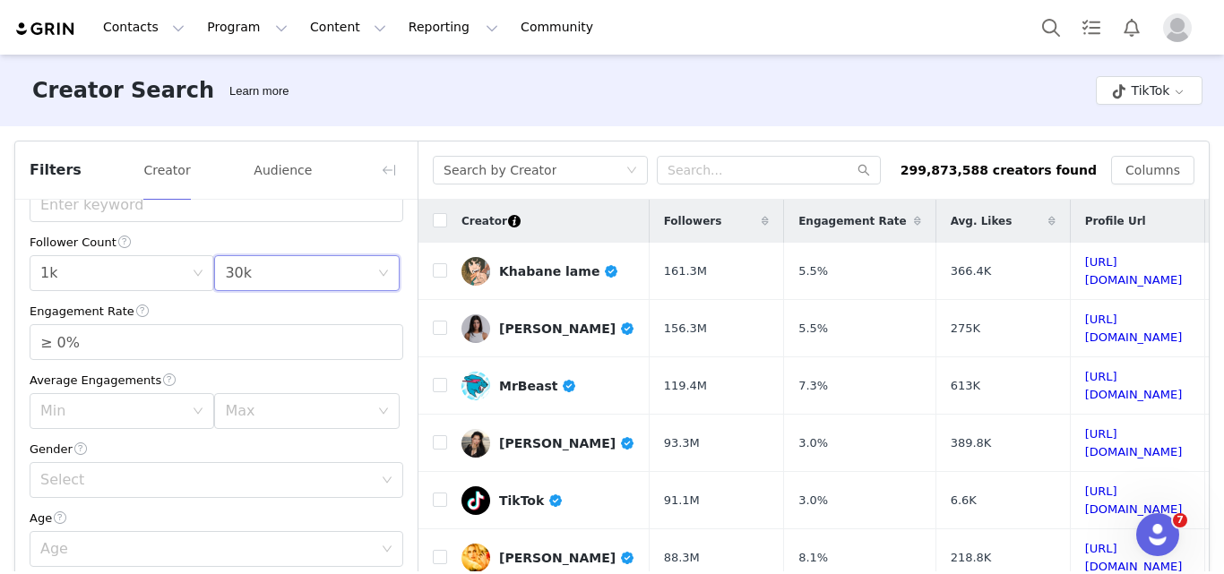
scroll to position [115, 0]
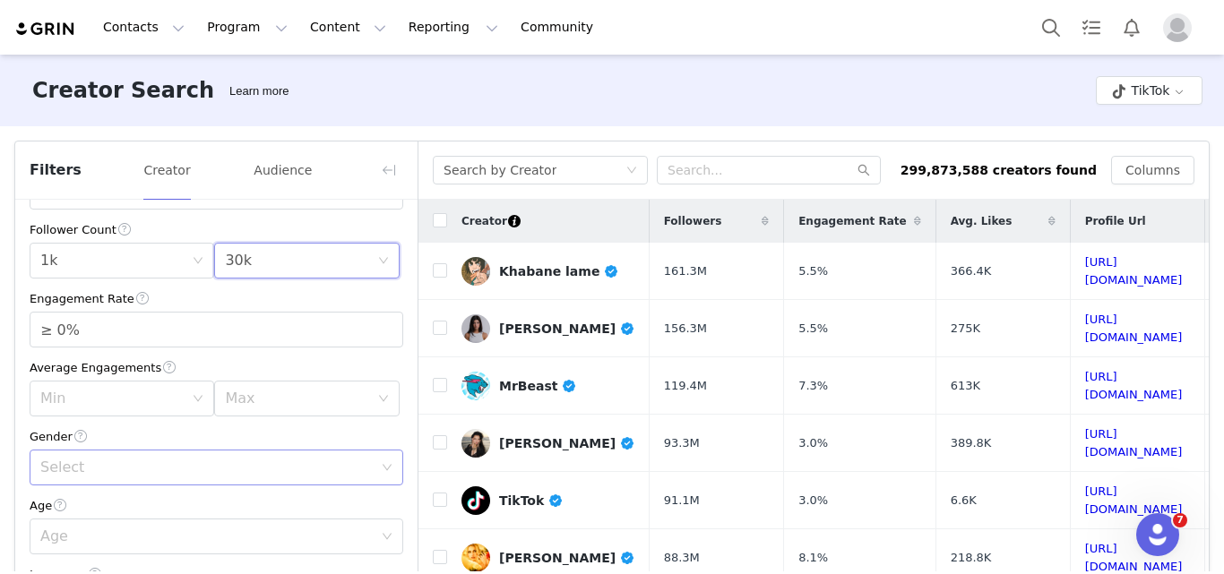
click at [91, 466] on div "Select" at bounding box center [206, 468] width 333 height 18
click at [62, 425] on li "[DEMOGRAPHIC_DATA]" at bounding box center [210, 430] width 360 height 29
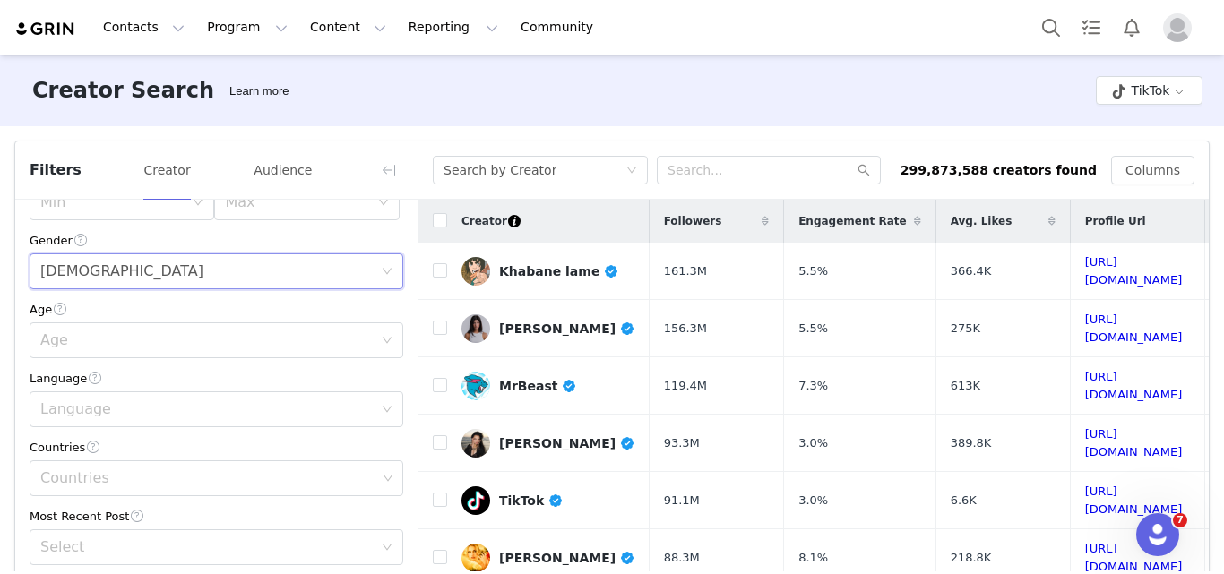
scroll to position [384, 0]
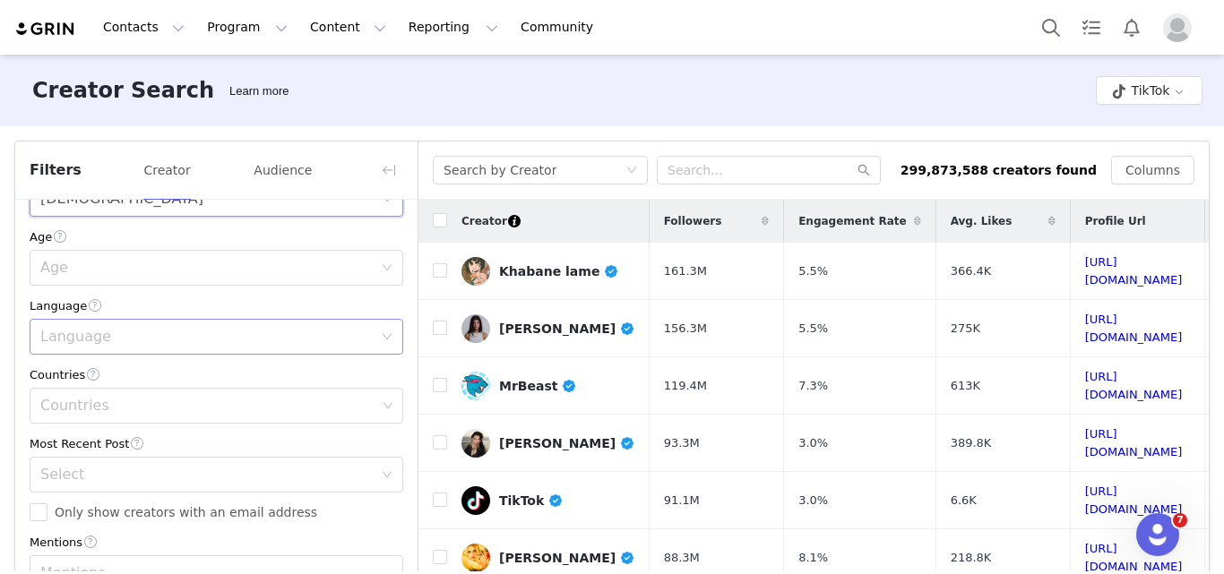
click at [123, 341] on div "Language" at bounding box center [206, 337] width 333 height 18
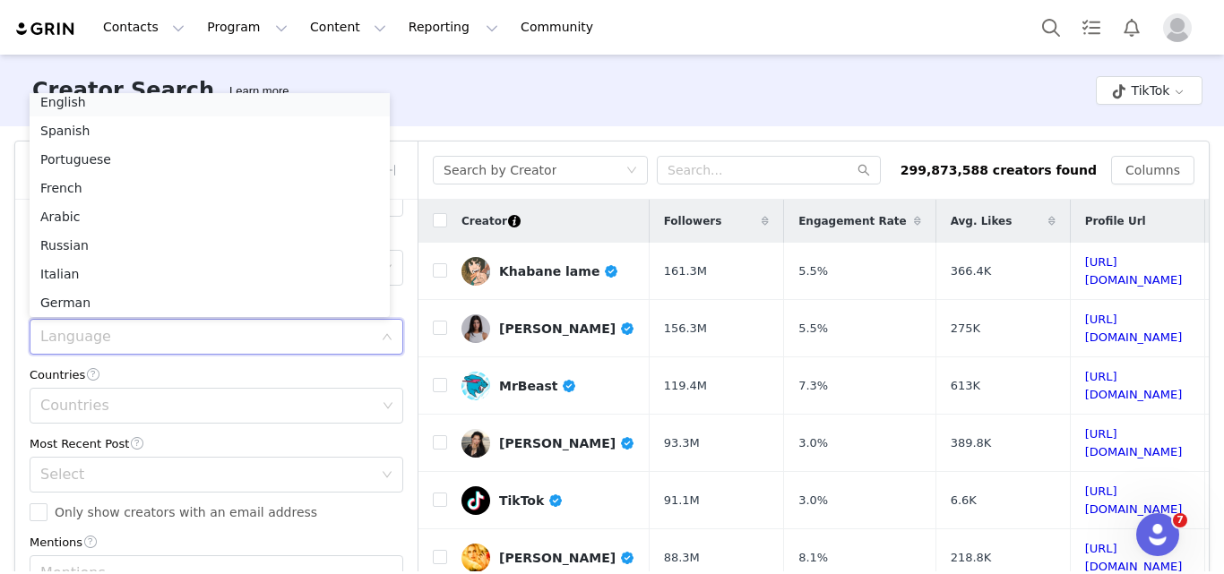
scroll to position [4, 0]
click at [63, 107] on li "English" at bounding box center [210, 107] width 360 height 29
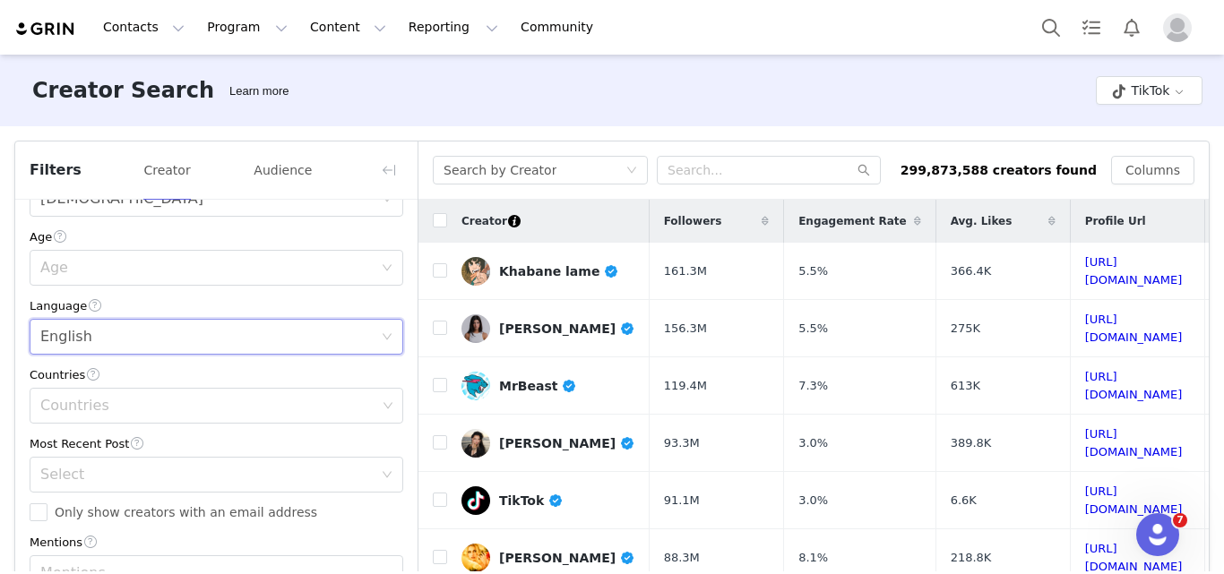
click at [82, 429] on div "Current Creators Hide creators in my CRM Bio Phrase Follower Count Min 1k Max 3…" at bounding box center [216, 245] width 402 height 859
click at [76, 419] on div "Countries" at bounding box center [210, 406] width 350 height 34
type input "uni"
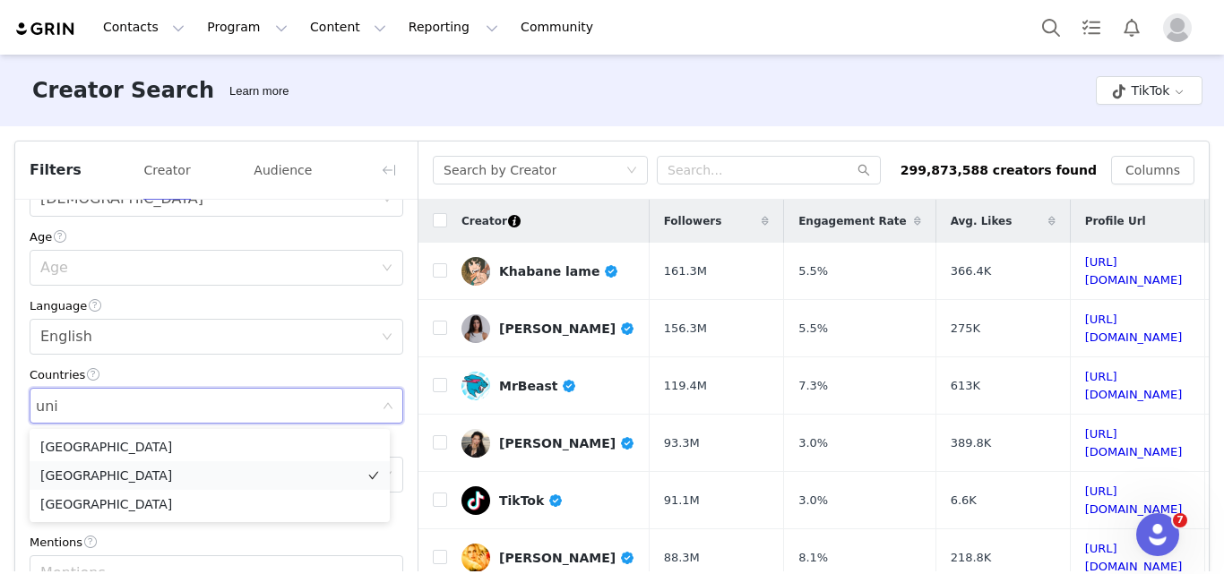
click at [87, 479] on li "[GEOGRAPHIC_DATA]" at bounding box center [210, 476] width 360 height 29
click at [125, 367] on div "Countries" at bounding box center [217, 375] width 374 height 19
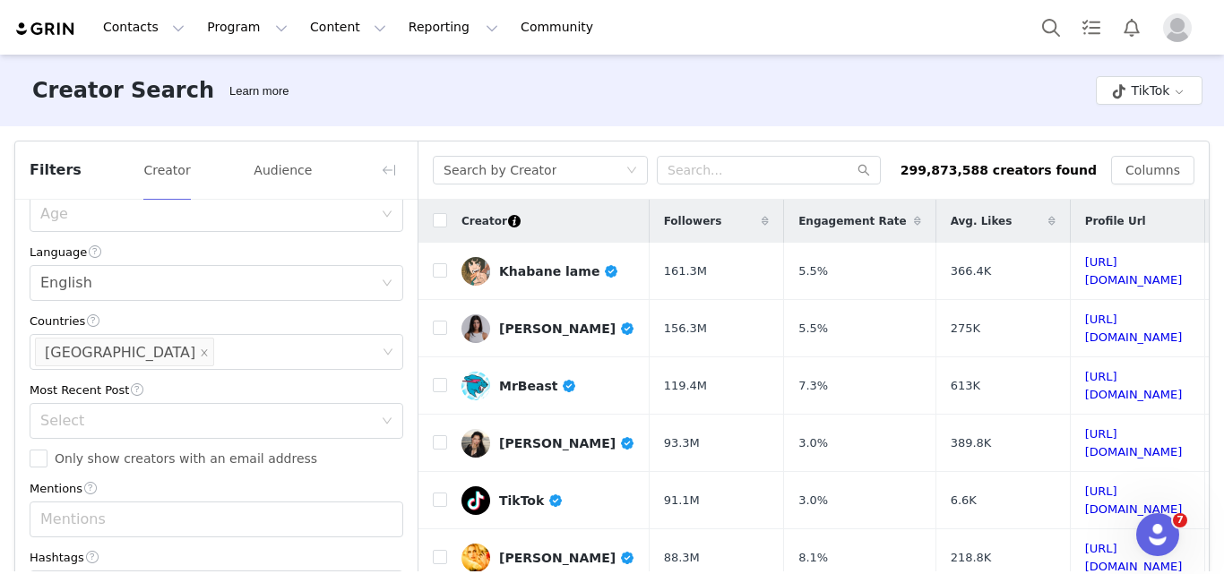
scroll to position [449, 0]
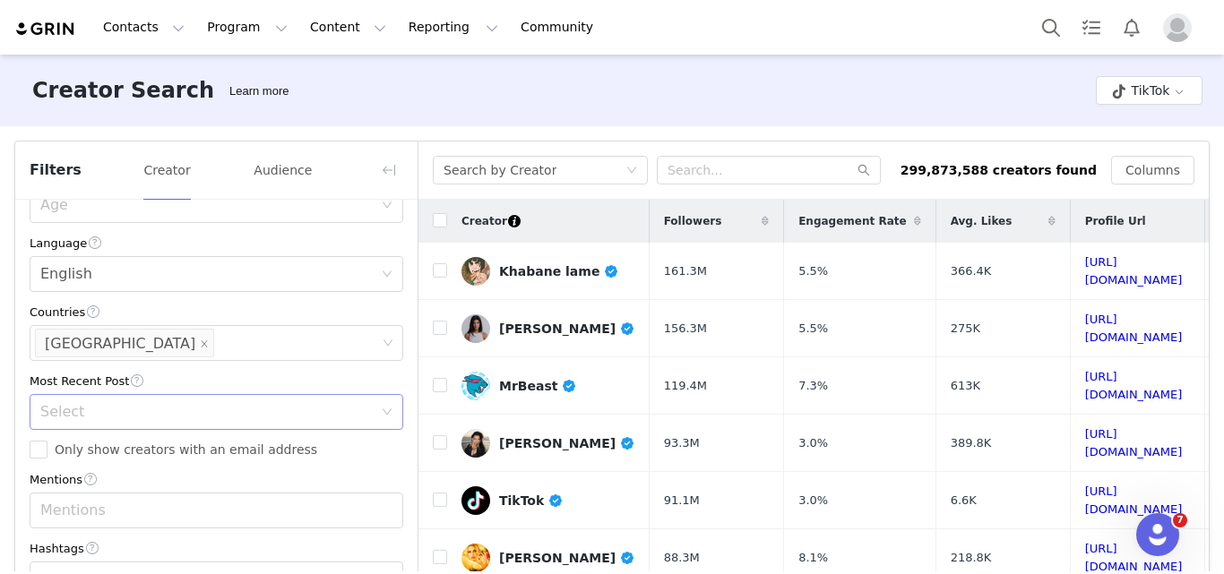
click at [100, 410] on div "Select" at bounding box center [206, 412] width 333 height 18
click at [67, 448] on li "<1 Month" at bounding box center [210, 450] width 360 height 29
click at [39, 458] on input "Only show creators with an email address" at bounding box center [39, 450] width 18 height 18
checkbox input "true"
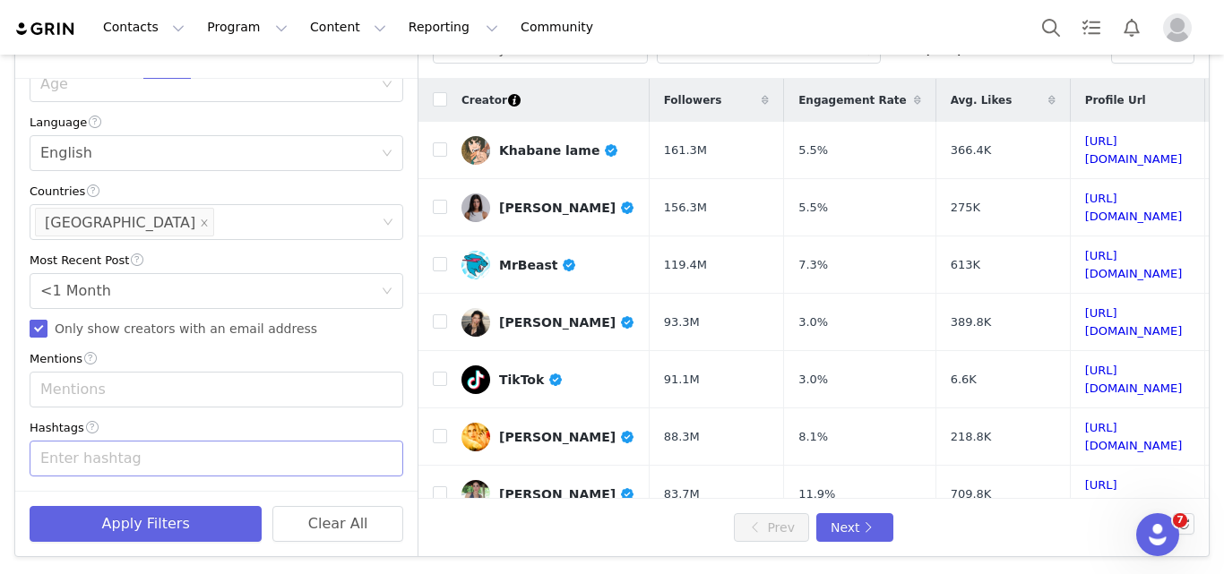
click at [162, 448] on div "Enter hashtag" at bounding box center [210, 459] width 350 height 34
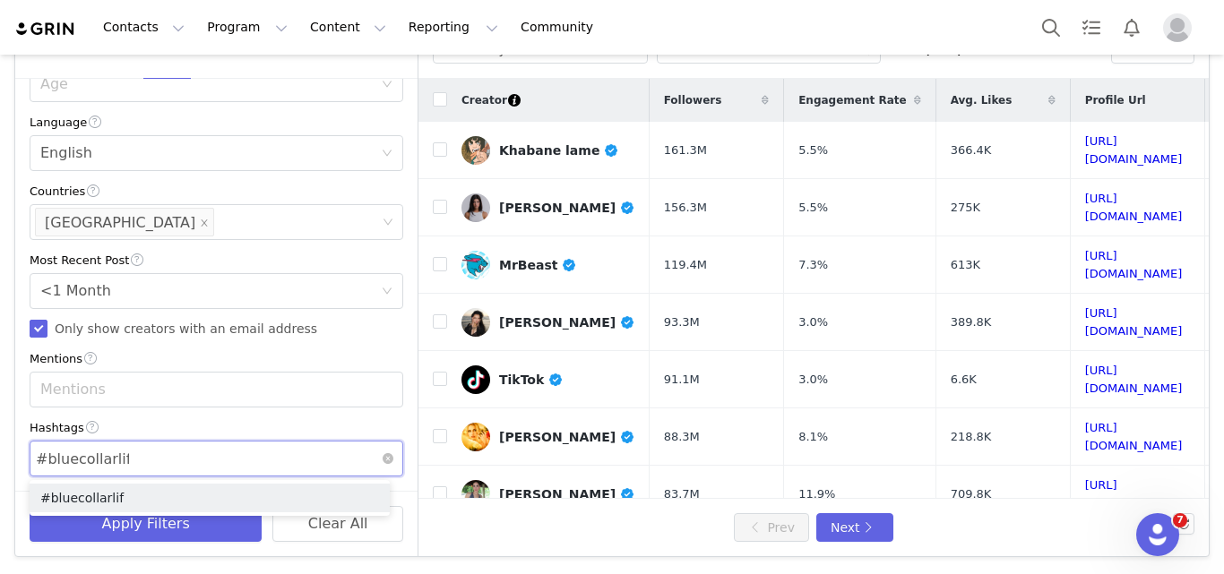
type input "#bluecollarlife"
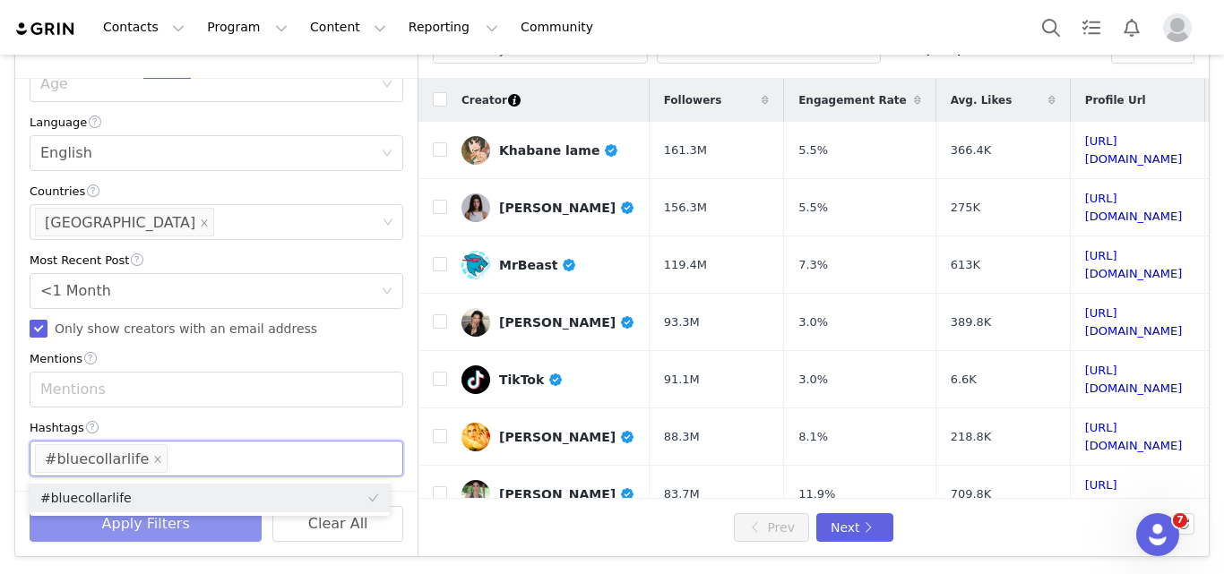
click at [186, 533] on button "Apply Filters" at bounding box center [146, 524] width 232 height 36
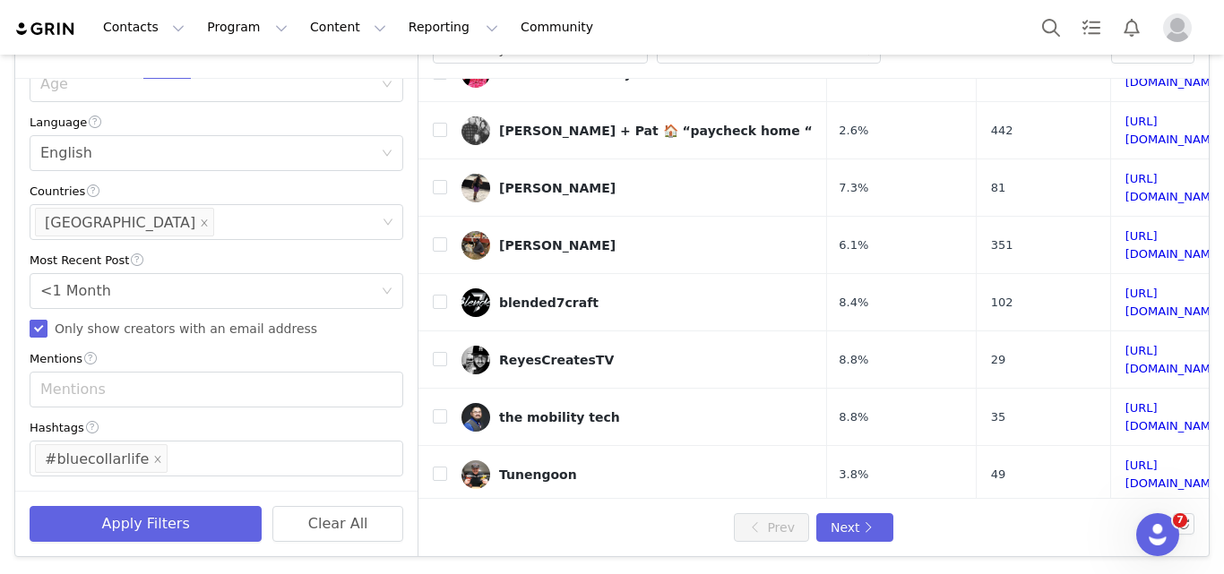
scroll to position [478, 137]
click at [1126, 345] on link "[URL][DOMAIN_NAME]" at bounding box center [1175, 360] width 98 height 31
click at [1126, 288] on link "[URL][DOMAIN_NAME]" at bounding box center [1175, 303] width 98 height 31
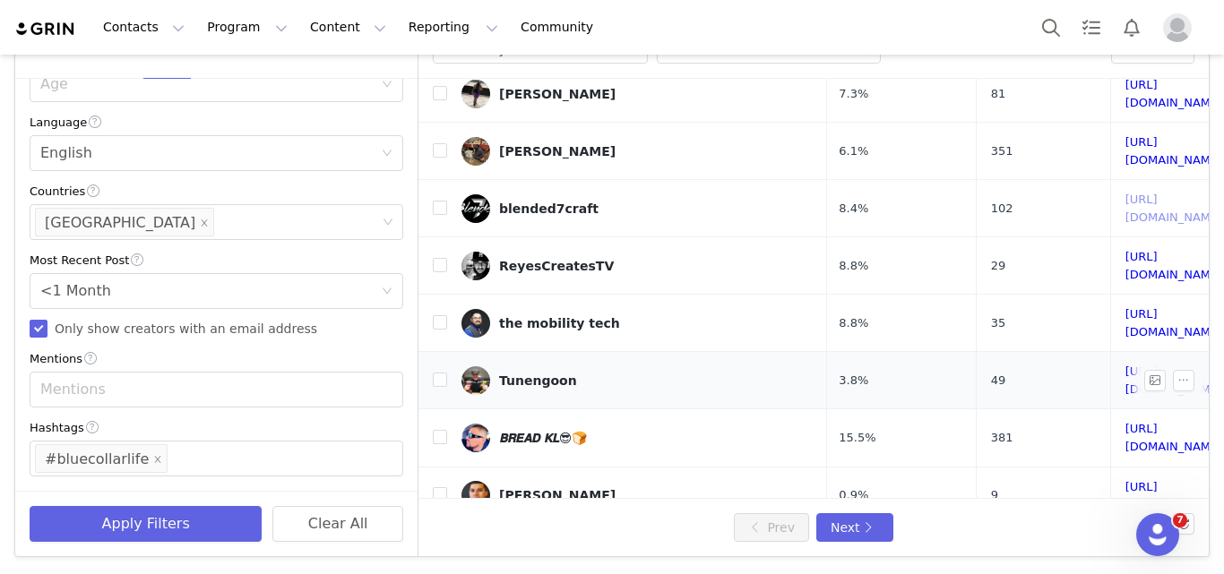
scroll to position [576, 137]
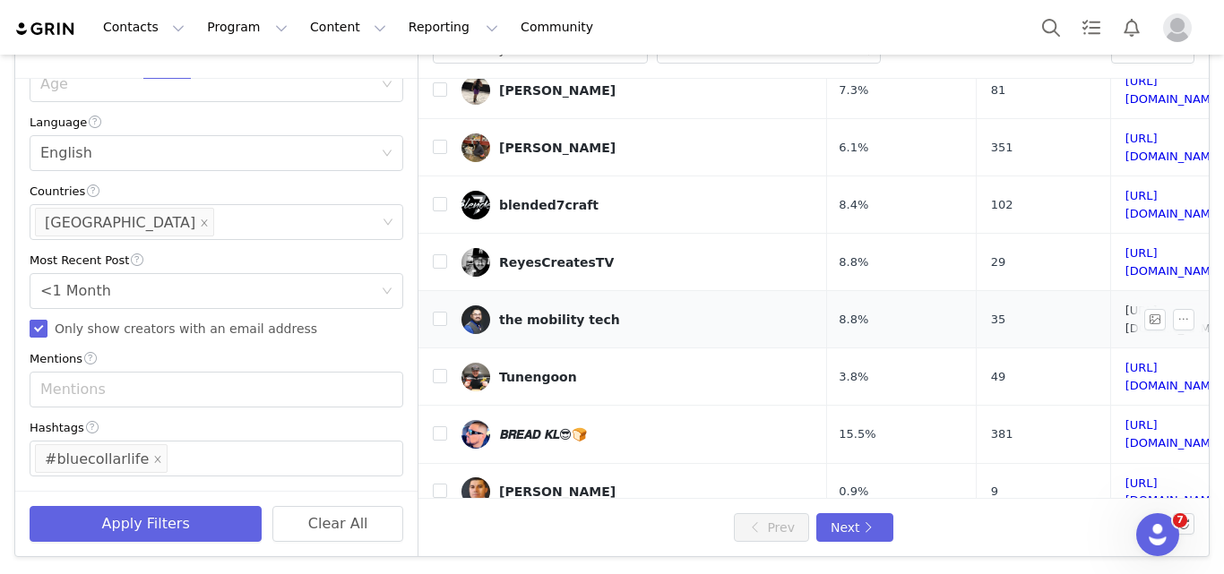
click at [1126, 304] on link "[URL][DOMAIN_NAME]" at bounding box center [1175, 319] width 98 height 31
click at [1126, 477] on link "[URL][DOMAIN_NAME]" at bounding box center [1175, 492] width 98 height 31
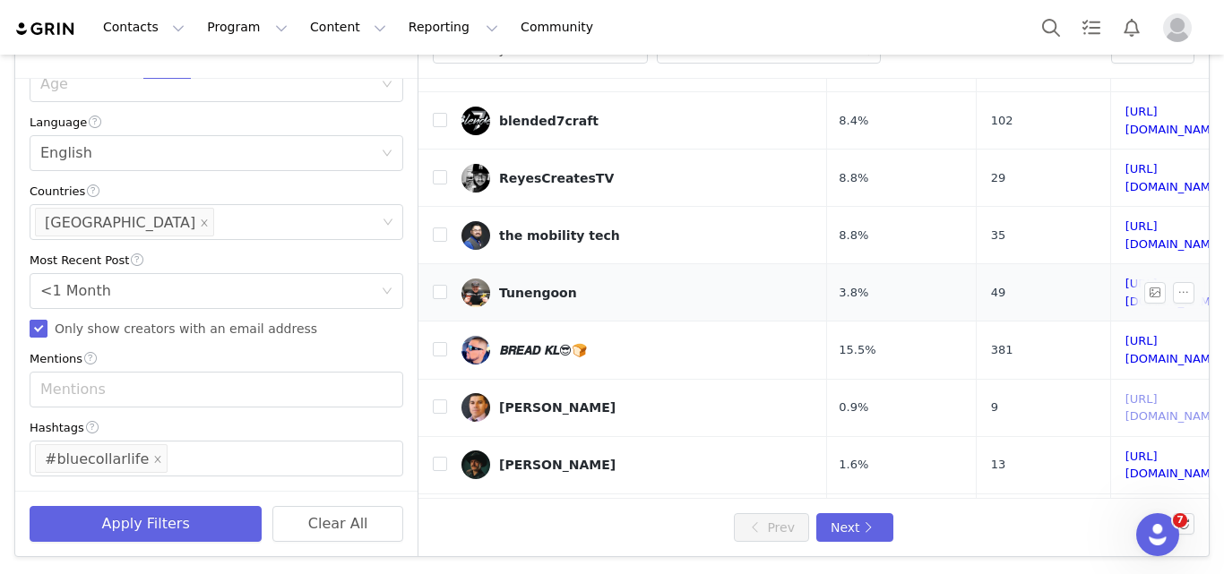
scroll to position [670, 137]
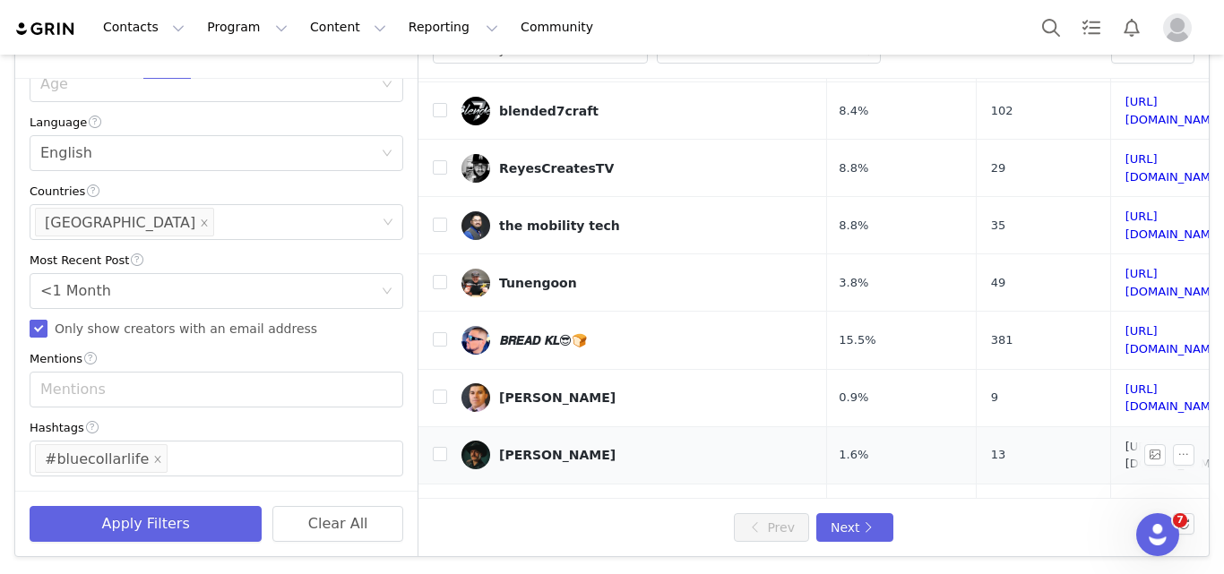
click at [1126, 440] on link "[URL][DOMAIN_NAME]" at bounding box center [1175, 455] width 98 height 31
click at [552, 448] on div "[PERSON_NAME]" at bounding box center [557, 455] width 117 height 14
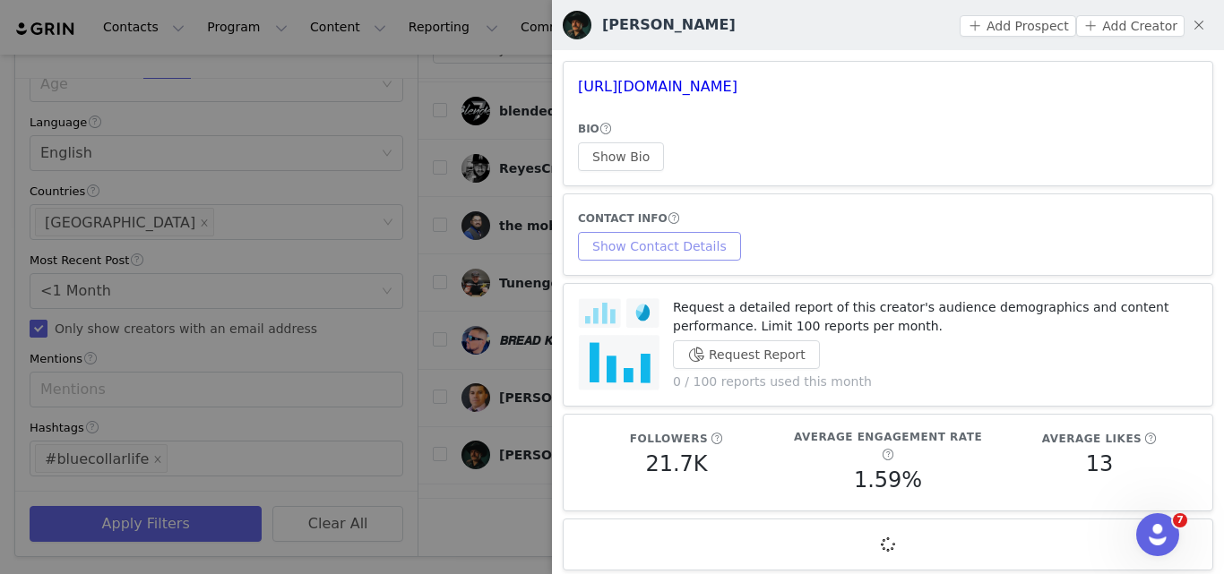
click at [678, 242] on button "Show Contact Details" at bounding box center [659, 246] width 163 height 29
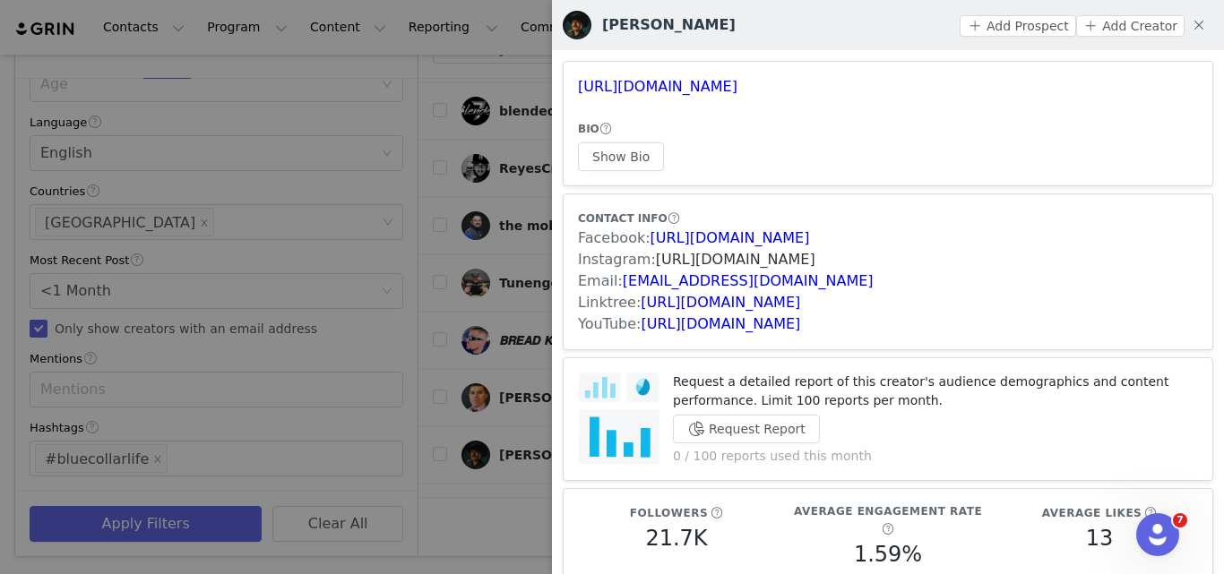
click at [741, 261] on link "[URL][DOMAIN_NAME]" at bounding box center [736, 259] width 160 height 17
click at [737, 265] on link "[URL][DOMAIN_NAME]" at bounding box center [736, 259] width 160 height 17
click at [517, 270] on div at bounding box center [612, 287] width 1224 height 574
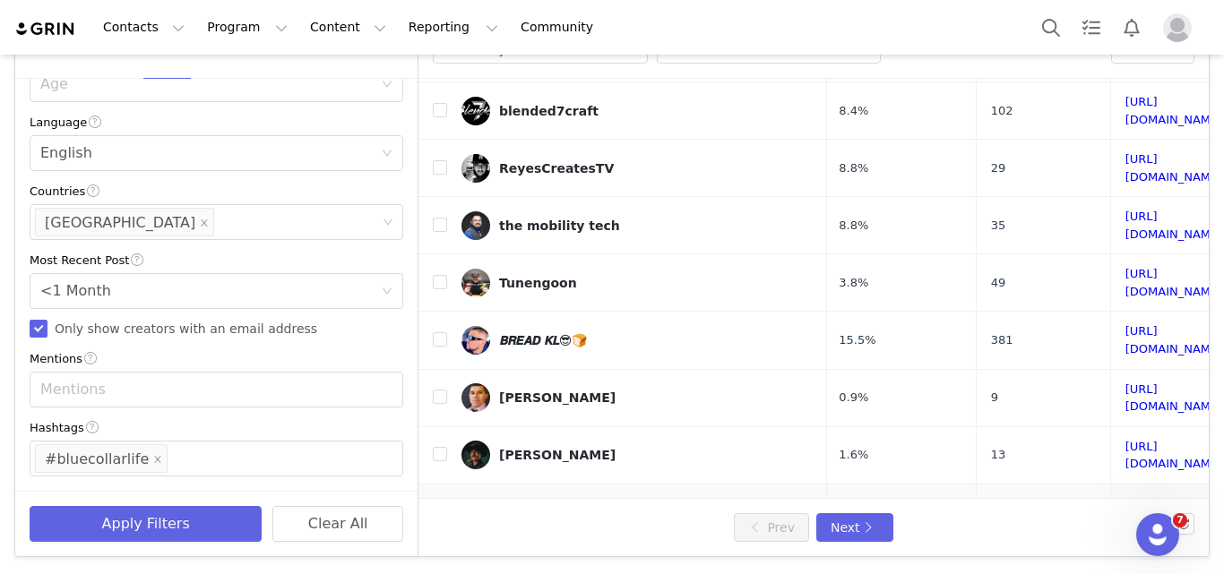
click at [1126, 497] on link "[URL][DOMAIN_NAME]" at bounding box center [1175, 512] width 98 height 31
click at [557, 505] on div "{[GEOGRAPHIC_DATA]} ~DadTok~" at bounding box center [620, 512] width 242 height 14
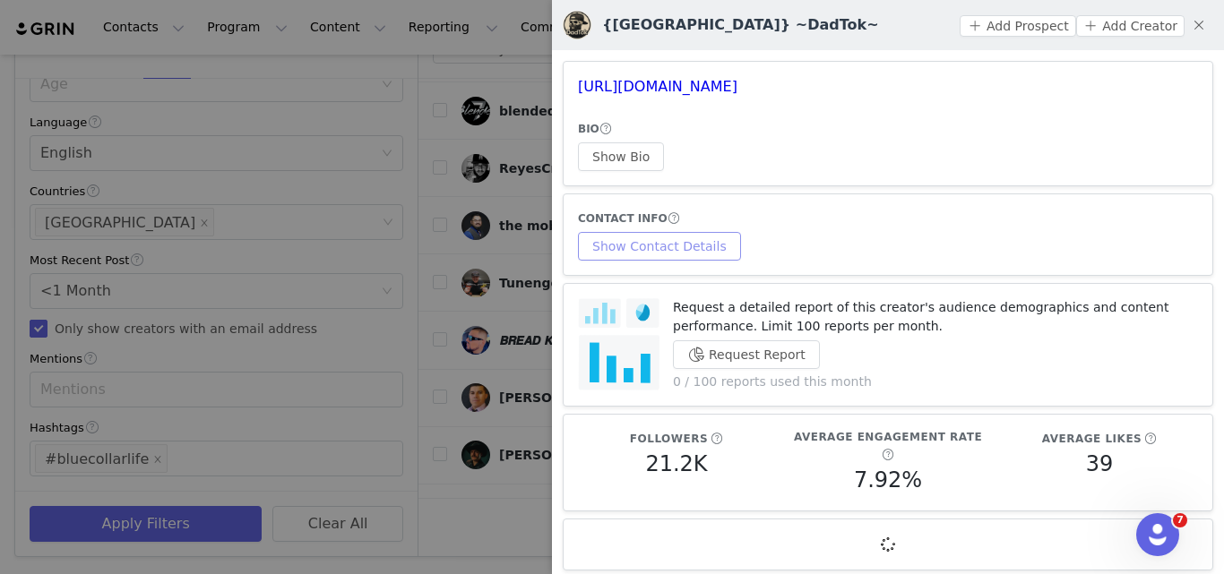
click at [635, 251] on button "Show Contact Details" at bounding box center [659, 246] width 163 height 29
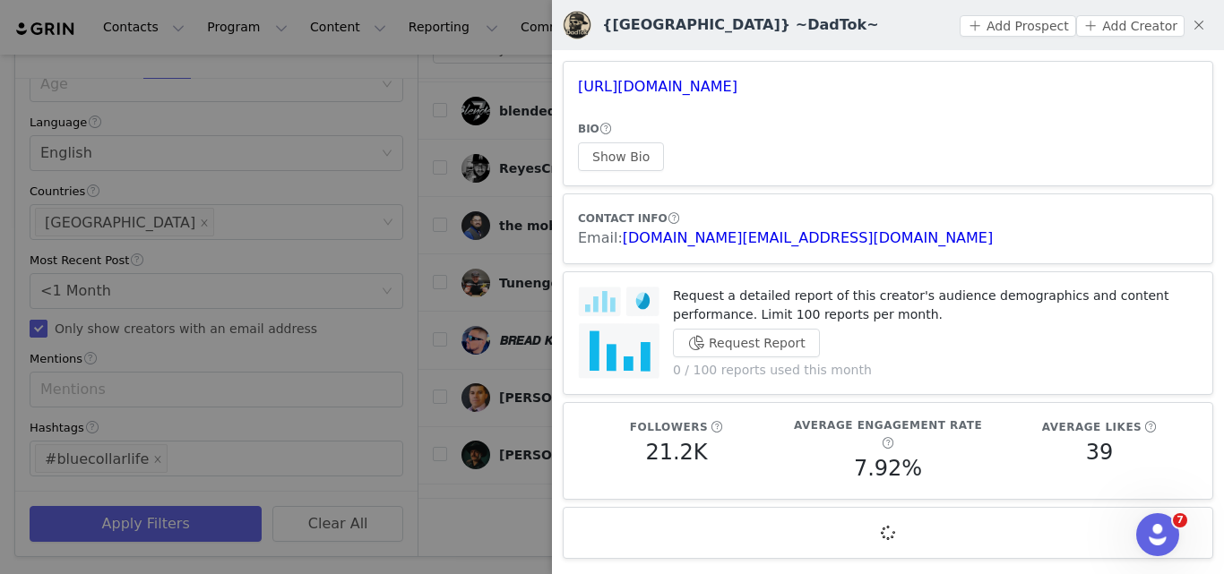
click at [505, 295] on div at bounding box center [612, 287] width 1224 height 574
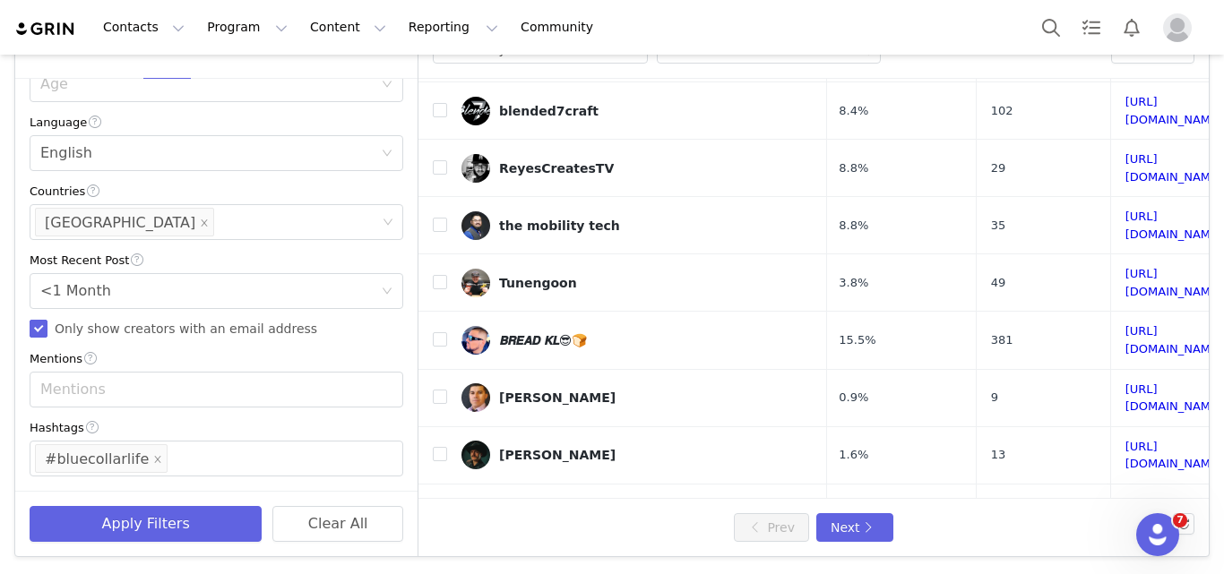
click at [1126, 555] on link "[URL][DOMAIN_NAME]" at bounding box center [1175, 570] width 98 height 31
click at [839, 536] on button "Next" at bounding box center [854, 528] width 77 height 29
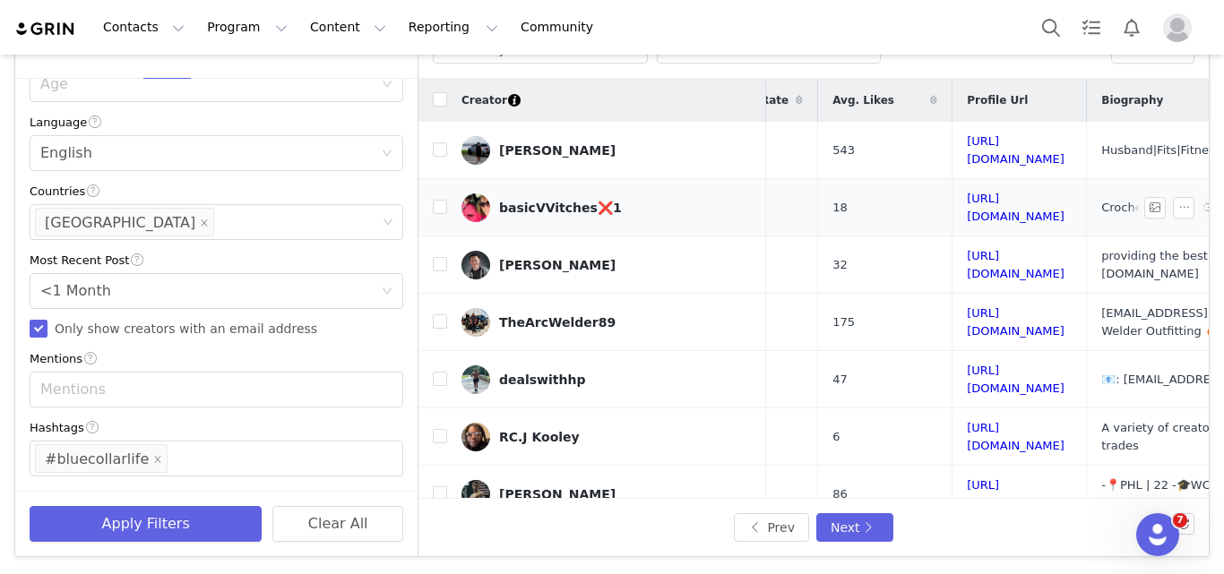
scroll to position [0, 236]
click at [966, 249] on link "[URL][DOMAIN_NAME]" at bounding box center [1015, 264] width 98 height 31
click at [966, 307] on link "[URL][DOMAIN_NAME]" at bounding box center [1015, 322] width 98 height 31
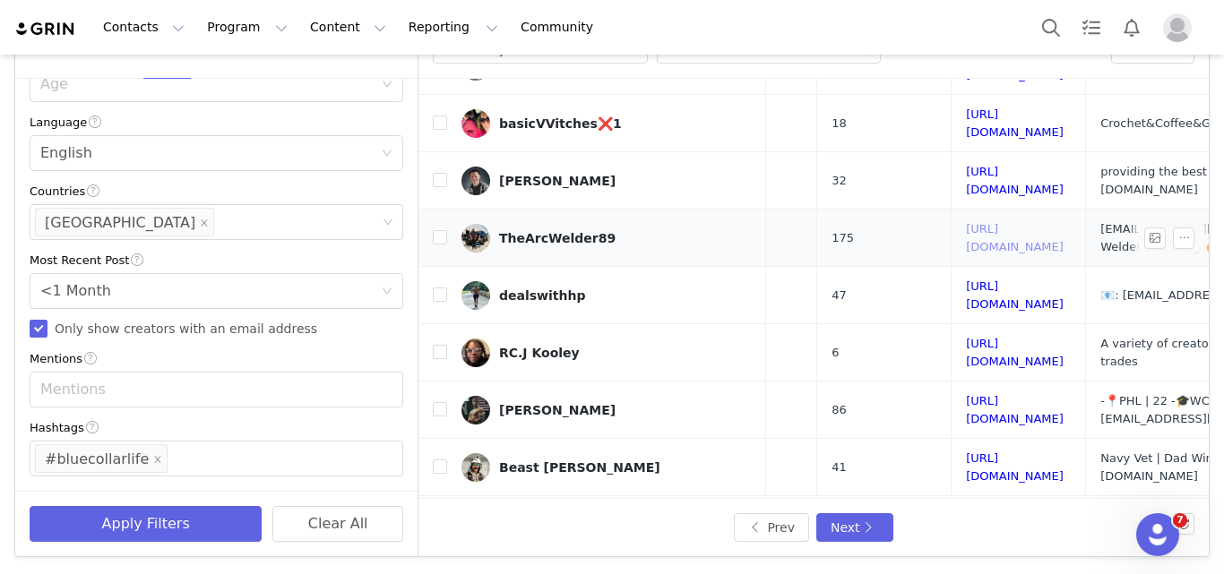
scroll to position [115, 236]
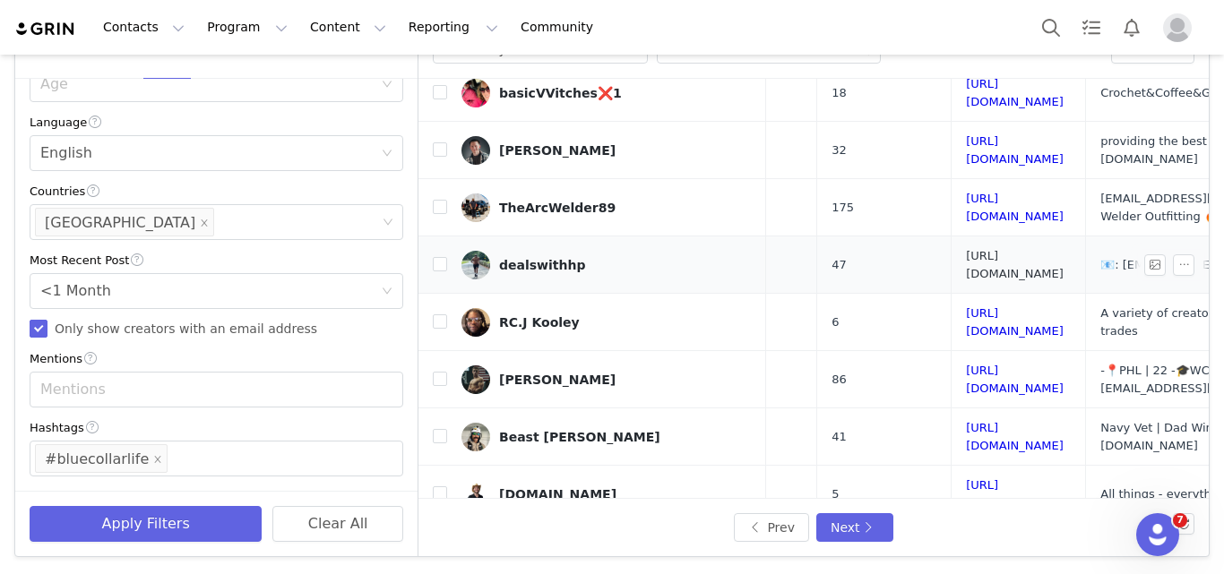
click at [966, 249] on link "[URL][DOMAIN_NAME]" at bounding box center [1015, 264] width 98 height 31
click at [966, 307] on link "[URL][DOMAIN_NAME]" at bounding box center [1015, 322] width 98 height 31
click at [966, 364] on link "[URL][DOMAIN_NAME]" at bounding box center [1015, 379] width 98 height 31
